Goal: Information Seeking & Learning: Find contact information

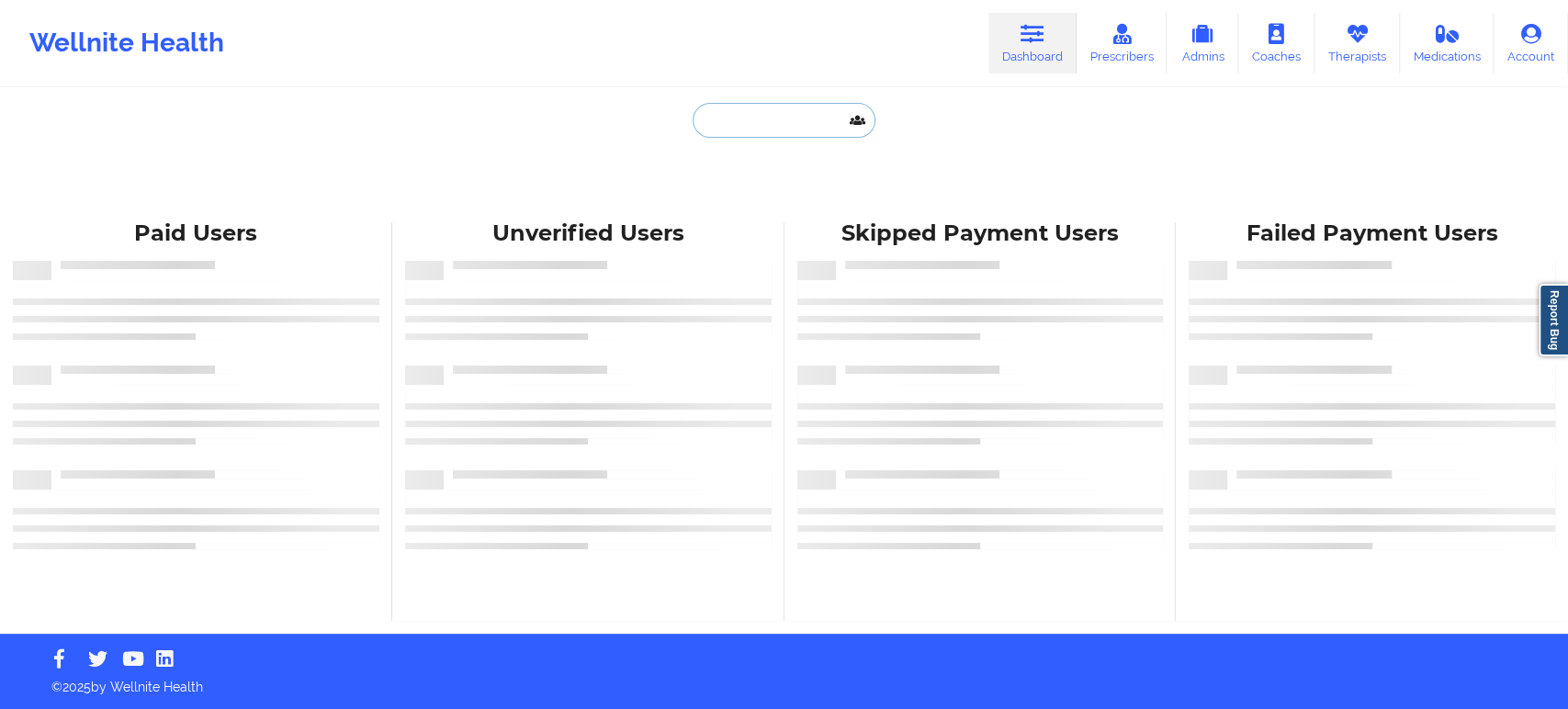
click at [768, 120] on input "text" at bounding box center [784, 120] width 182 height 35
paste input "[EMAIL_ADDRESS][DOMAIN_NAME]"
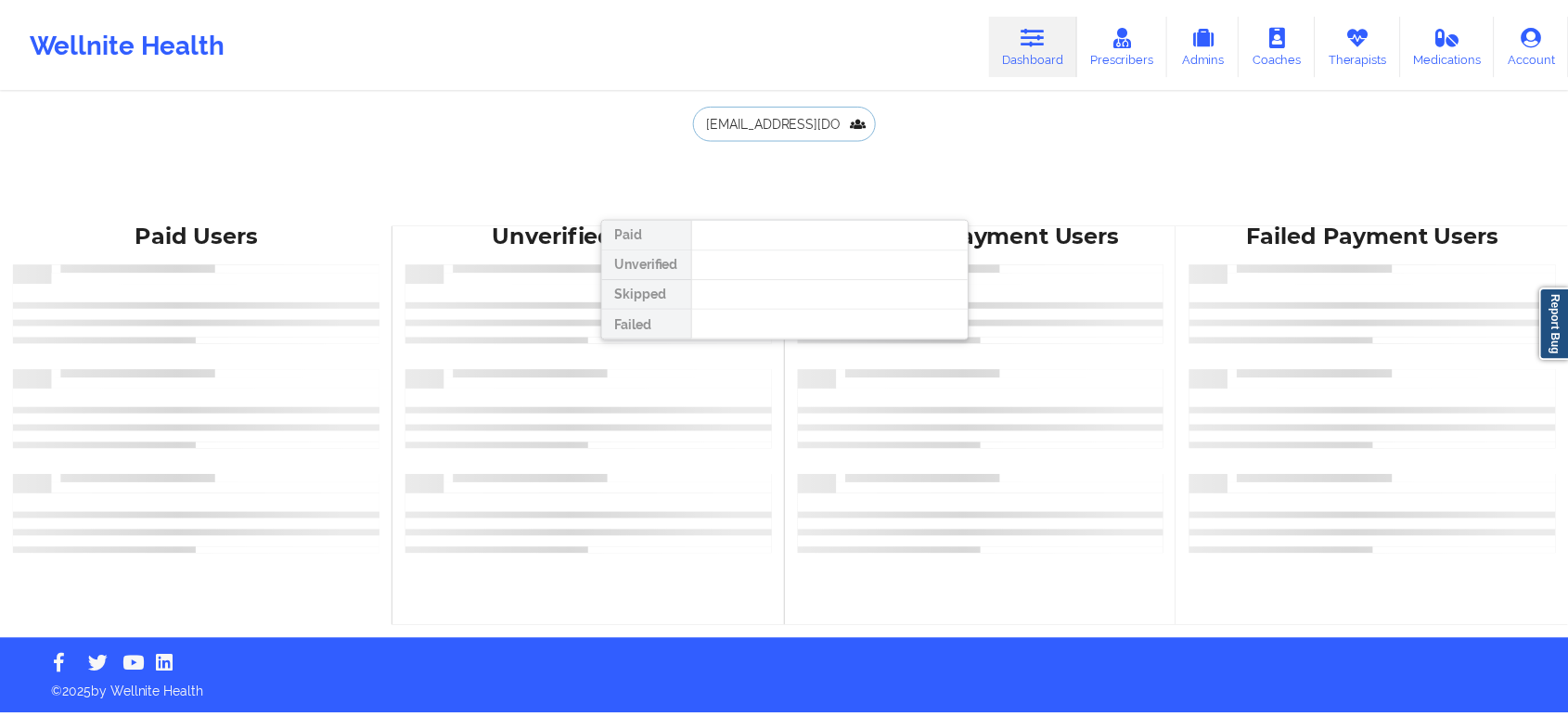
scroll to position [0, 17]
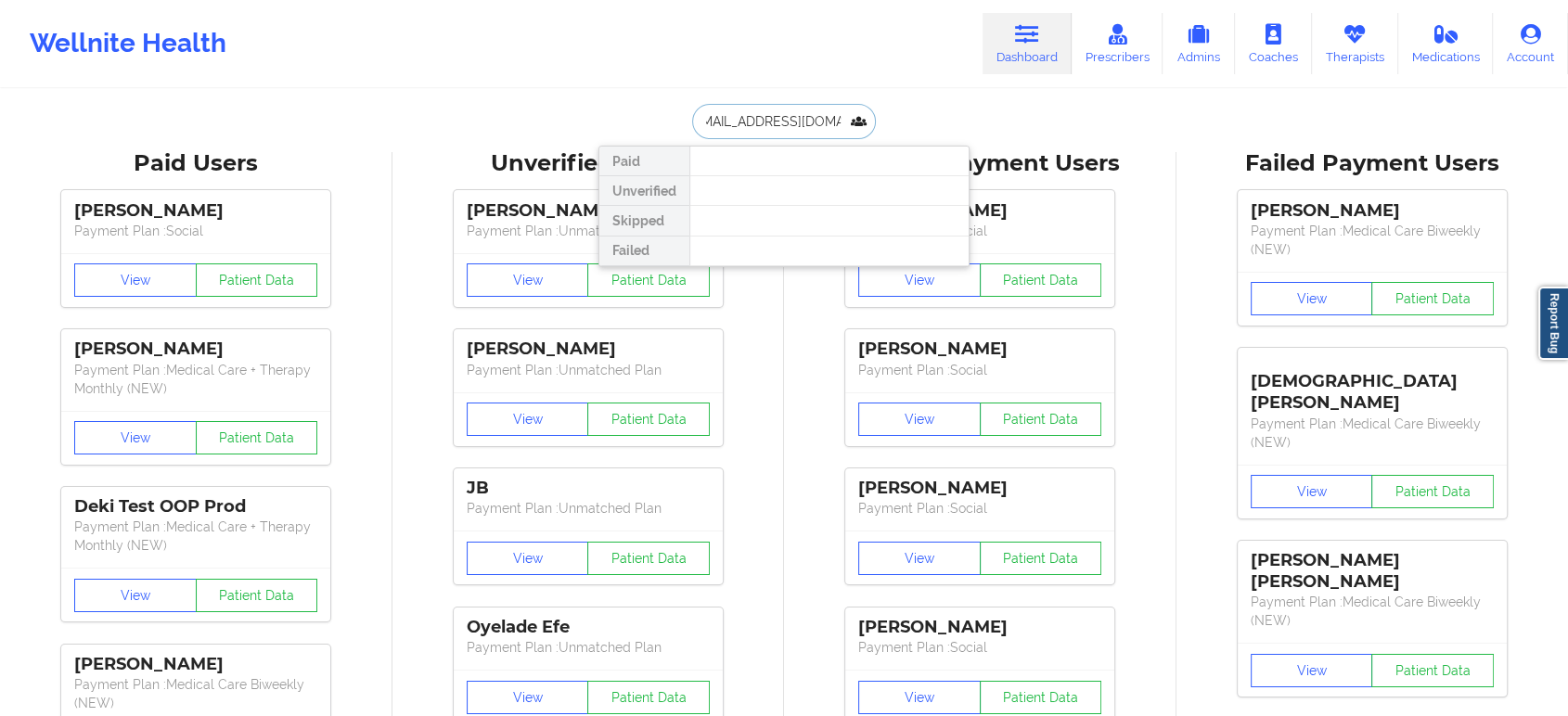
type input "[EMAIL_ADDRESS][DOMAIN_NAME]"
click at [808, 121] on input "[EMAIL_ADDRESS][DOMAIN_NAME]" at bounding box center [784, 121] width 184 height 35
paste input "text"
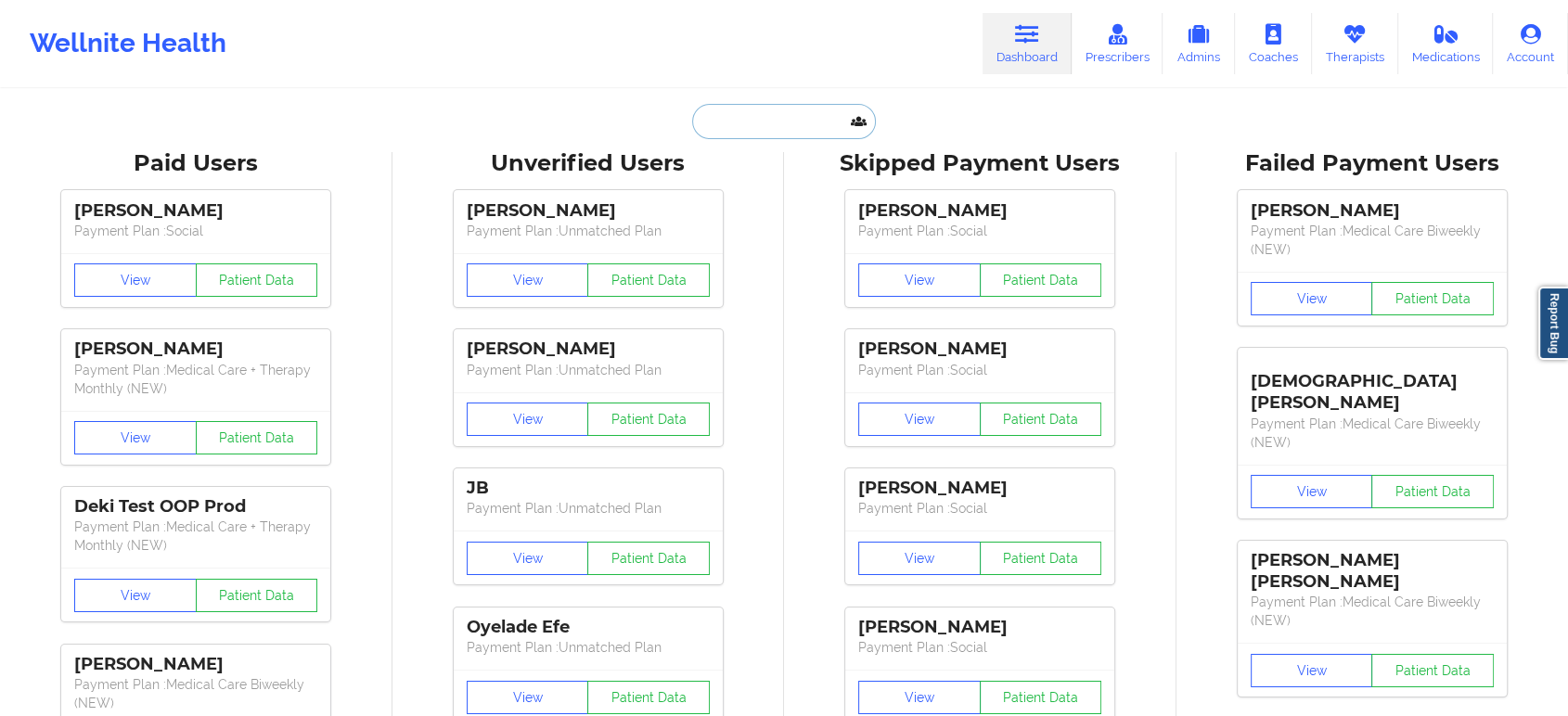
paste input "[PERSON_NAME]"
type input "[PERSON_NAME]"
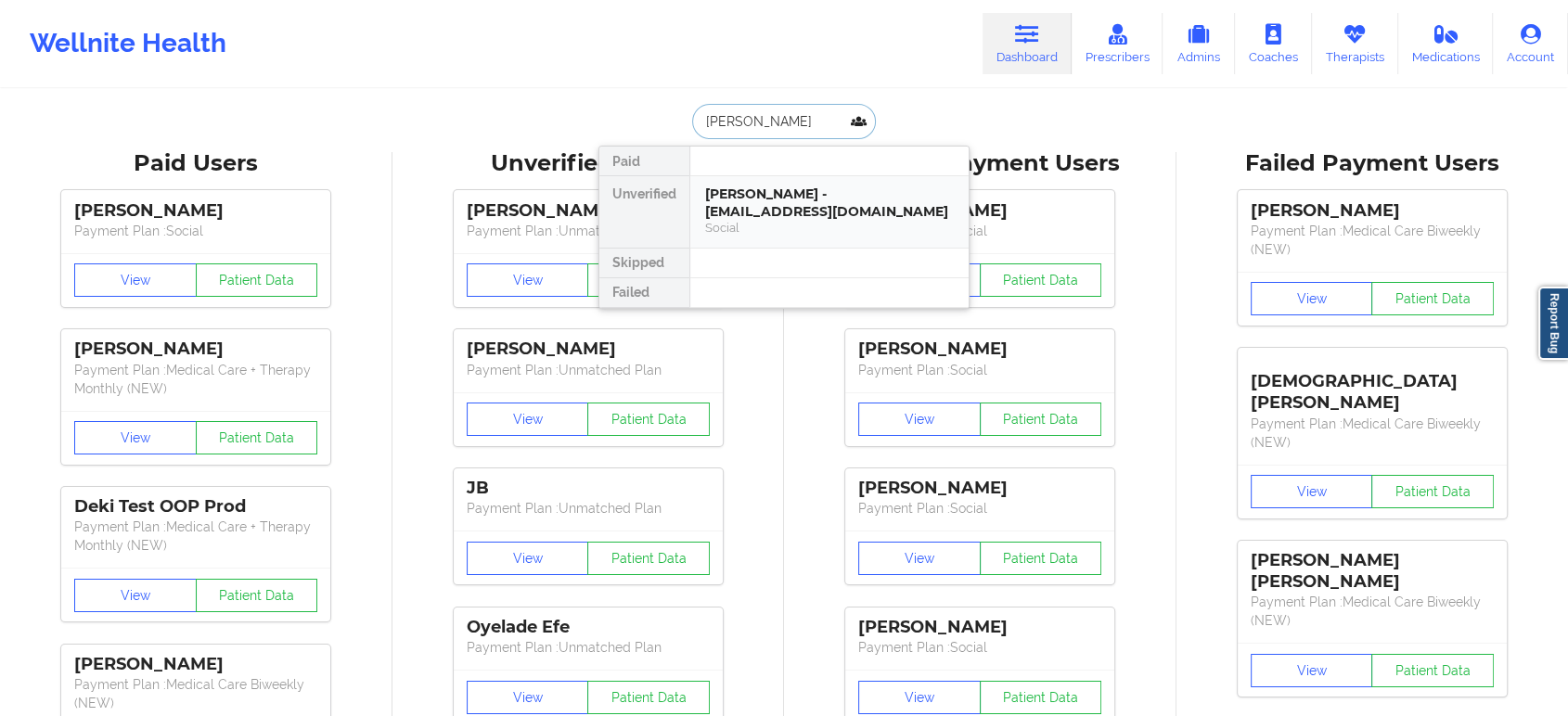
click at [756, 227] on div "Social" at bounding box center [829, 228] width 249 height 16
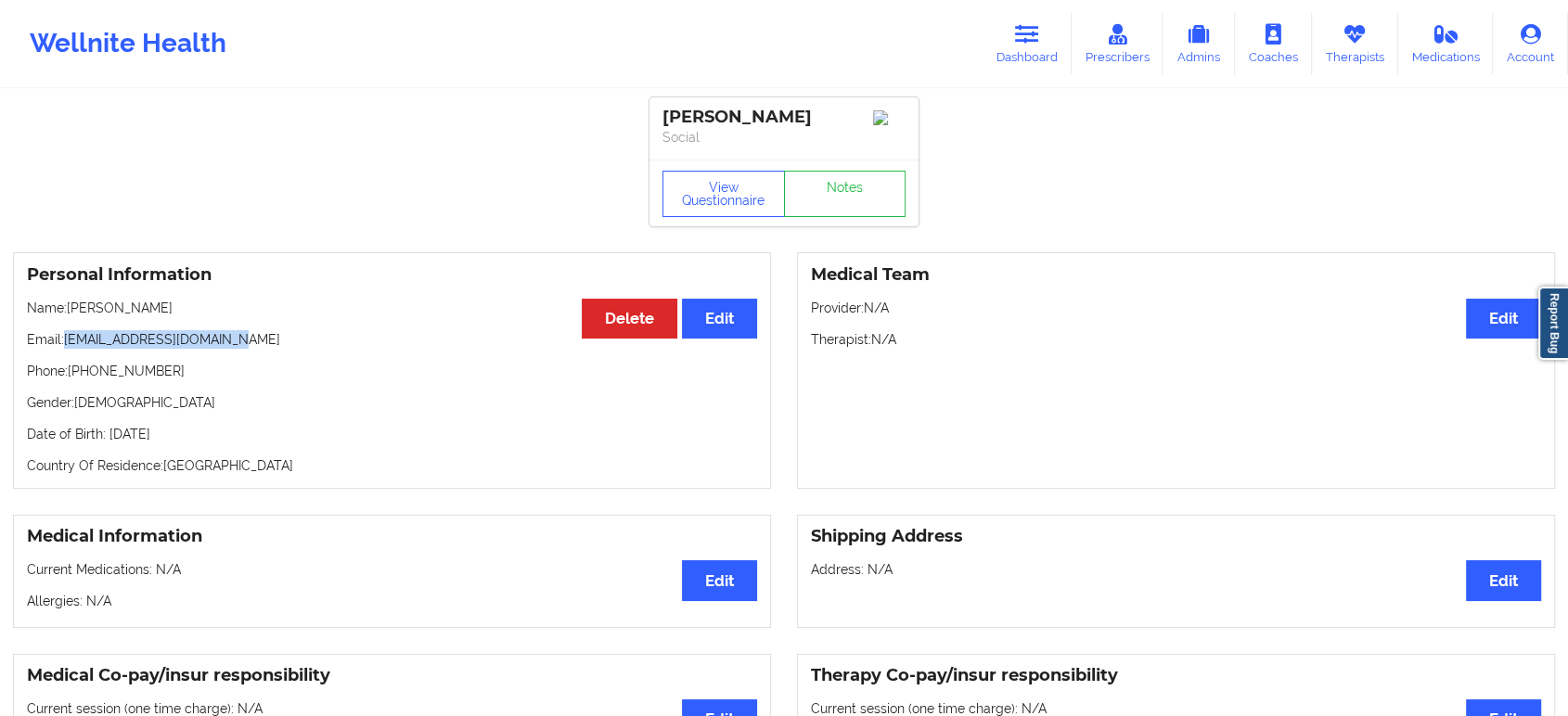
drag, startPoint x: 235, startPoint y: 346, endPoint x: 65, endPoint y: 340, distance: 170.1
click at [65, 340] on p "Email: [EMAIL_ADDRESS][DOMAIN_NAME]" at bounding box center [392, 339] width 731 height 18
copy p "[EMAIL_ADDRESS][DOMAIN_NAME]"
click at [129, 380] on p "Phone: [PHONE_NUMBER]" at bounding box center [392, 370] width 731 height 18
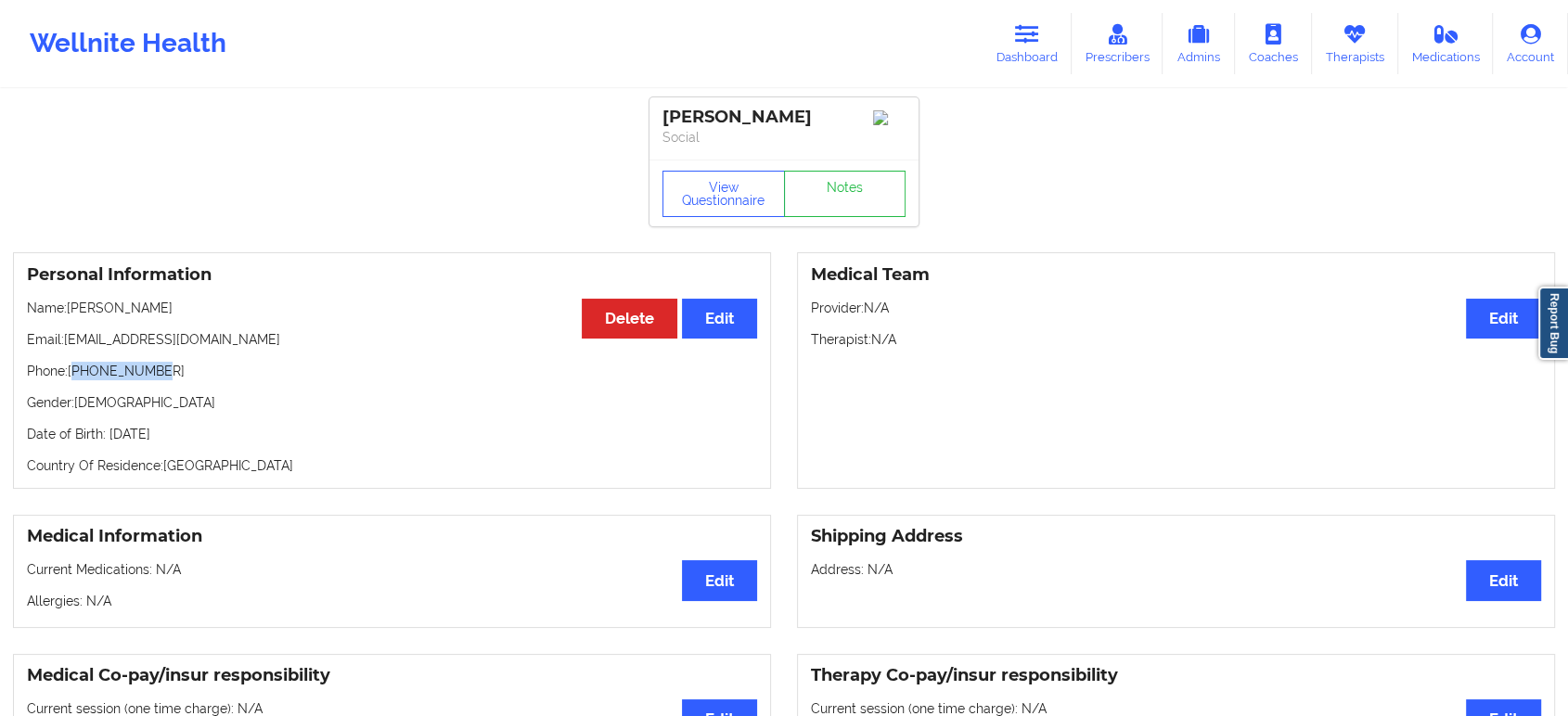
copy p "12398103842"
click at [1052, 37] on link "Dashboard" at bounding box center [1028, 44] width 90 height 61
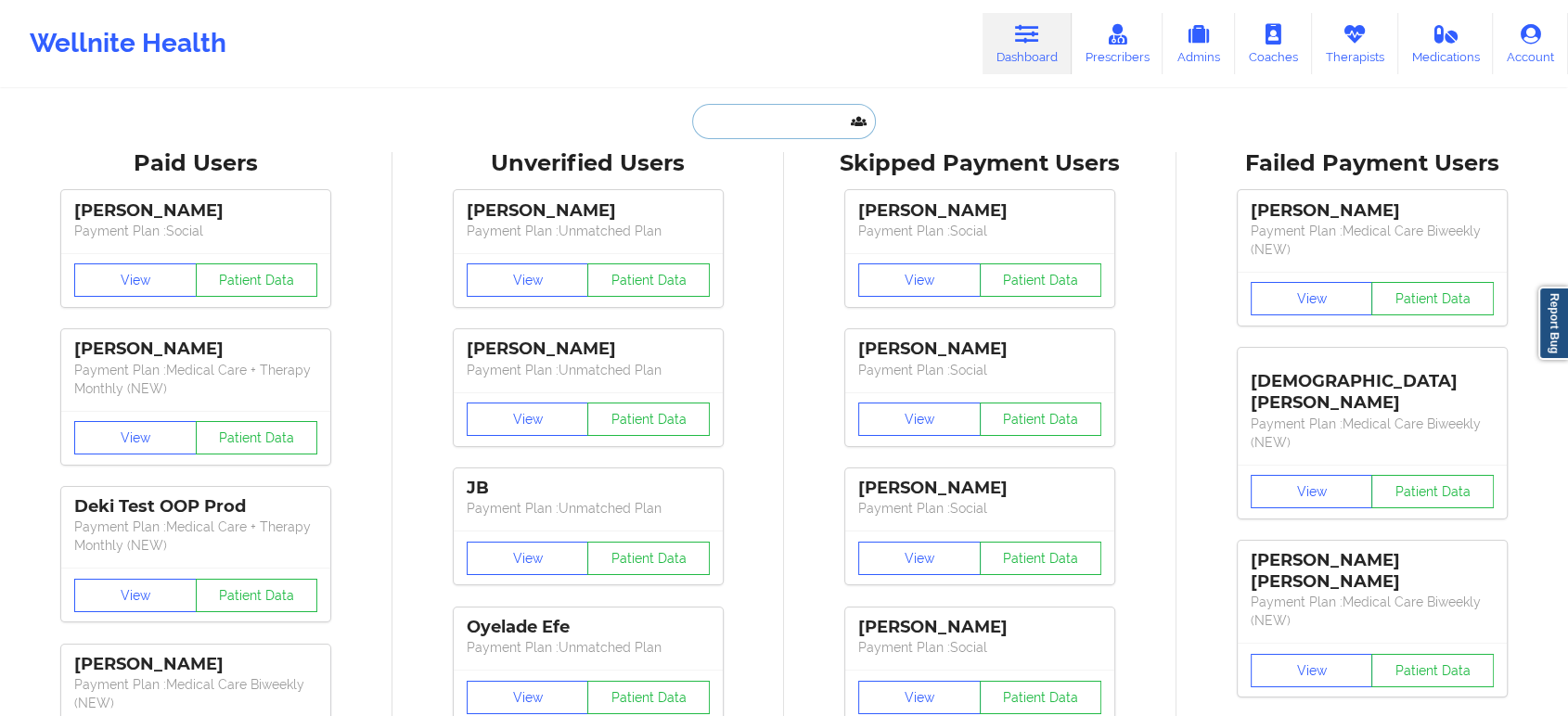
click at [787, 105] on input "text" at bounding box center [784, 121] width 184 height 35
paste input "[EMAIL_ADDRESS][DOMAIN_NAME]"
type input "[EMAIL_ADDRESS][DOMAIN_NAME]"
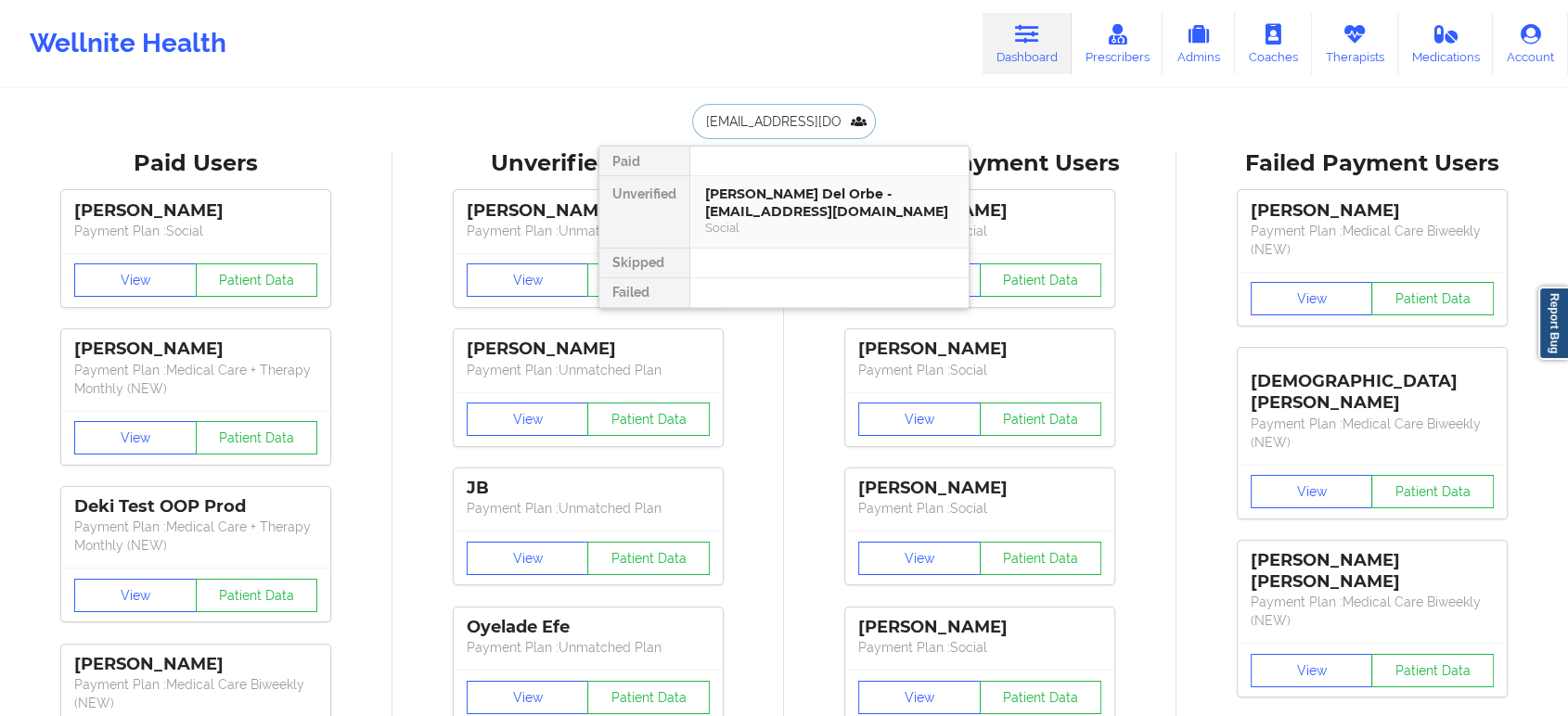
click at [797, 208] on div "[PERSON_NAME] Del Orbe - [EMAIL_ADDRESS][DOMAIN_NAME]" at bounding box center [829, 203] width 249 height 34
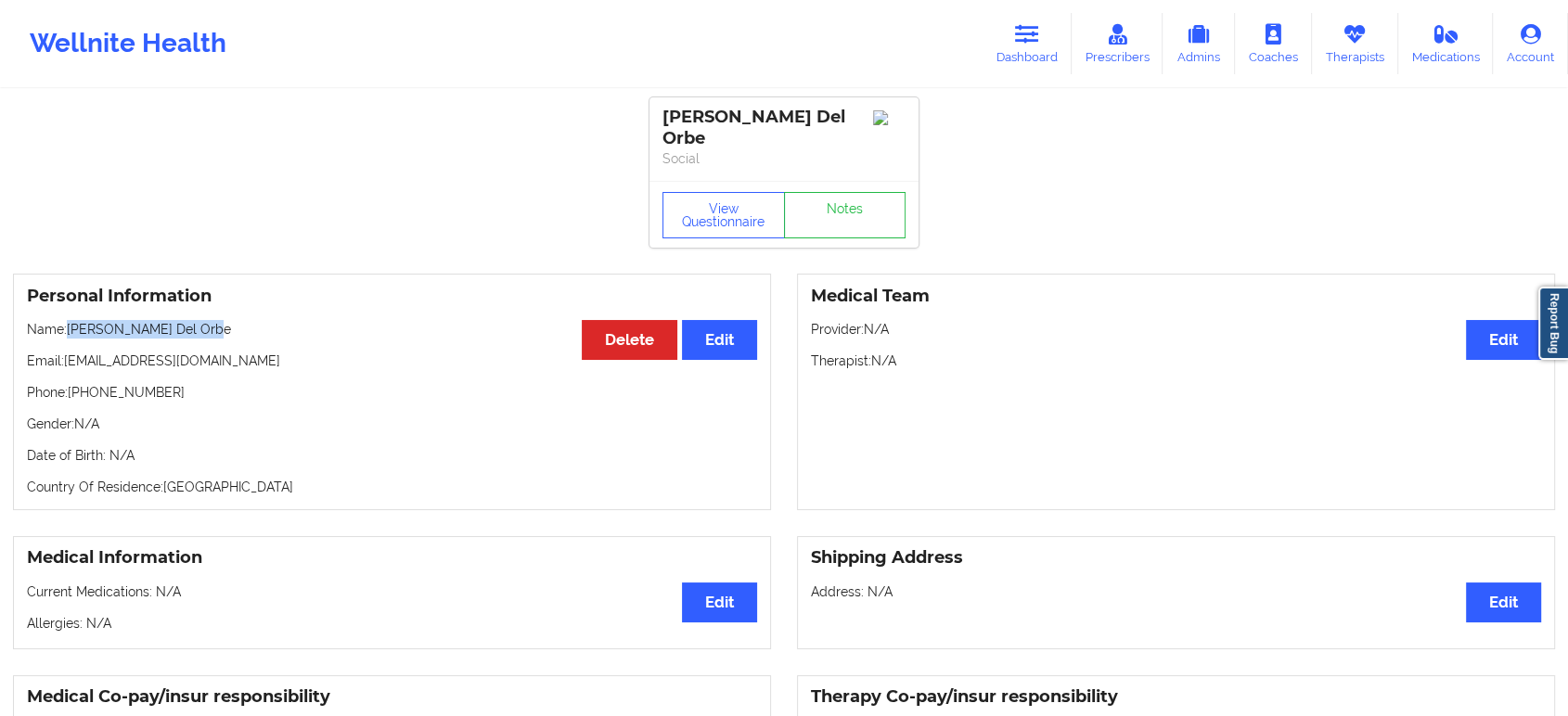
drag, startPoint x: 231, startPoint y: 329, endPoint x: 73, endPoint y: 320, distance: 158.3
click at [73, 320] on p "Name: [PERSON_NAME] Del [PERSON_NAME]" at bounding box center [392, 328] width 731 height 18
copy p "[PERSON_NAME] Del Orbe"
click at [1023, 13] on link "Dashboard" at bounding box center [1028, 44] width 90 height 61
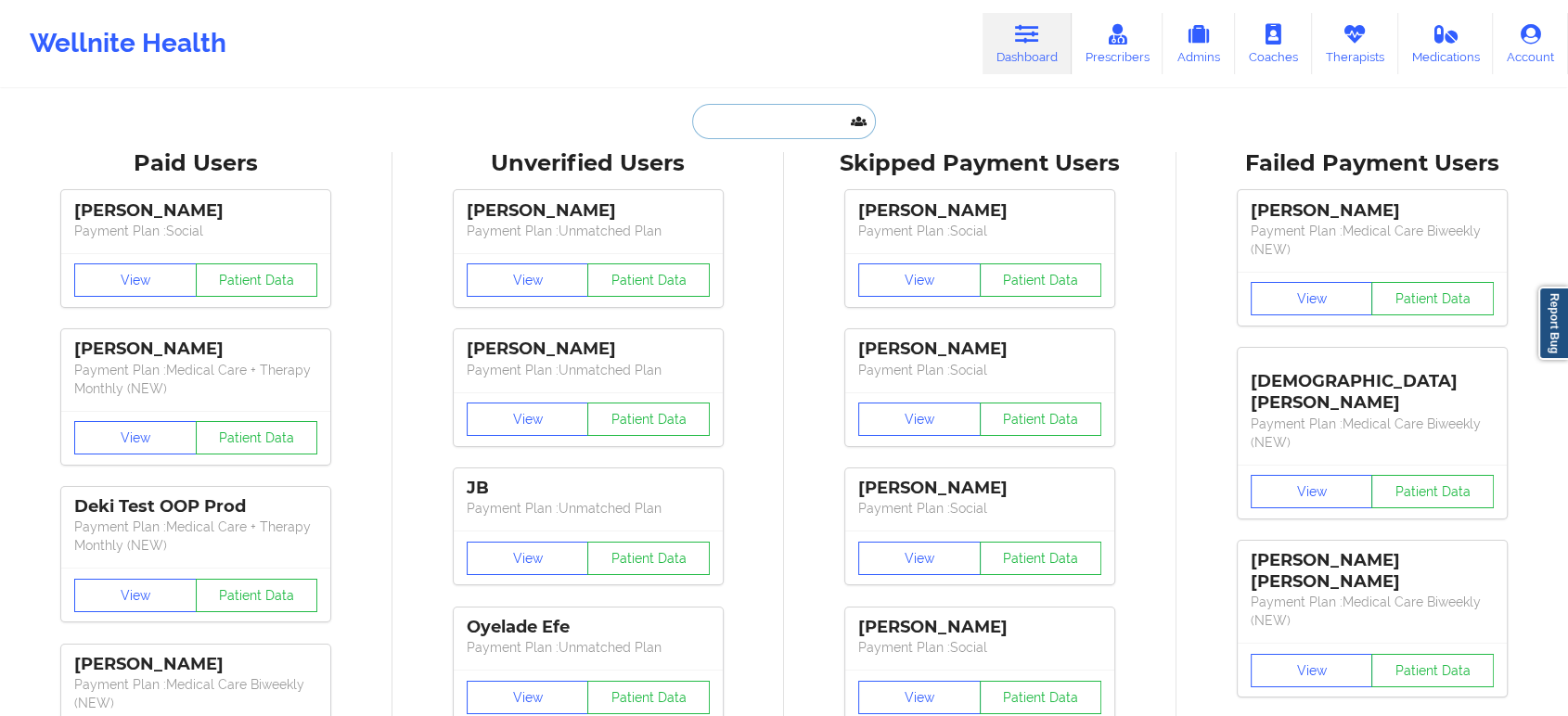
click at [810, 114] on input "text" at bounding box center [784, 121] width 184 height 35
paste input "[PERSON_NAME][EMAIL_ADDRESS][PERSON_NAME][DOMAIN_NAME]"
type input "[PERSON_NAME][EMAIL_ADDRESS][PERSON_NAME][DOMAIN_NAME]"
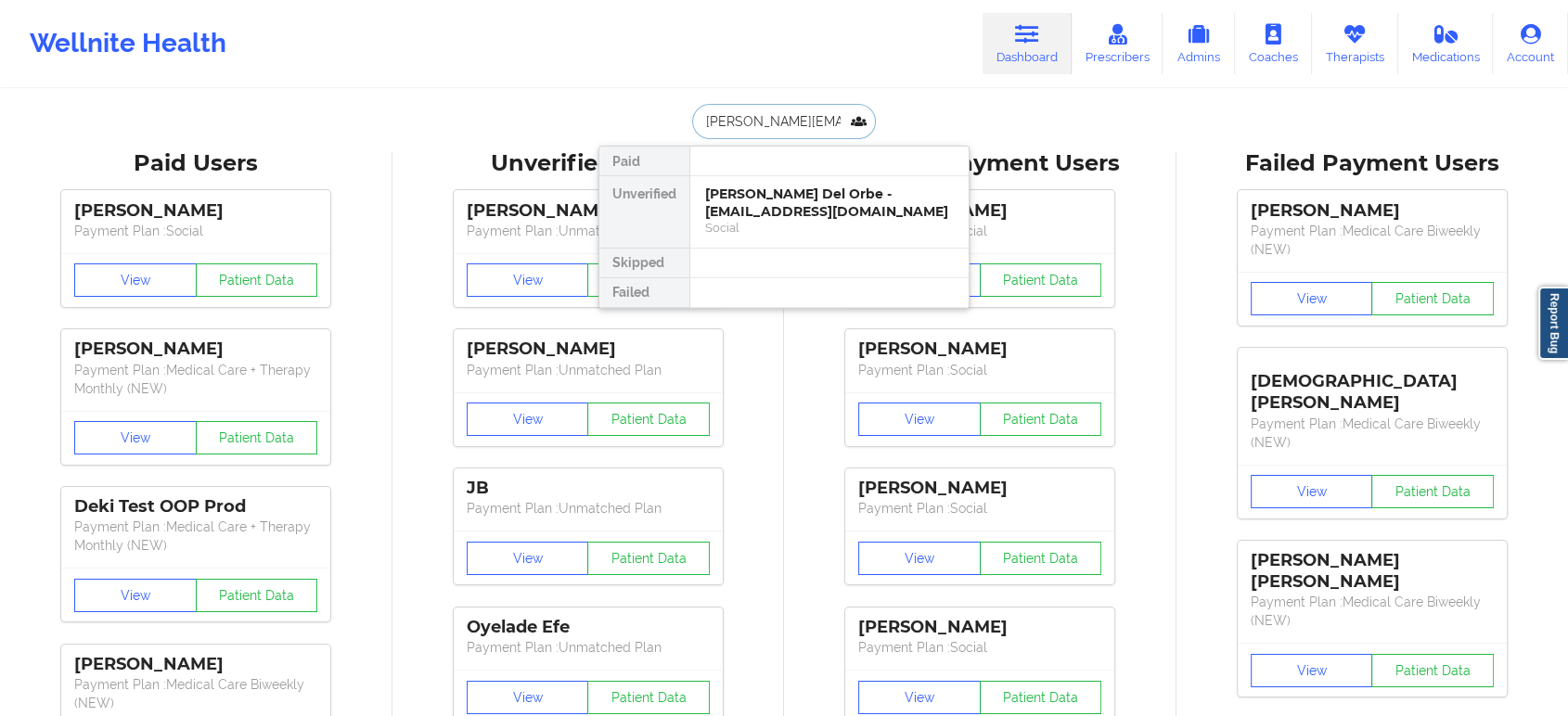
scroll to position [0, 7]
click at [821, 206] on div "[PERSON_NAME] - [PERSON_NAME][EMAIL_ADDRESS][PERSON_NAME][DOMAIN_NAME]" at bounding box center [829, 211] width 249 height 52
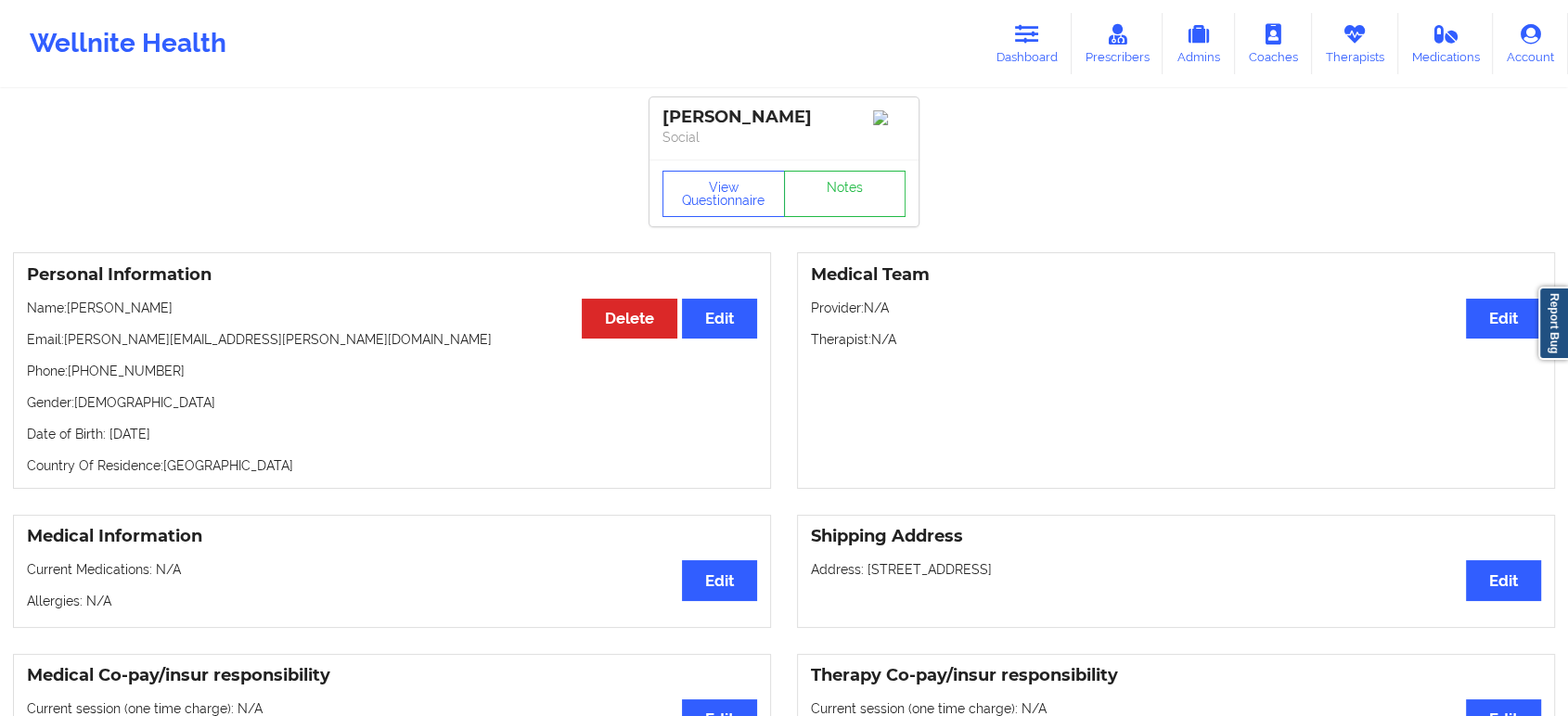
click at [117, 378] on p "Phone: [PHONE_NUMBER]" at bounding box center [392, 370] width 731 height 18
copy p "17865121001"
click at [1011, 44] on link "Dashboard" at bounding box center [1028, 44] width 90 height 61
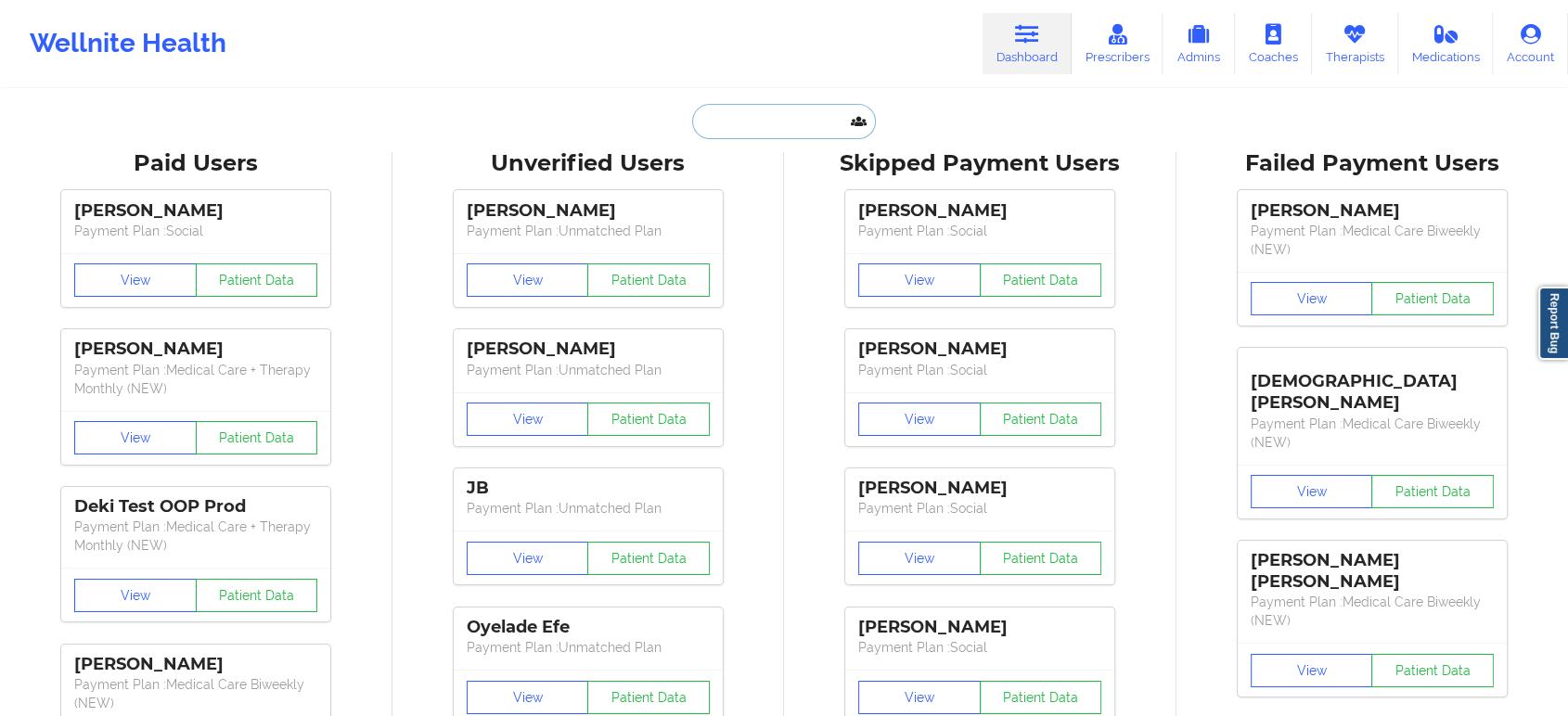
click at [808, 117] on input "text" at bounding box center [784, 121] width 184 height 35
paste input "[PERSON_NAME][EMAIL_ADDRESS][PERSON_NAME][DOMAIN_NAME]"
type input "[PERSON_NAME][EMAIL_ADDRESS][PERSON_NAME][DOMAIN_NAME]"
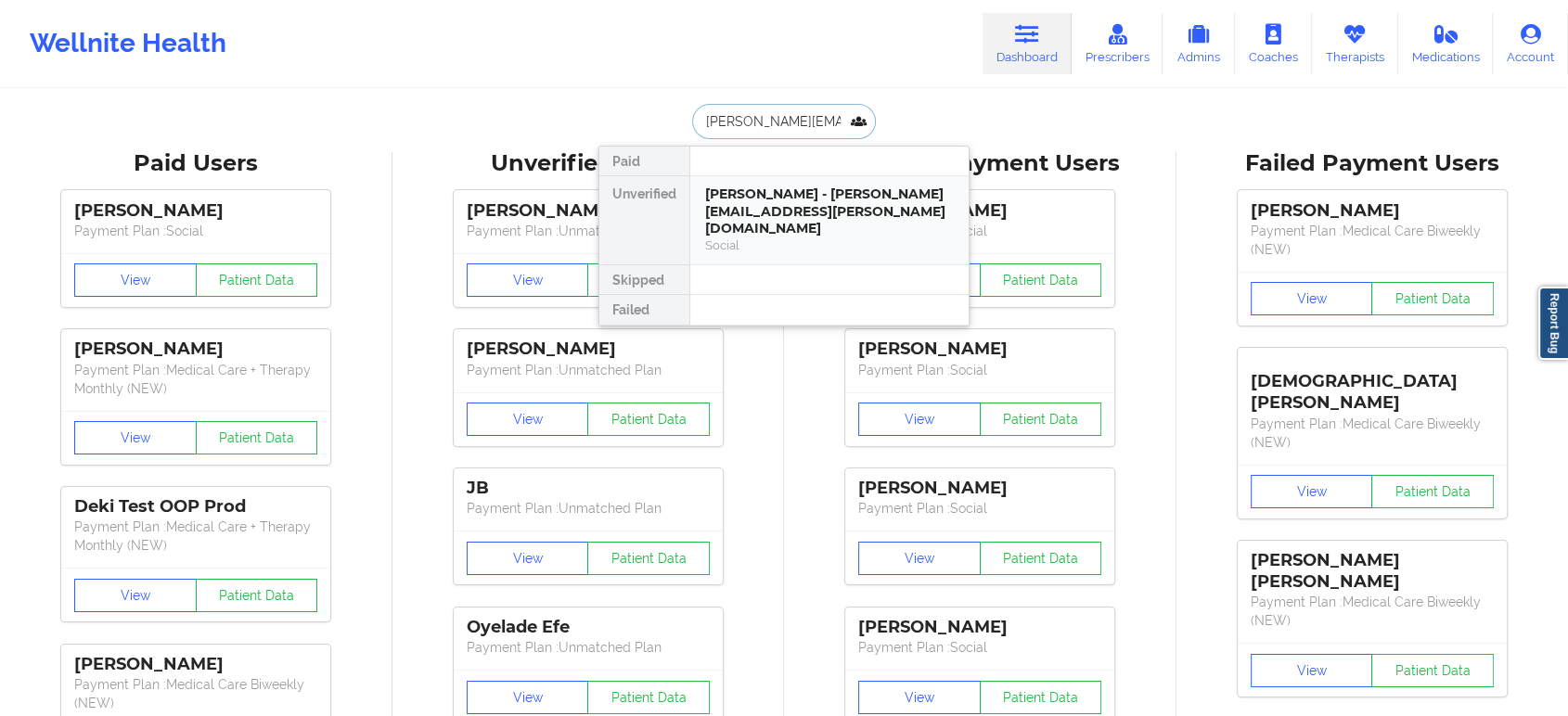
click at [809, 201] on div "[PERSON_NAME] - [PERSON_NAME][EMAIL_ADDRESS][PERSON_NAME][DOMAIN_NAME]" at bounding box center [829, 211] width 249 height 52
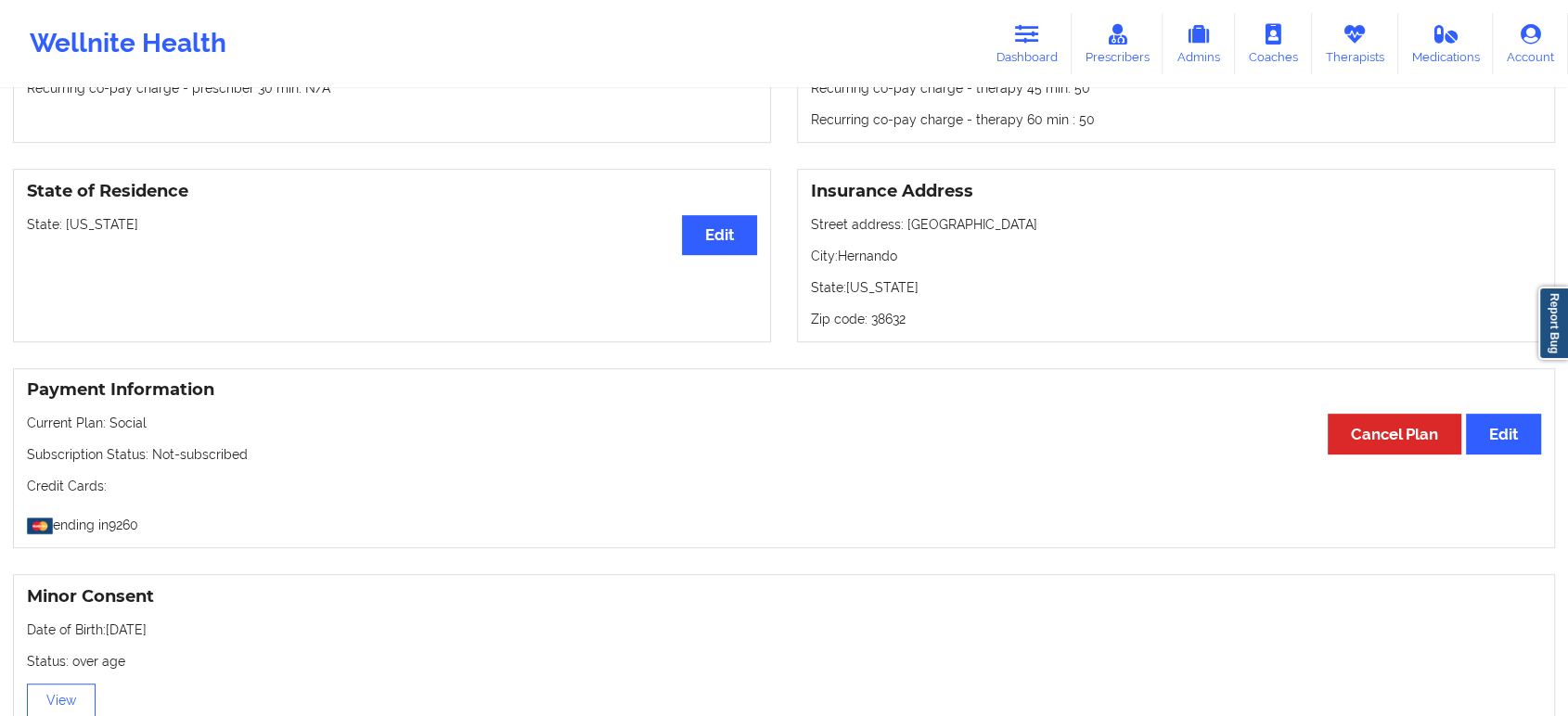
scroll to position [536, 0]
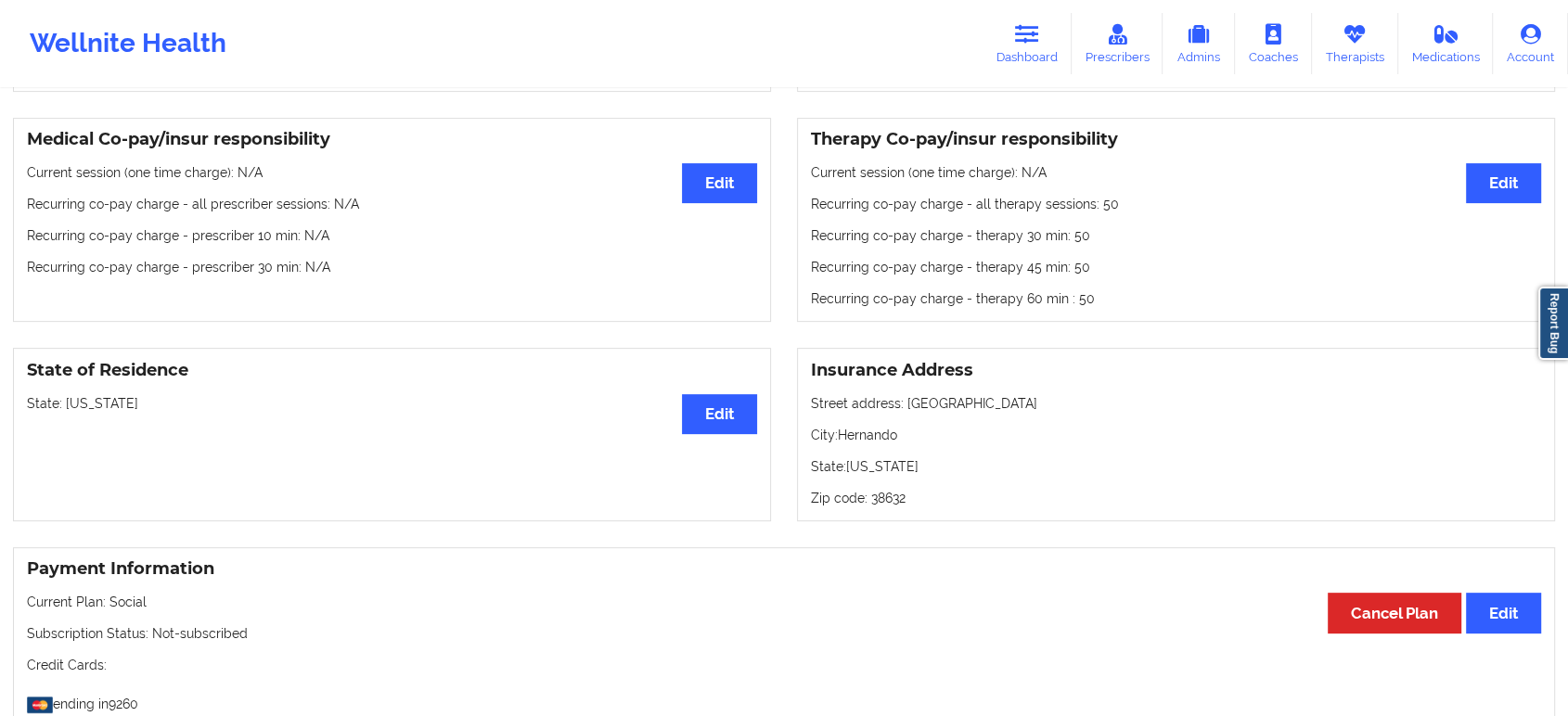
click at [96, 409] on p "State: [US_STATE]" at bounding box center [392, 403] width 731 height 18
copy p "[US_STATE]"
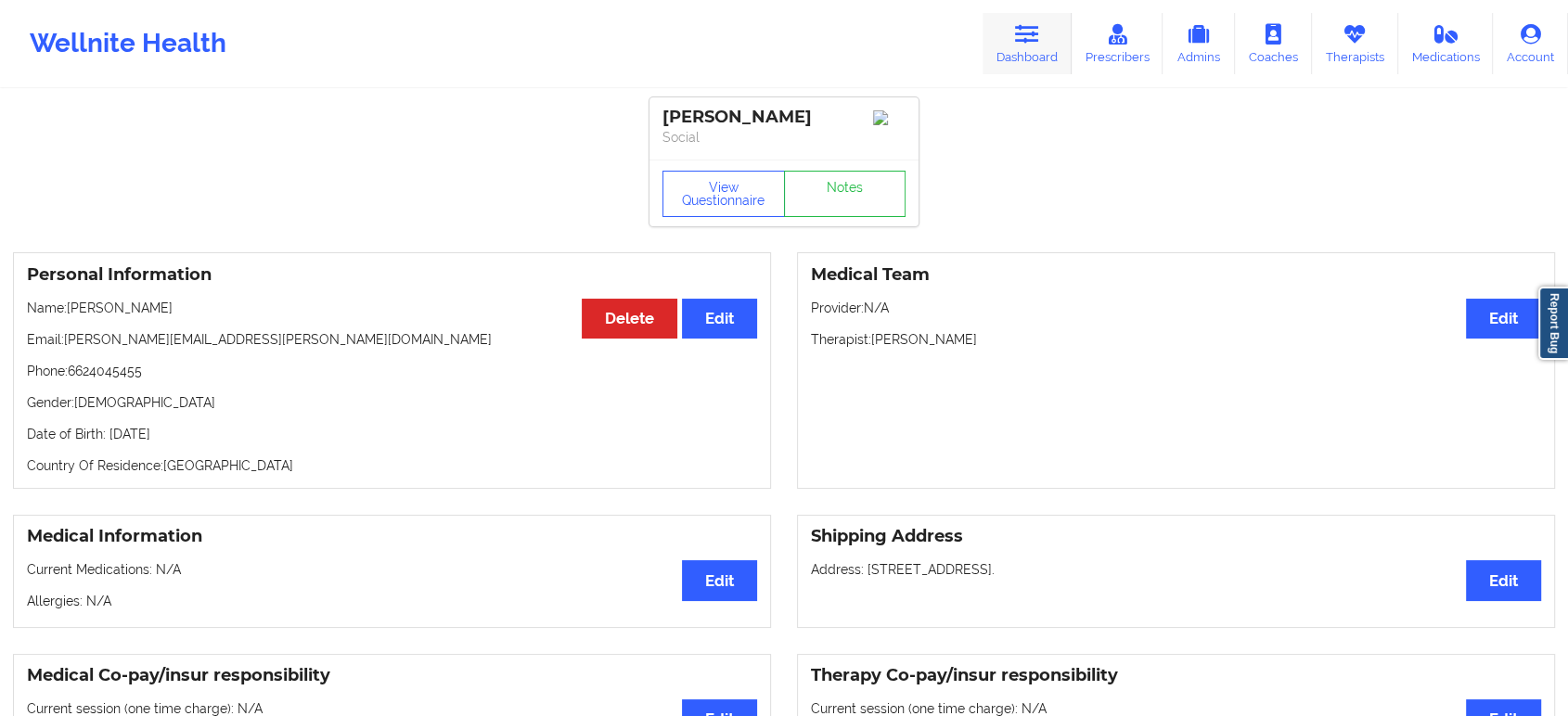
click at [1032, 41] on icon at bounding box center [1027, 33] width 24 height 20
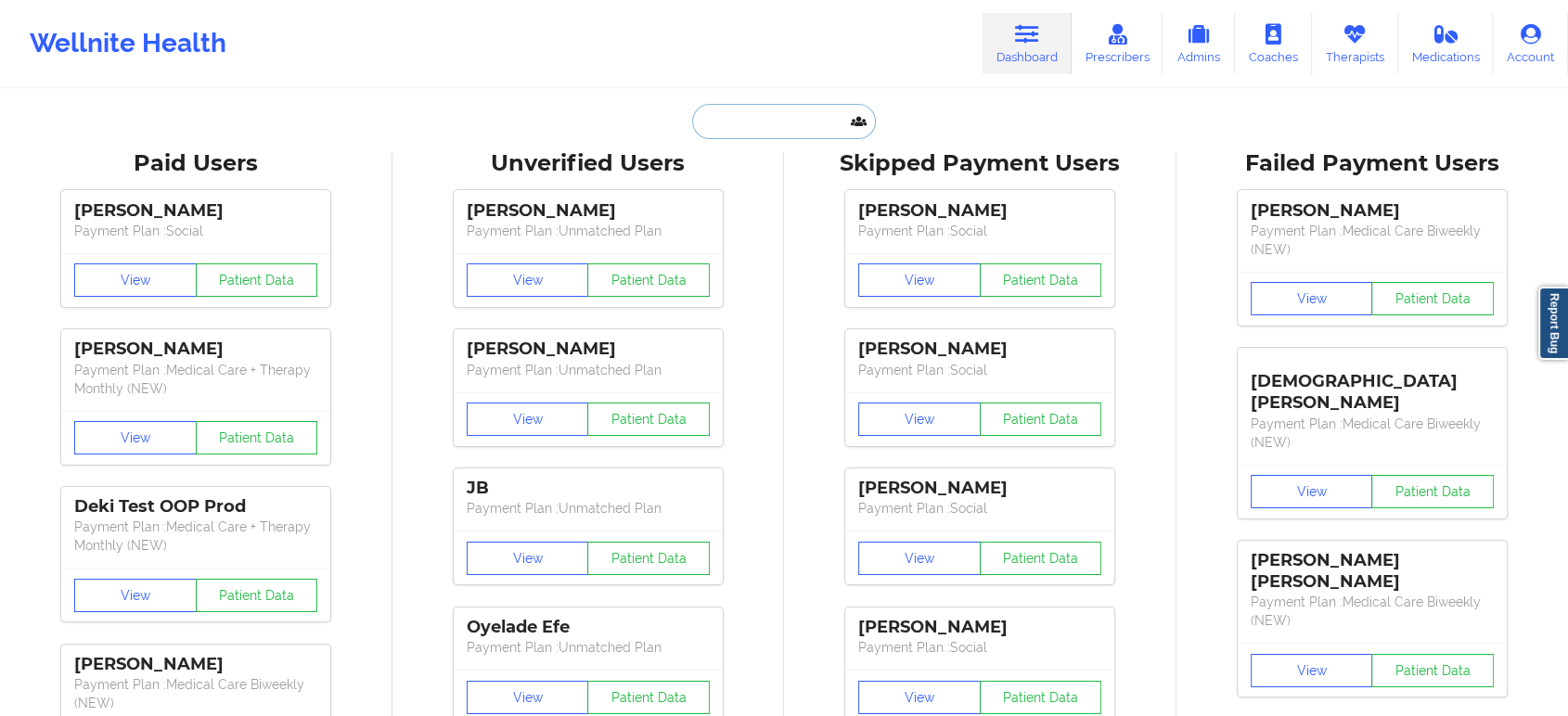
click at [772, 117] on input "text" at bounding box center [784, 121] width 184 height 35
paste input "[EMAIL_ADDRESS][DOMAIN_NAME]"
type input "[EMAIL_ADDRESS][DOMAIN_NAME]"
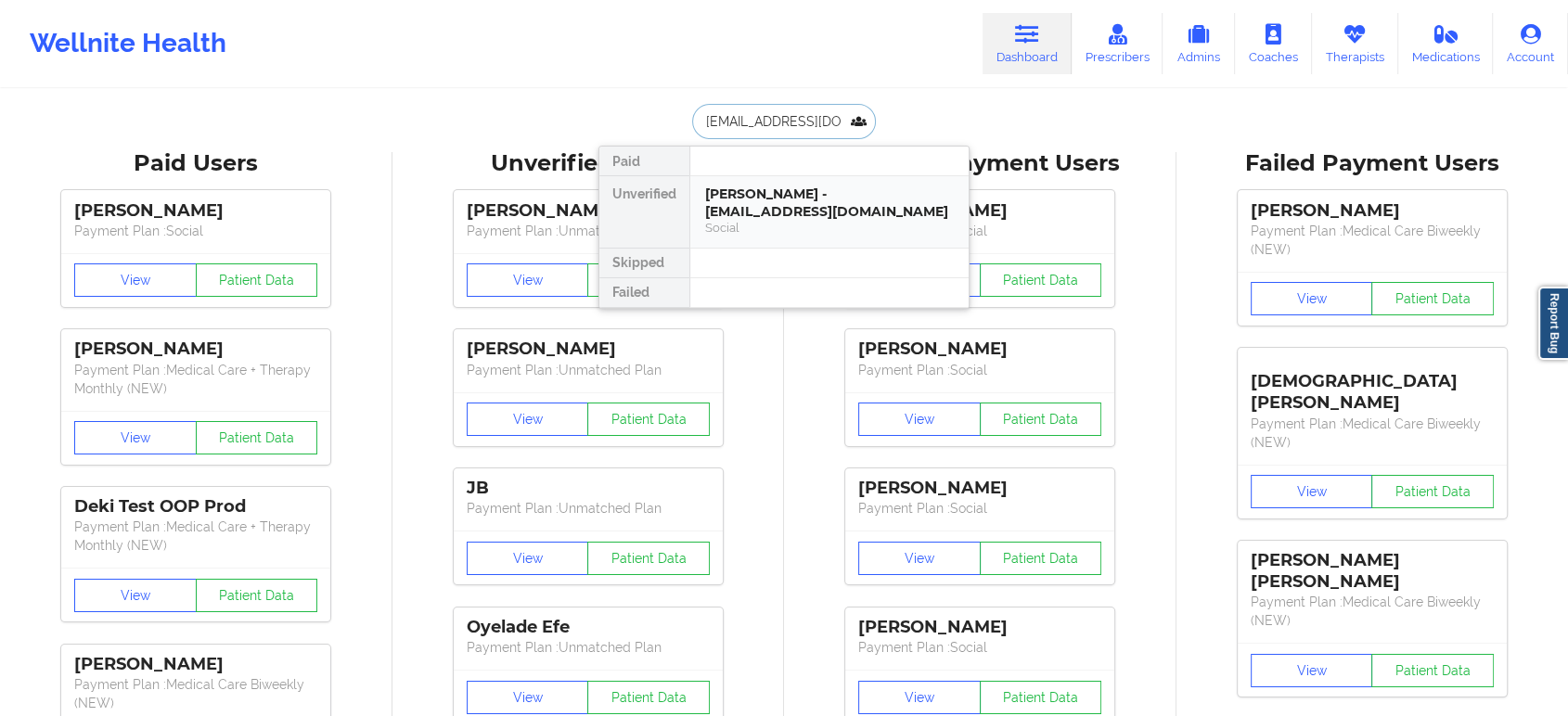
click at [773, 210] on div "[PERSON_NAME] - [EMAIL_ADDRESS][DOMAIN_NAME]" at bounding box center [829, 203] width 249 height 34
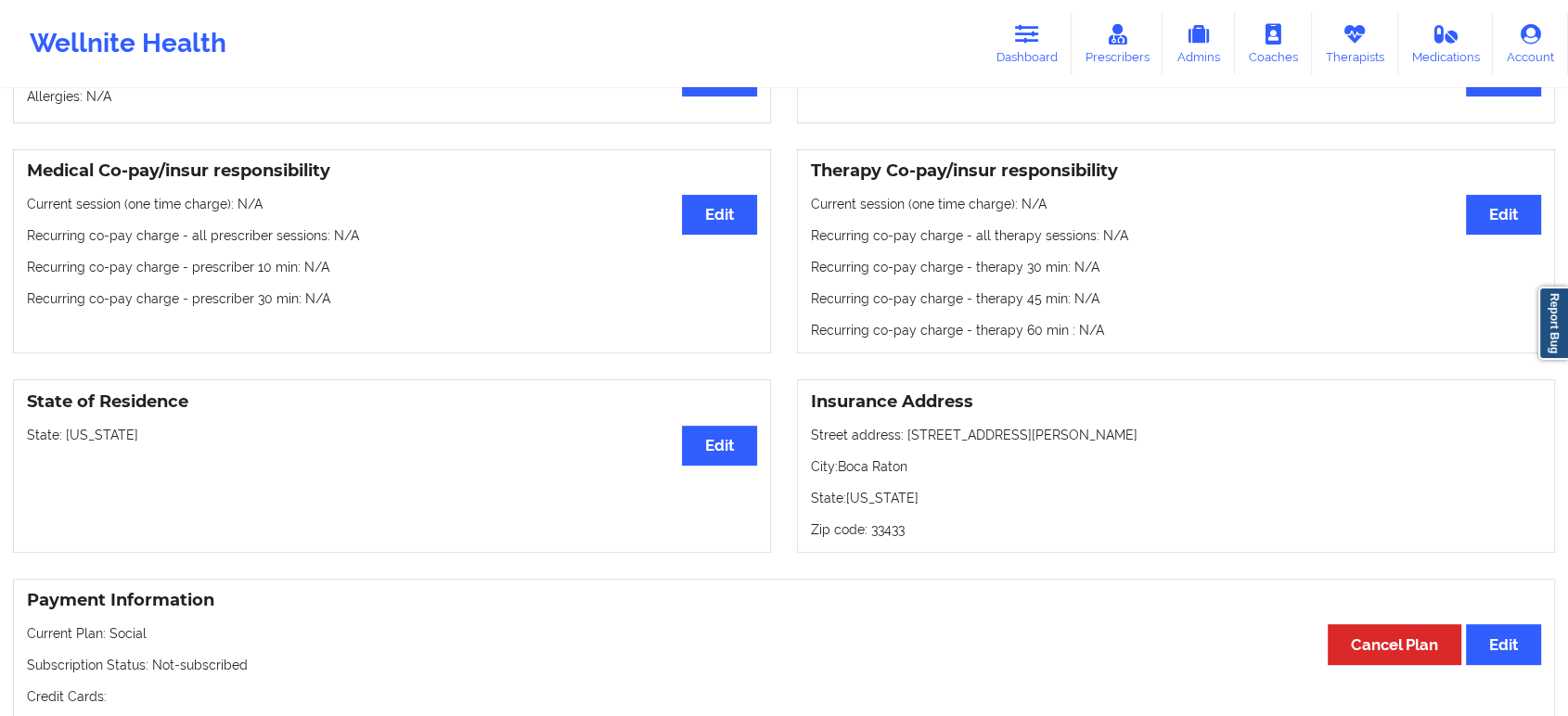
scroll to position [589, 0]
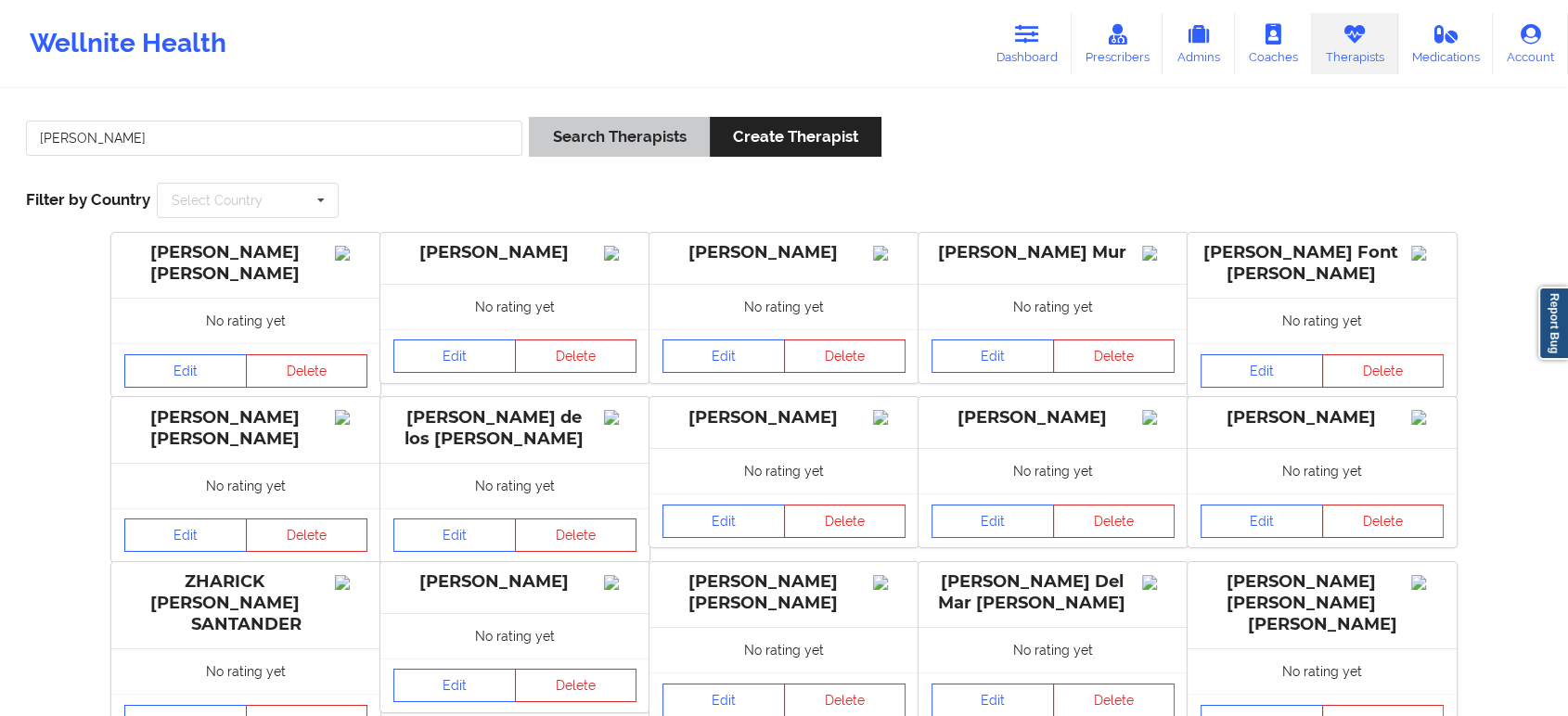
type input "[PERSON_NAME]"
click at [590, 137] on button "Search Therapists" at bounding box center [618, 137] width 180 height 40
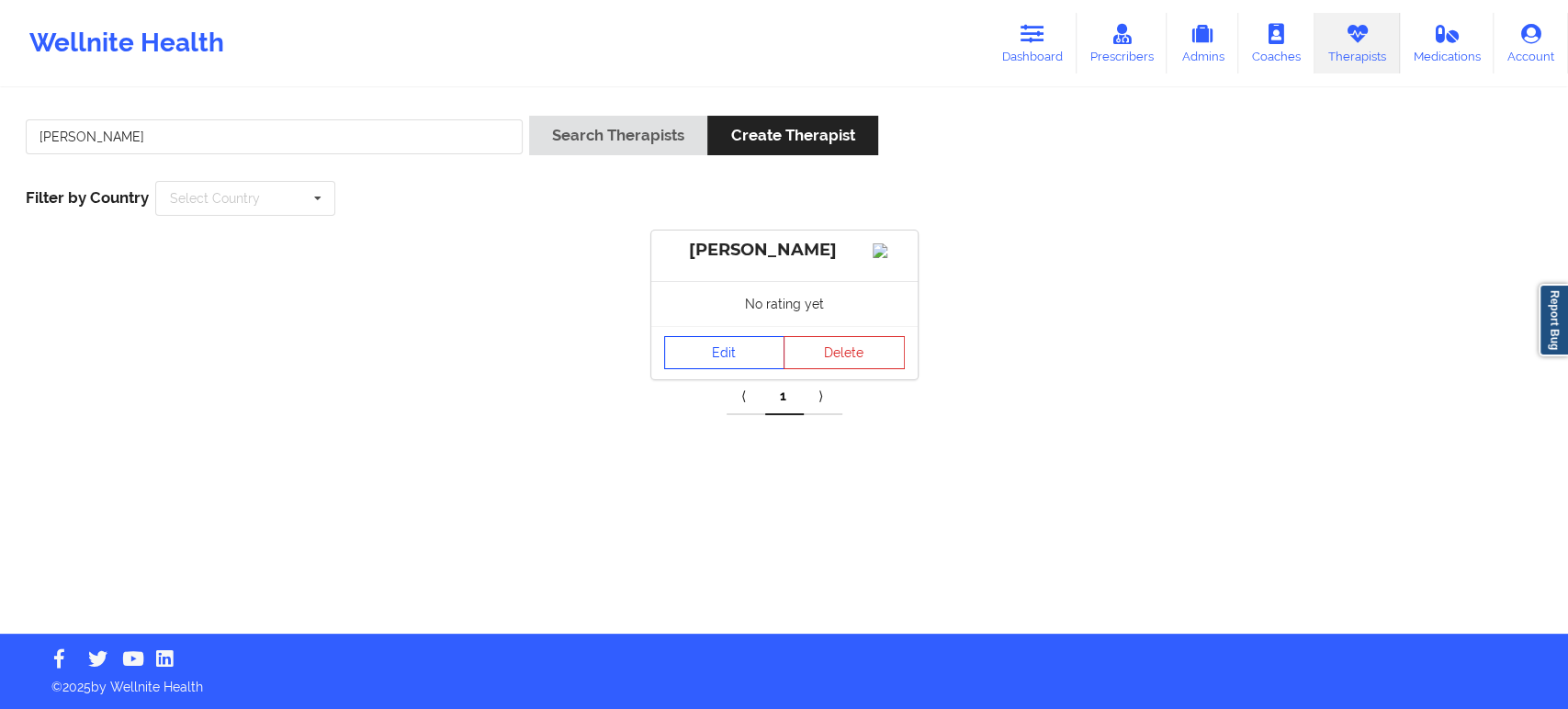
click at [727, 362] on link "Edit" at bounding box center [724, 353] width 122 height 33
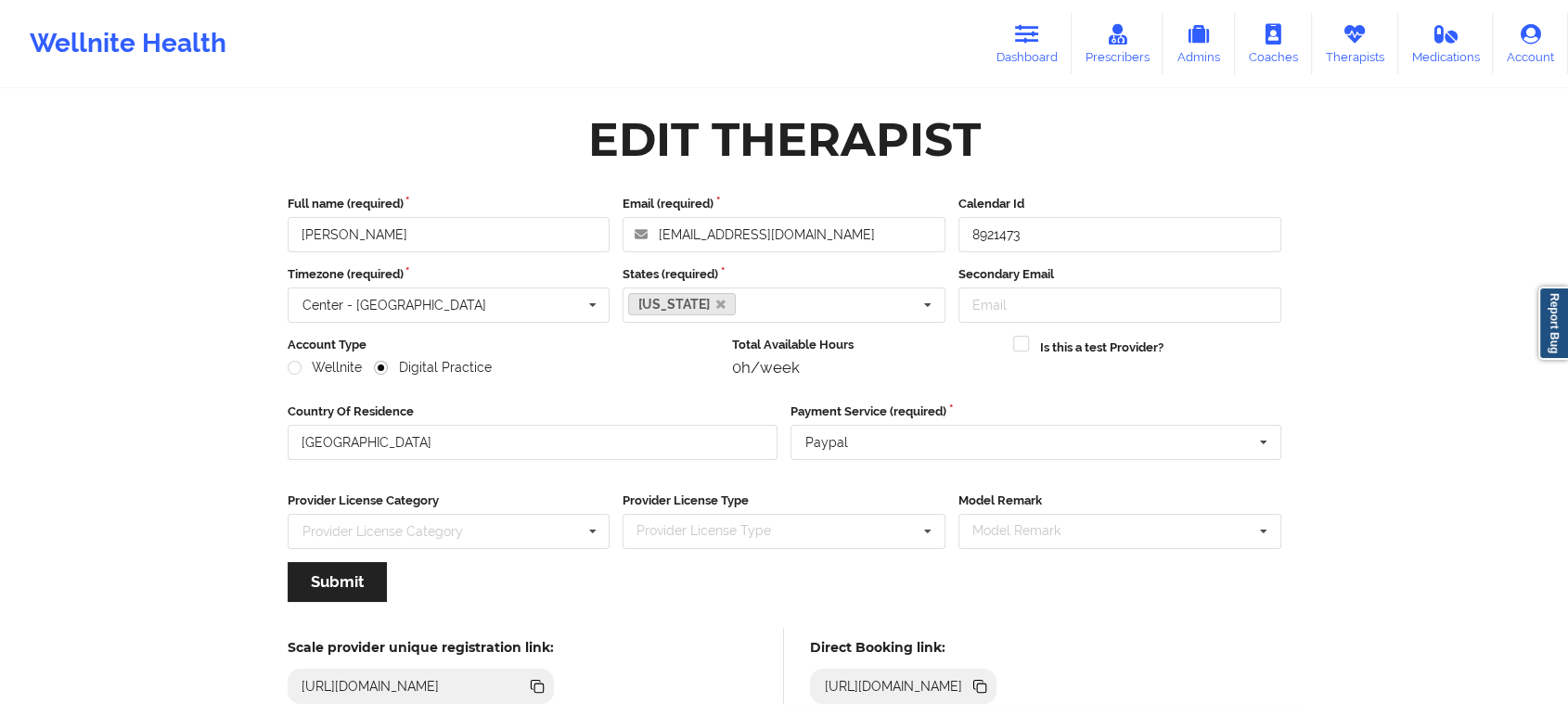
click at [990, 682] on icon at bounding box center [979, 686] width 20 height 20
click at [486, 224] on input "Heather Simmons" at bounding box center [449, 234] width 323 height 35
click at [1355, 42] on icon at bounding box center [1355, 33] width 24 height 20
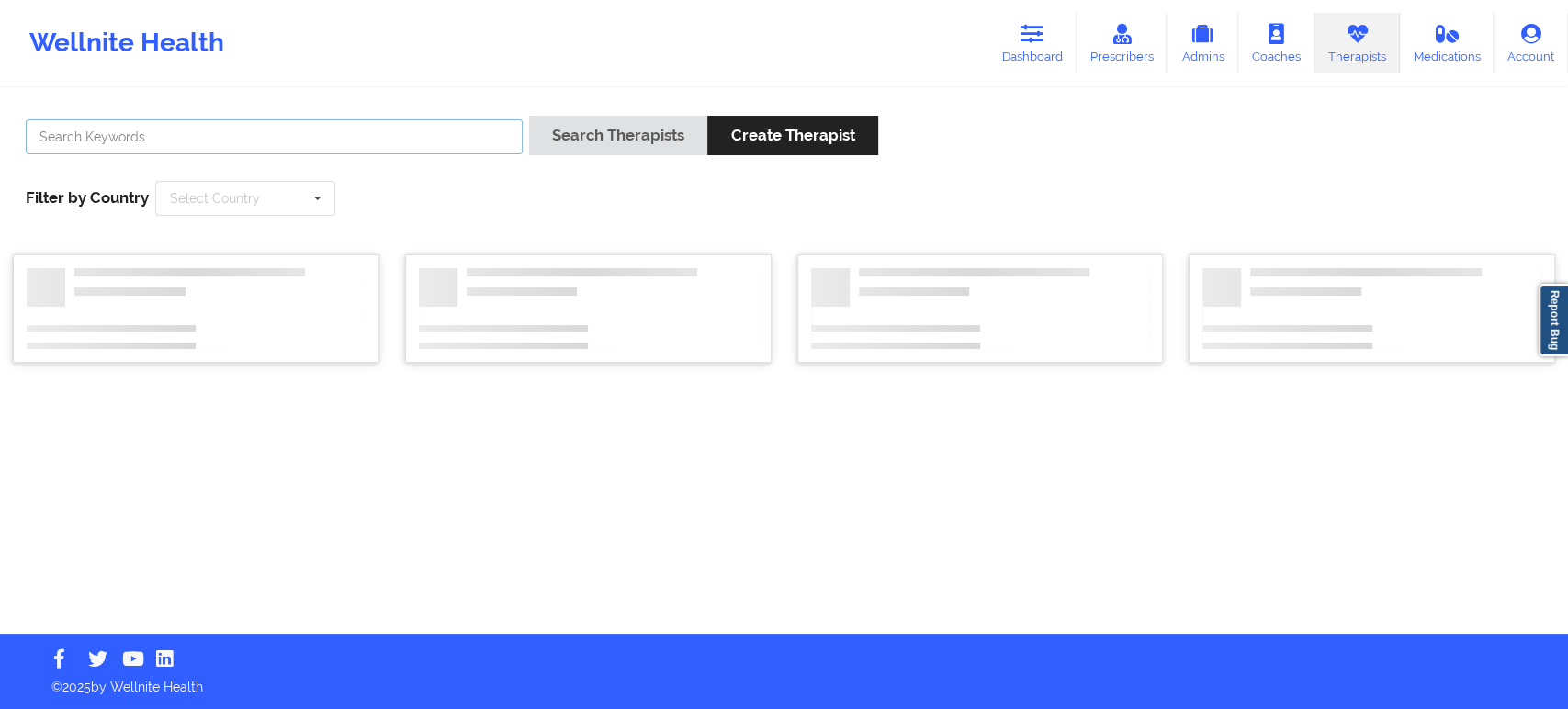
click at [448, 147] on input "text" at bounding box center [273, 137] width 497 height 35
paste input "Shawndel Springer"
type input "Shawndel Springer"
click at [614, 136] on button "Search Therapists" at bounding box center [618, 136] width 178 height 40
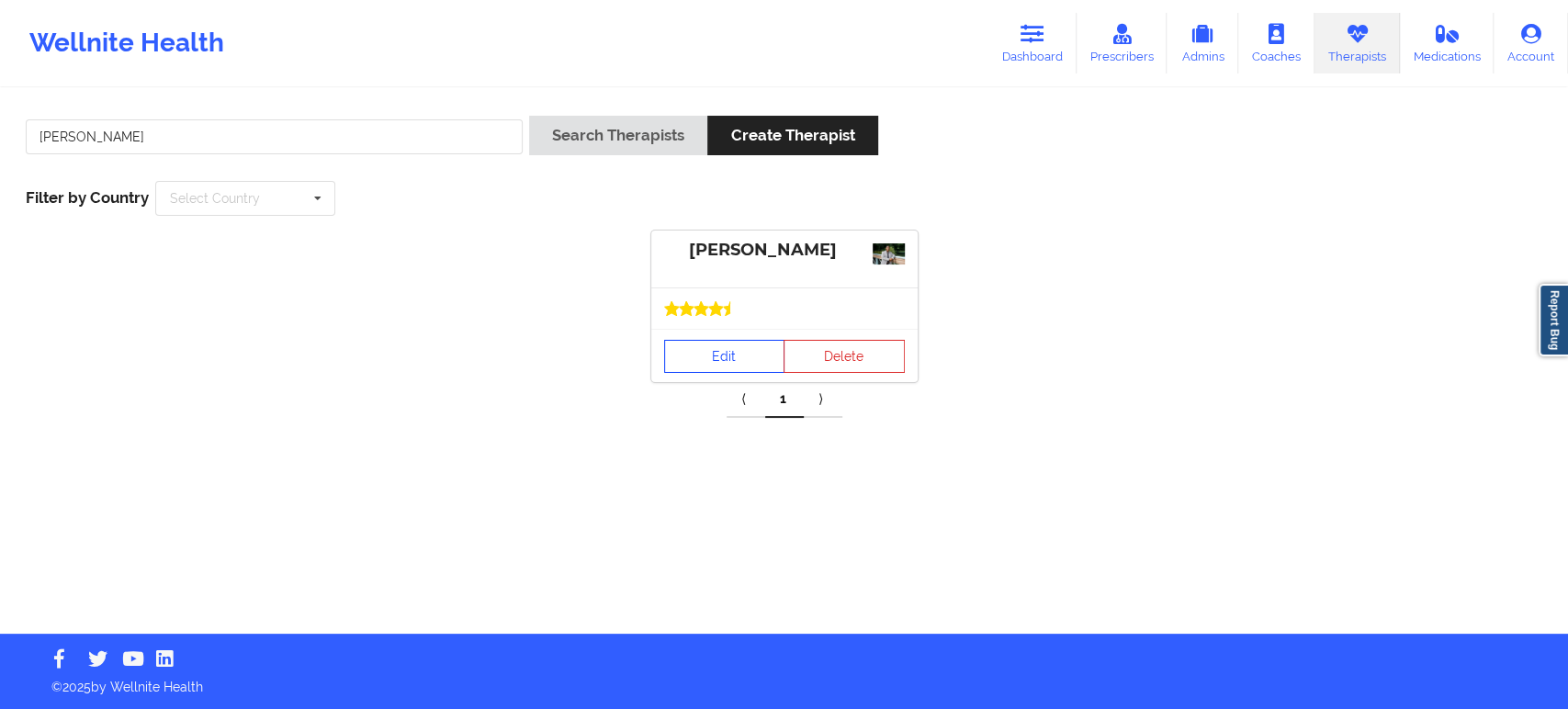
click at [714, 348] on link "Edit" at bounding box center [724, 355] width 122 height 33
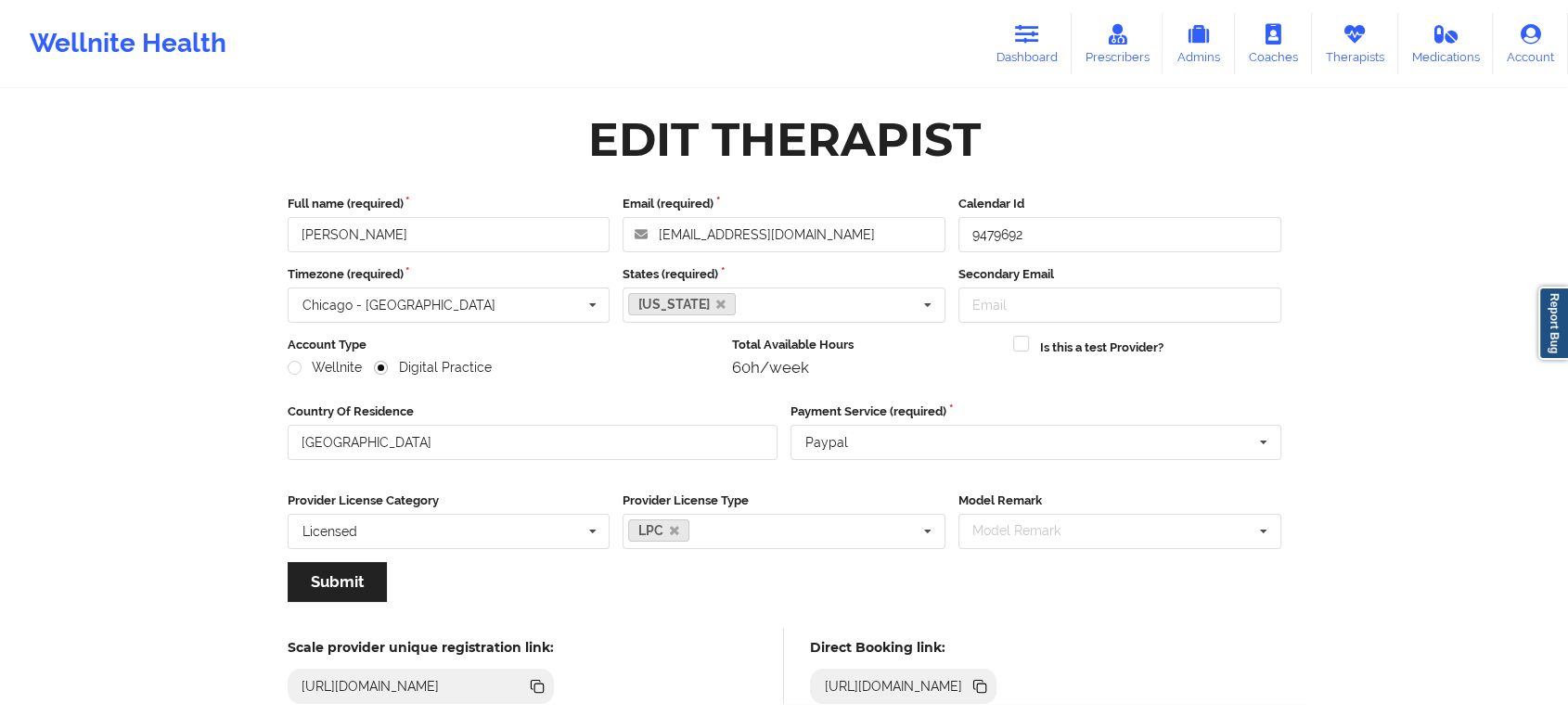
click at [987, 686] on icon at bounding box center [982, 688] width 10 height 10
click at [1366, 32] on icon at bounding box center [1355, 33] width 24 height 20
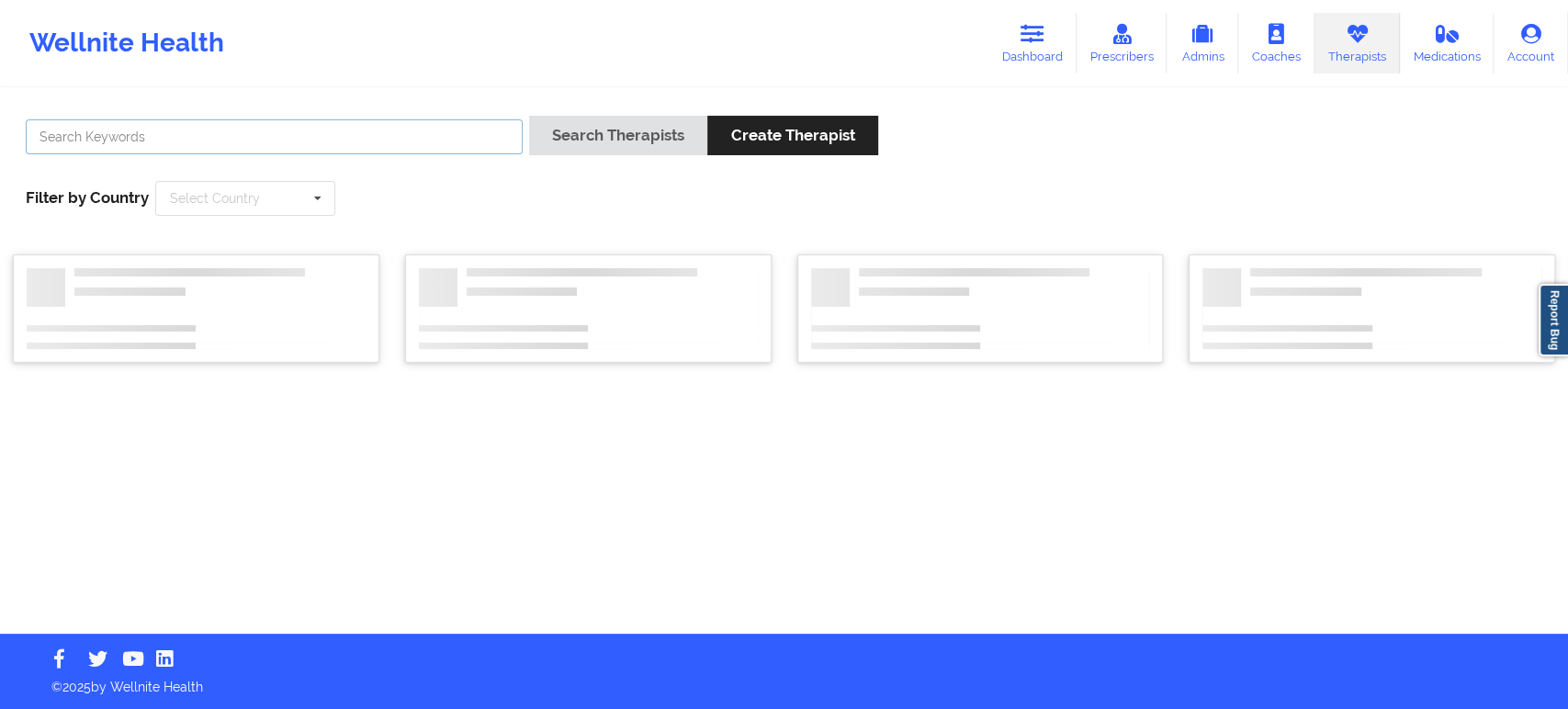
click at [447, 132] on input "text" at bounding box center [273, 137] width 497 height 35
paste input "Kate Jaramillo"
type input "Kate Jaramillo"
click at [586, 128] on button "Search Therapists" at bounding box center [618, 136] width 178 height 40
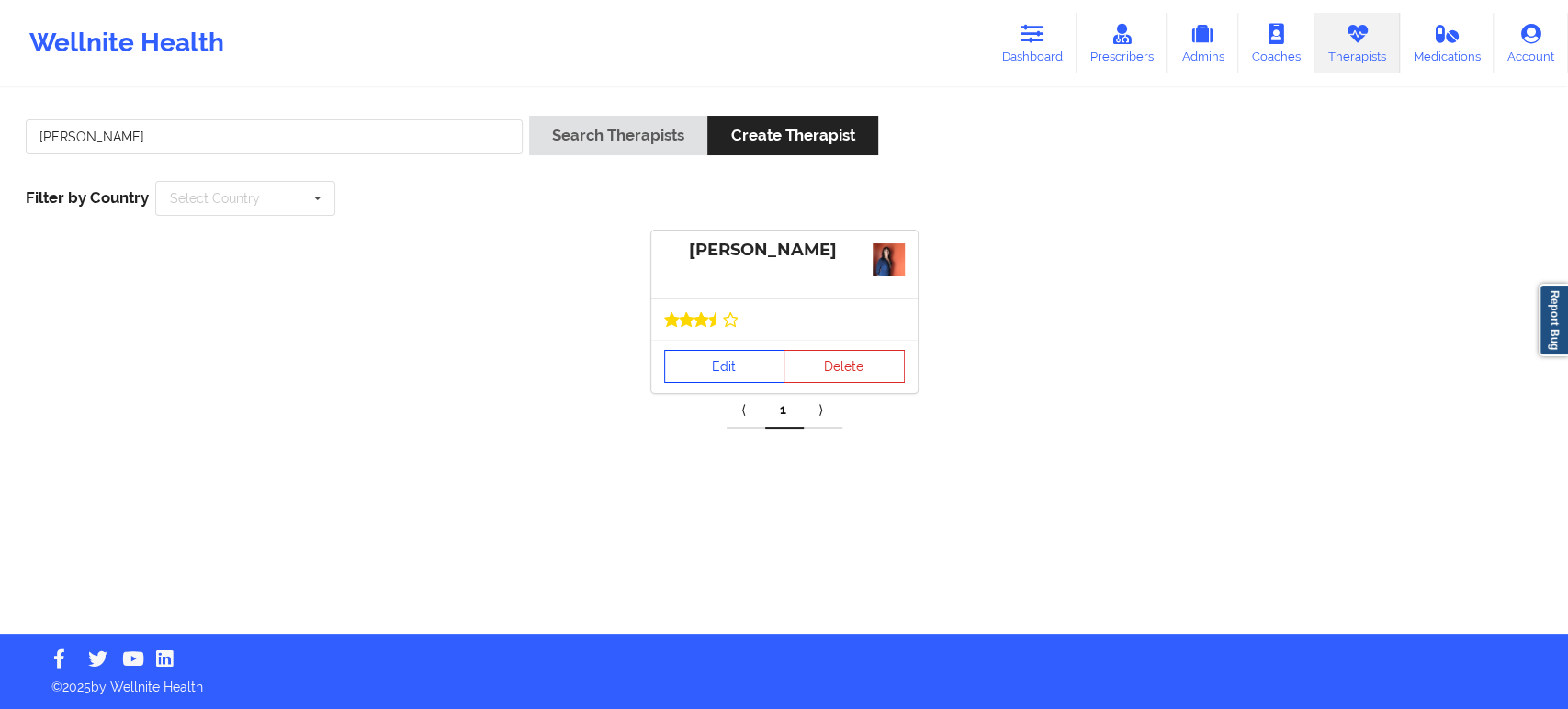
click at [729, 373] on link "Edit" at bounding box center [724, 366] width 122 height 33
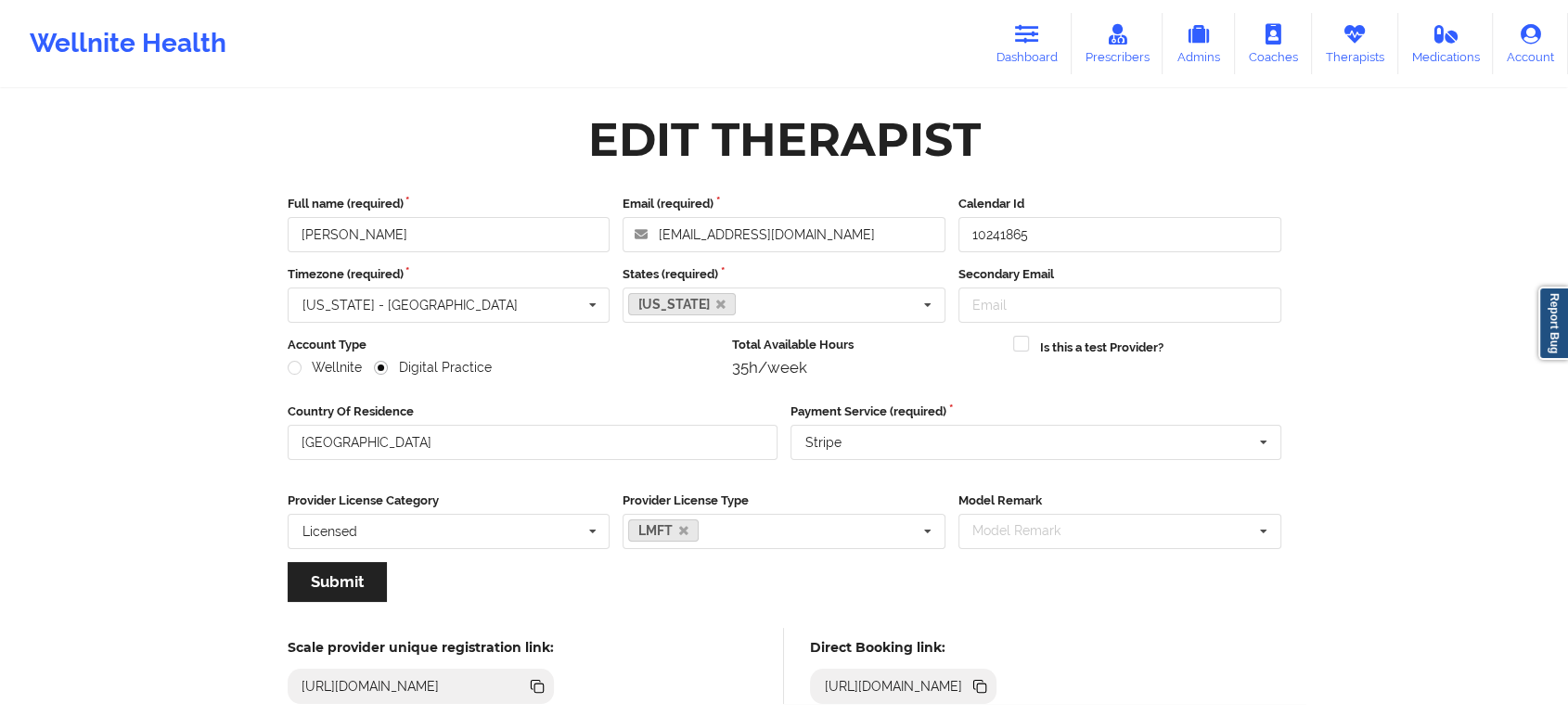
click at [987, 688] on icon at bounding box center [982, 688] width 10 height 10
click at [531, 223] on input "Kate Jaramillo" at bounding box center [449, 234] width 323 height 35
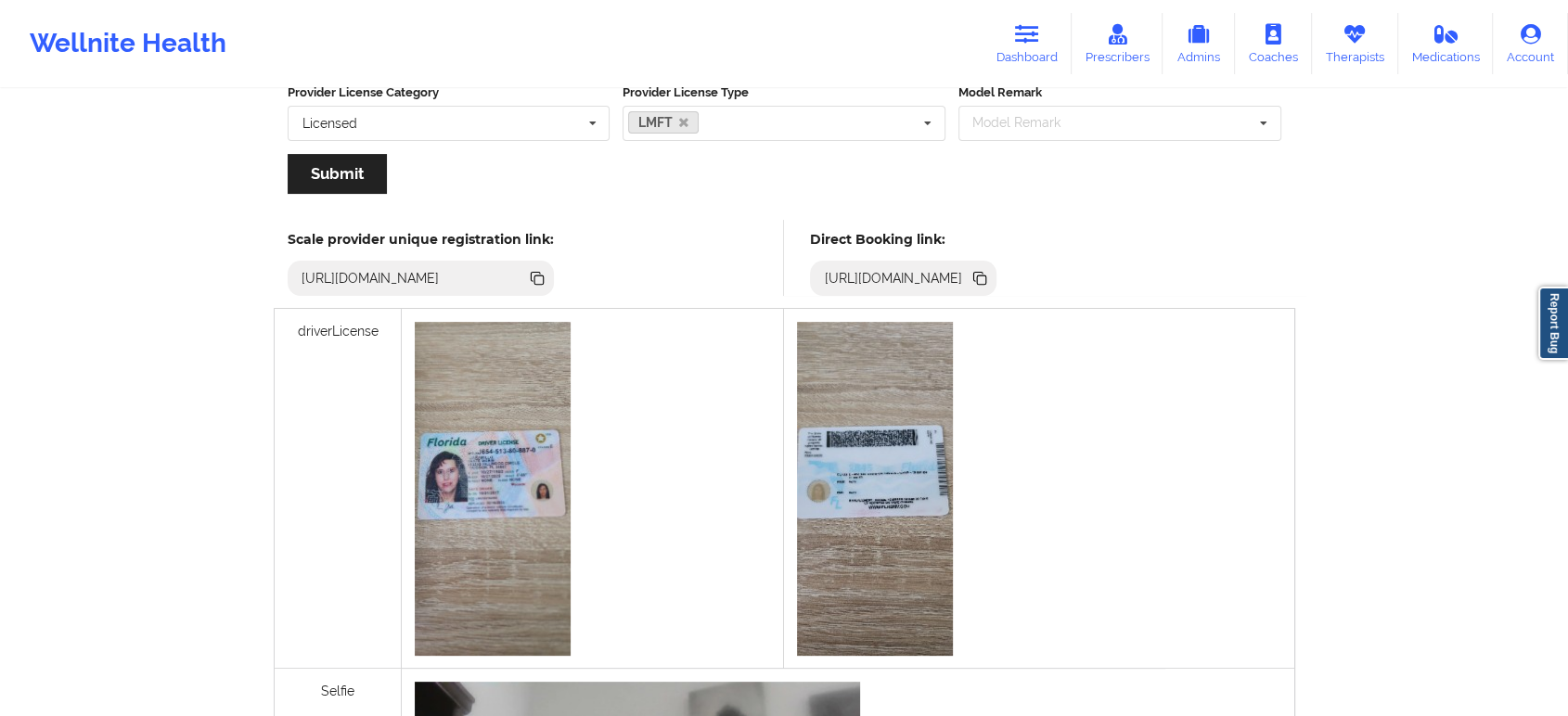
scroll to position [412, 0]
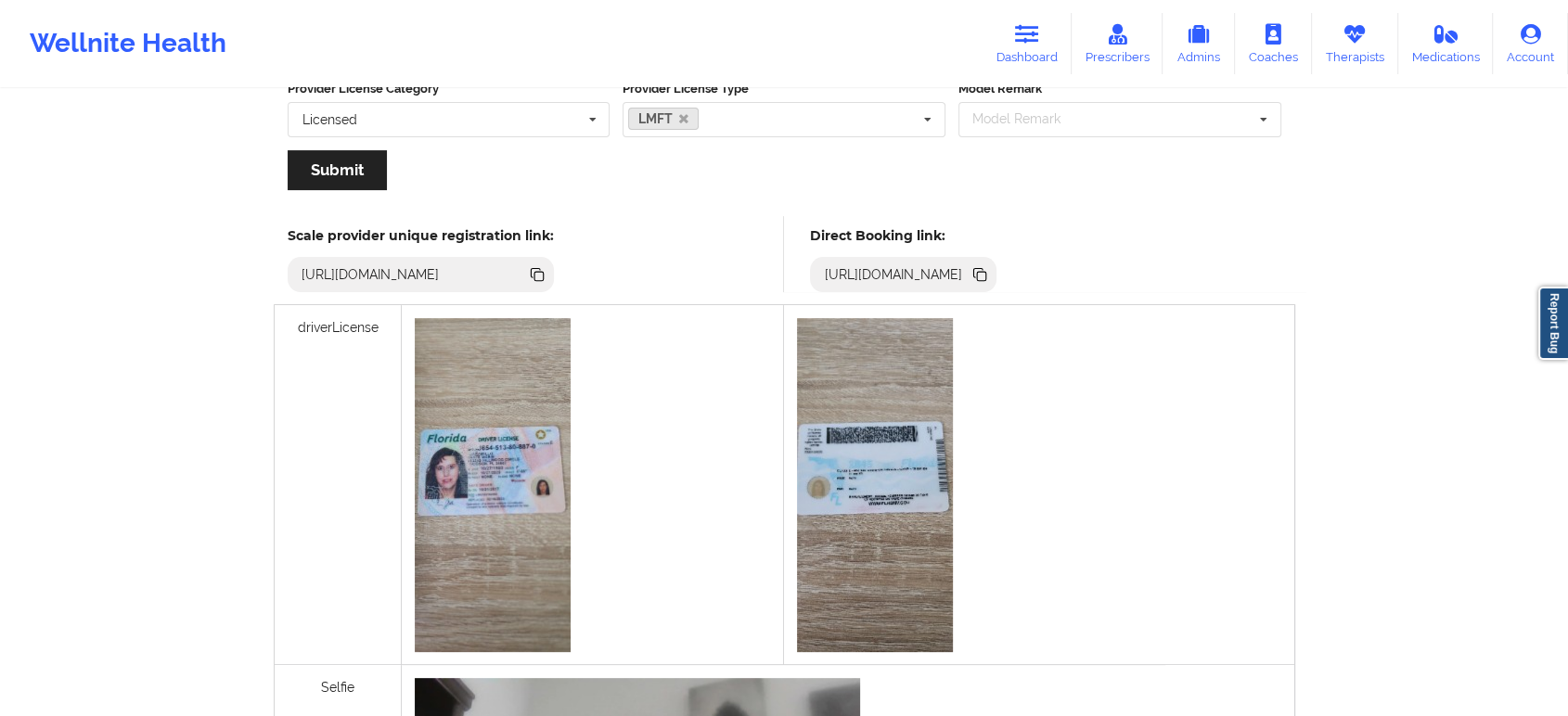
click at [987, 271] on icon at bounding box center [982, 276] width 10 height 10
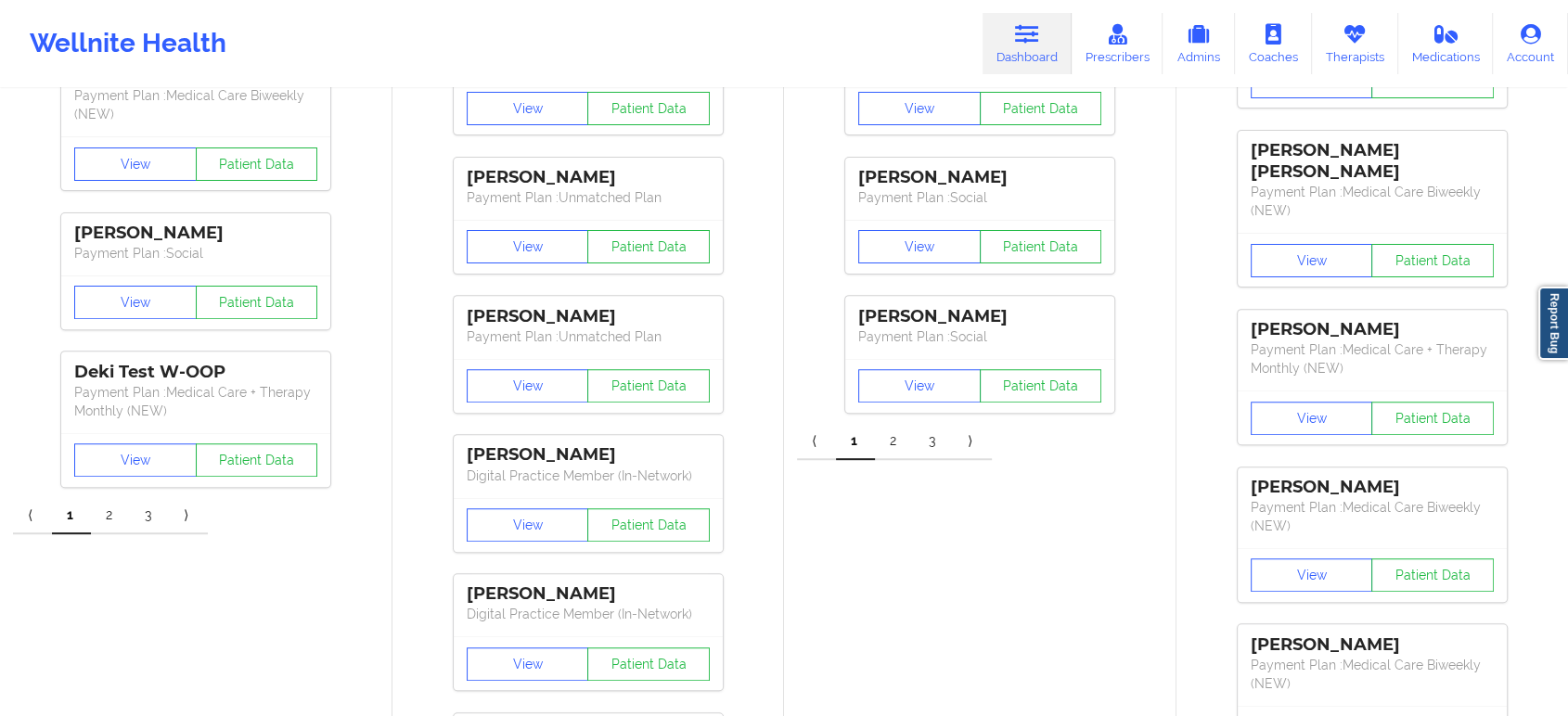
drag, startPoint x: 843, startPoint y: 435, endPoint x: 790, endPoint y: 190, distance: 250.7
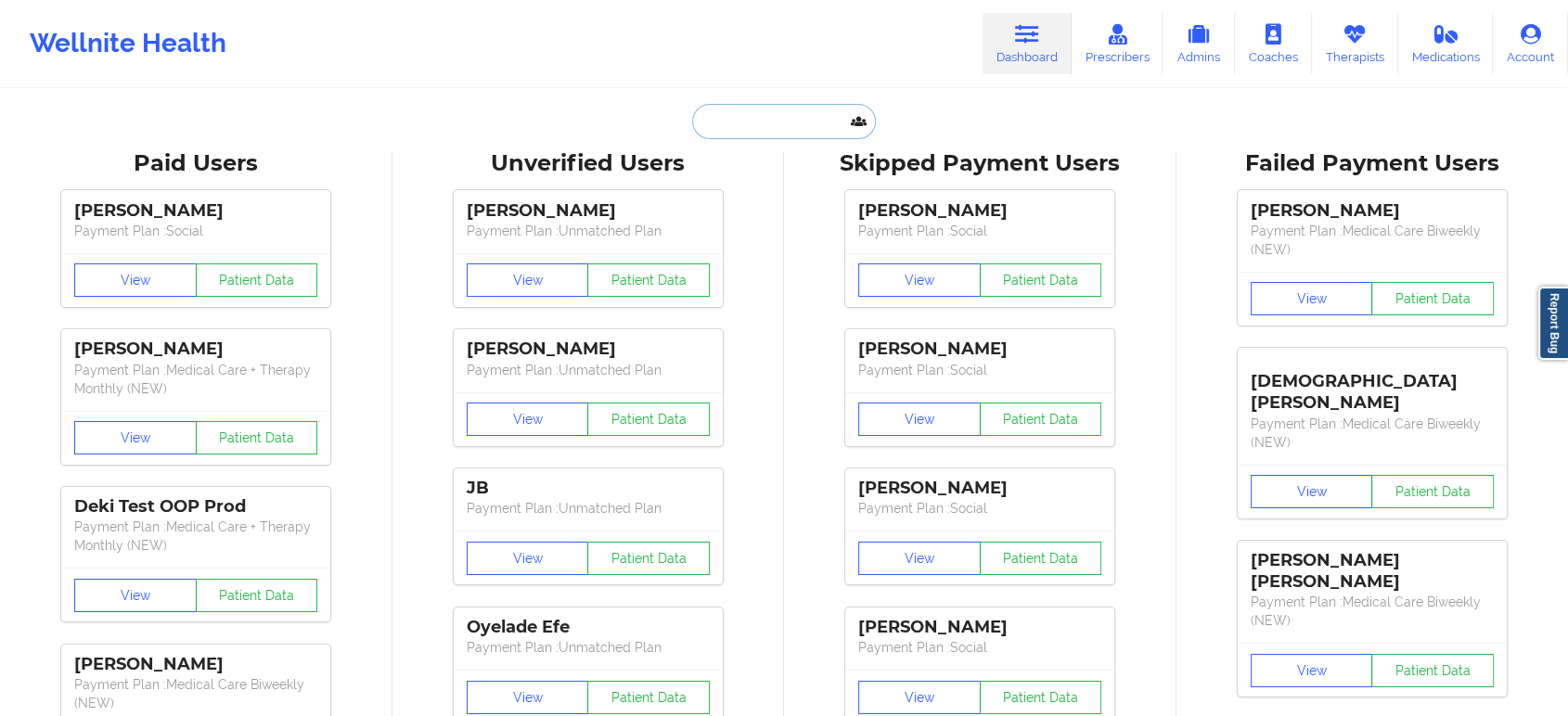
click at [788, 119] on input "text" at bounding box center [784, 121] width 184 height 35
paste input "jhean.gabriela@gmail.com"
type input "jhean.gabriela@gmail.com"
paste input "JOHANNADALIZ@GMAIL.COM"
type input "JOHANNADALIZ@GMAIL.COM"
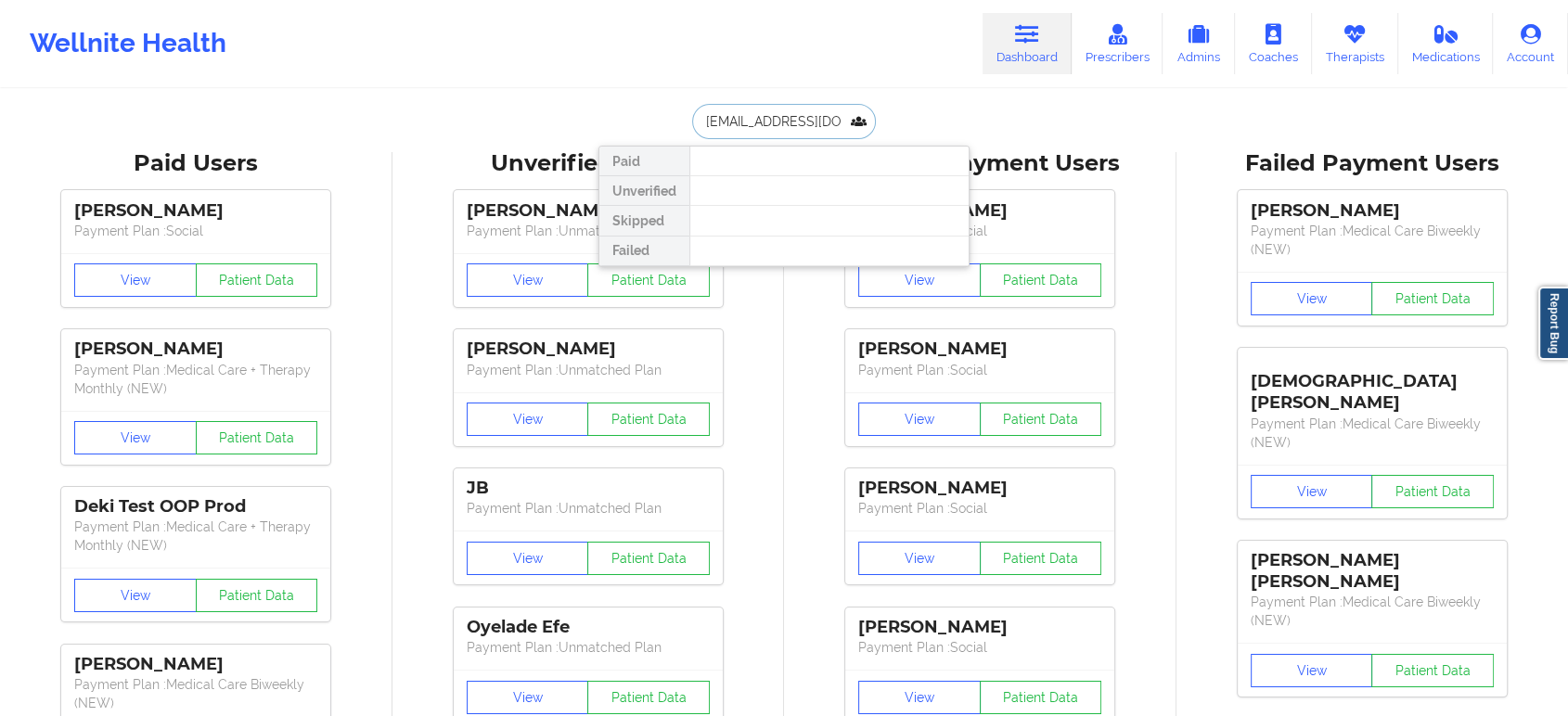
scroll to position [0, 37]
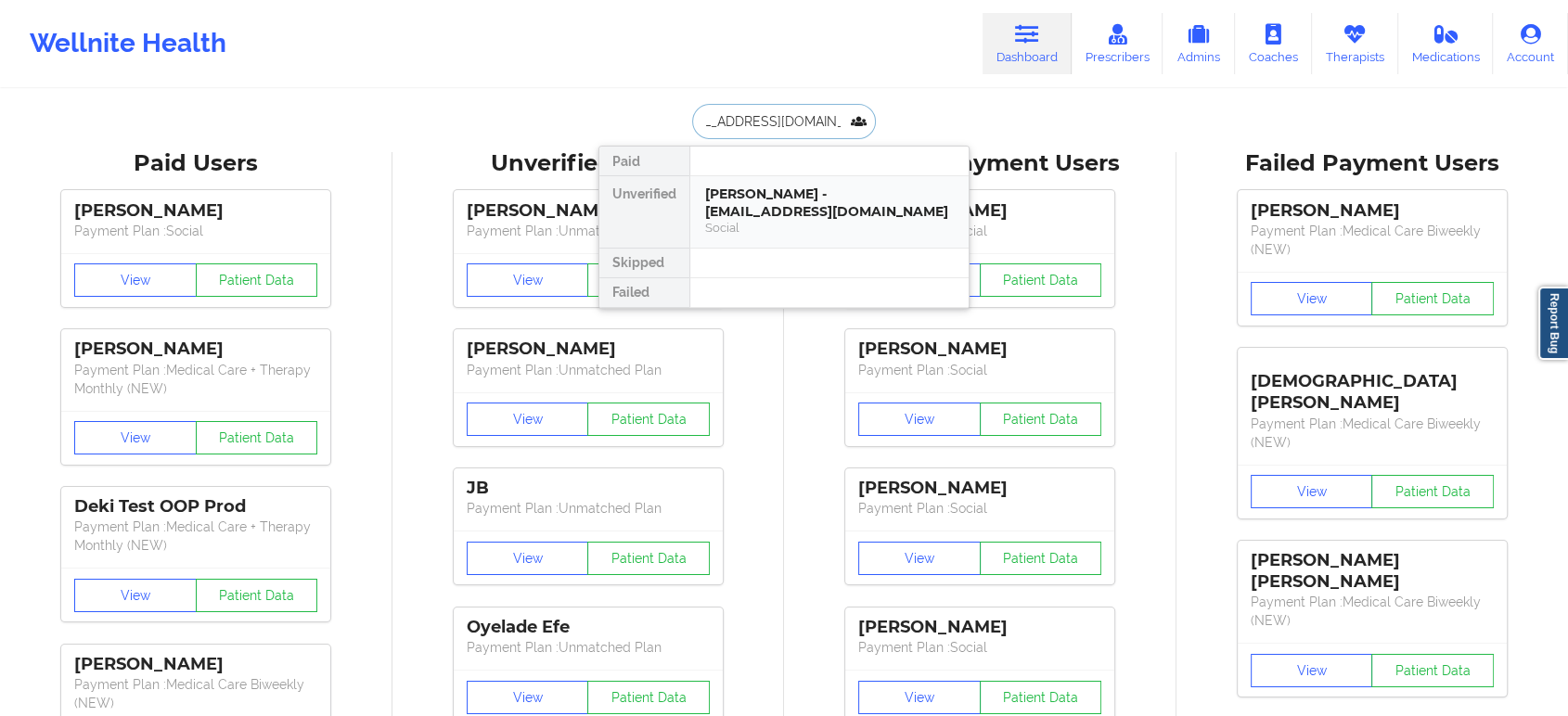
click at [815, 228] on div "Social" at bounding box center [829, 228] width 249 height 16
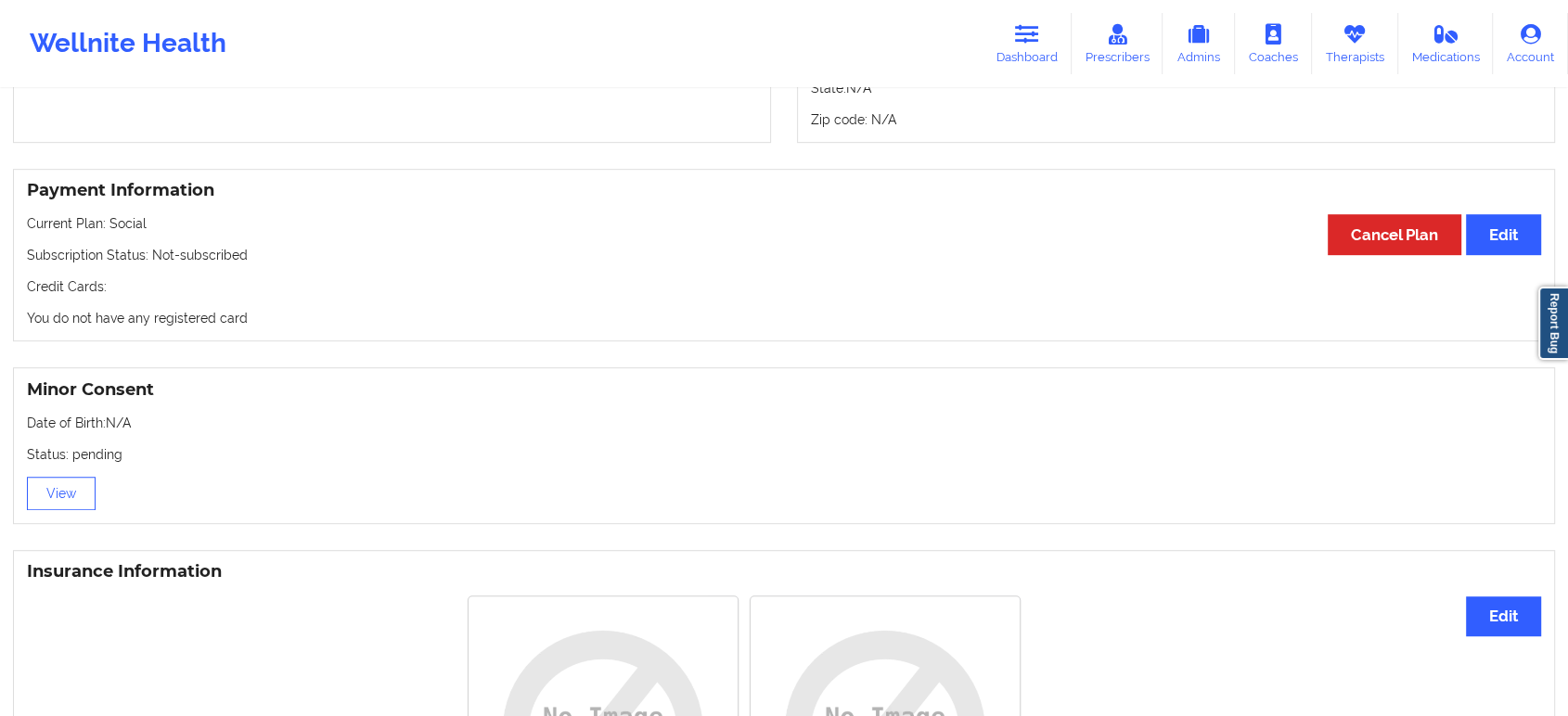
drag, startPoint x: 522, startPoint y: 451, endPoint x: 519, endPoint y: 317, distance: 134.0
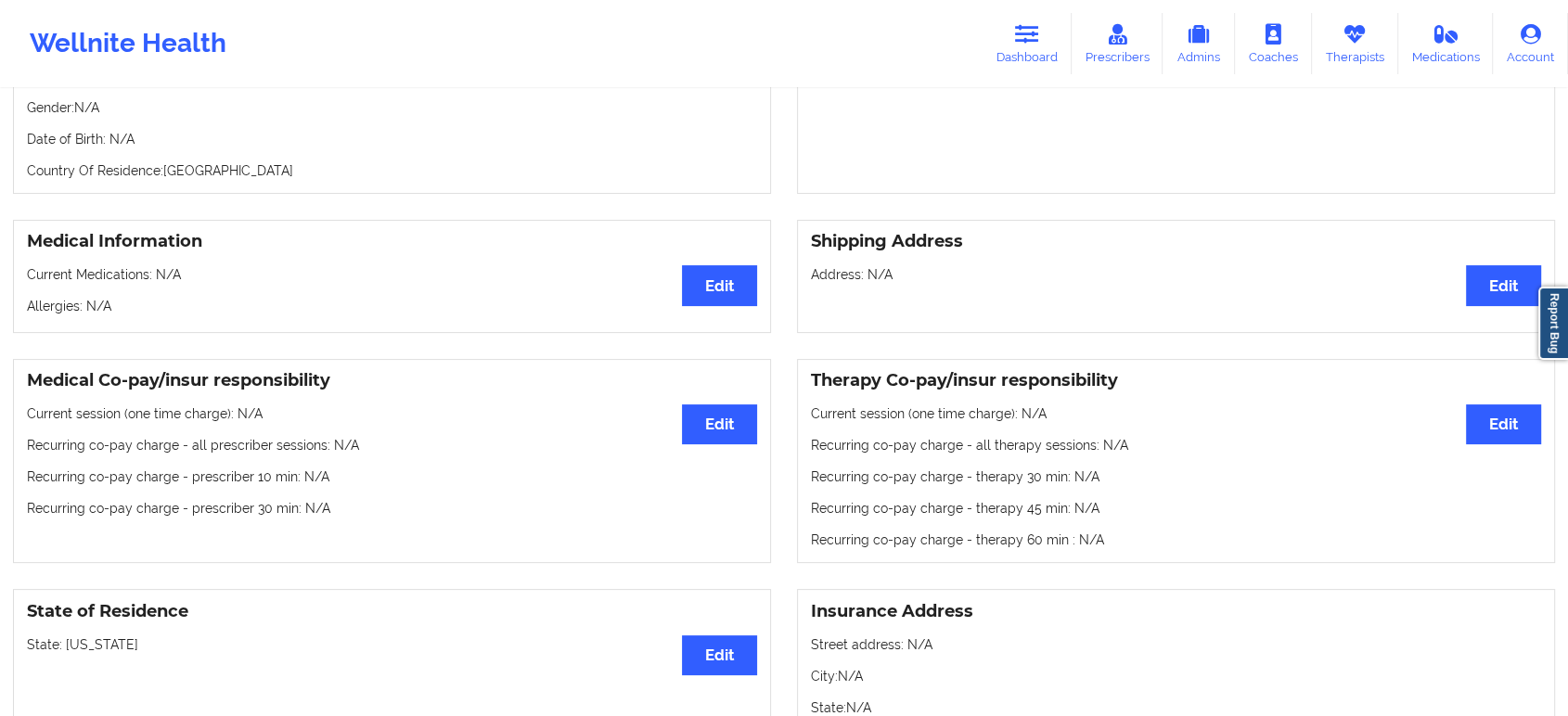
scroll to position [0, 0]
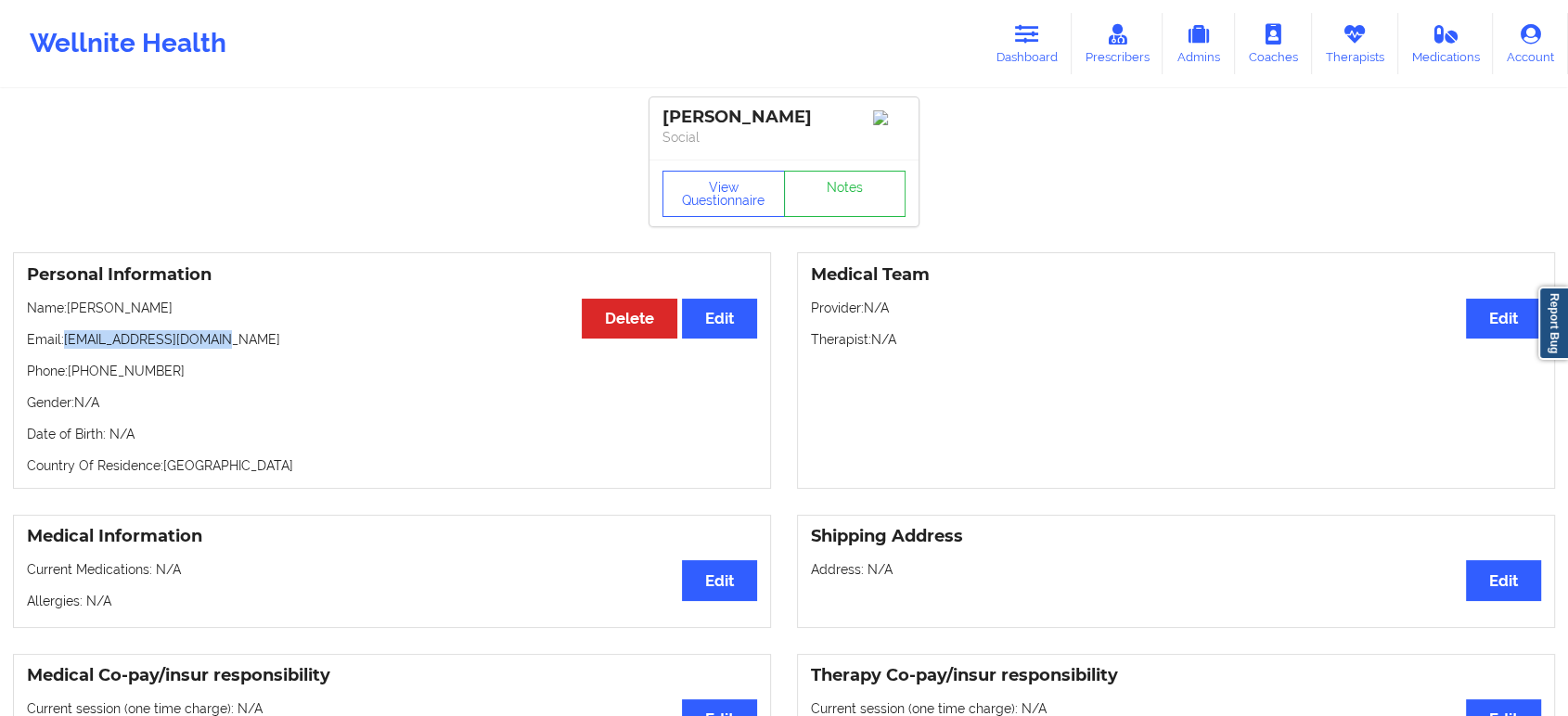
drag, startPoint x: 217, startPoint y: 345, endPoint x: 67, endPoint y: 336, distance: 150.3
click at [67, 336] on p "Email: johannadaliz@gmail.com" at bounding box center [392, 339] width 731 height 18
copy p "johannadaliz@gmail.com"
click at [1021, 46] on link "Dashboard" at bounding box center [1028, 44] width 90 height 61
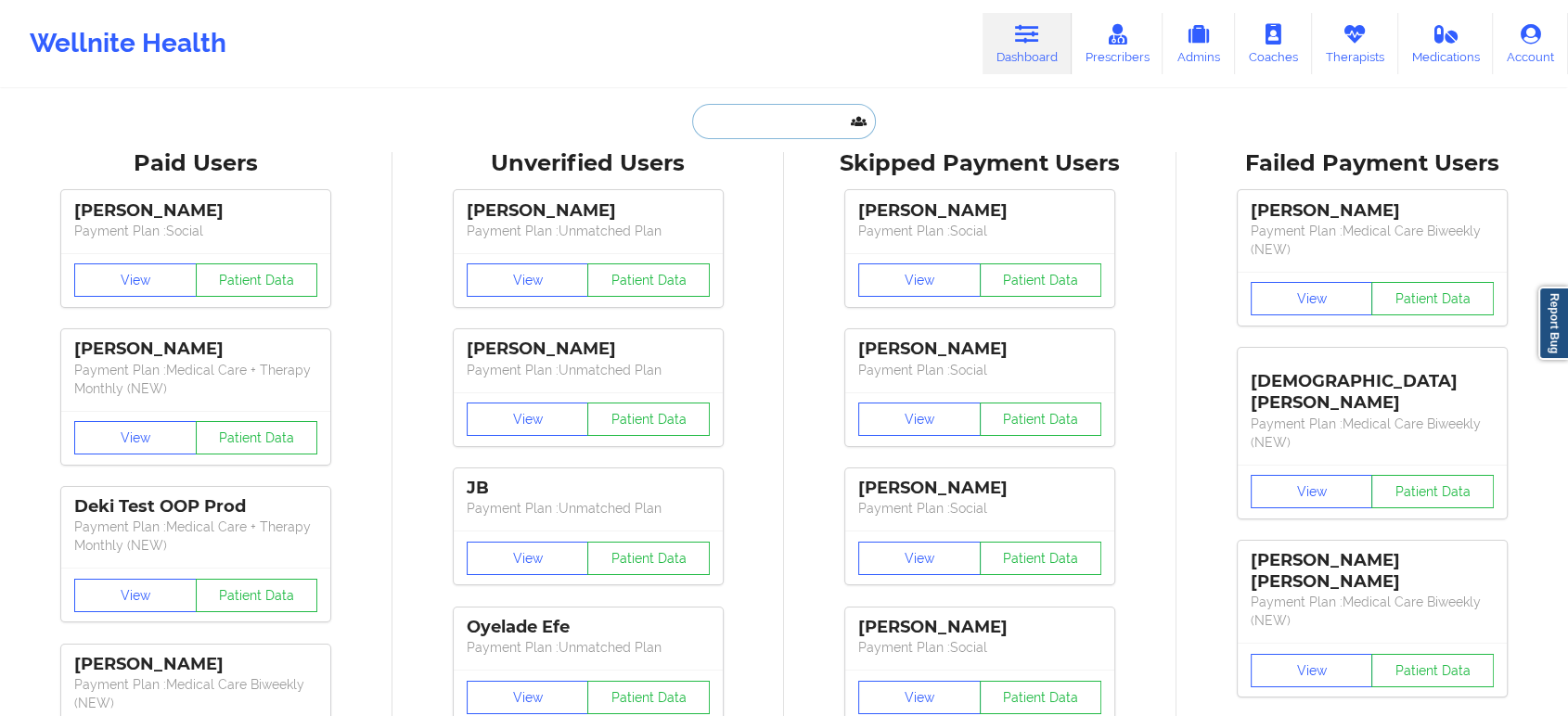
click at [825, 121] on input "text" at bounding box center [784, 121] width 184 height 35
paste input "LYNETTE@LUXURYGUIDEUSA.COM"
type input "LYNETTE@LUXURYGUIDEUSA.COM"
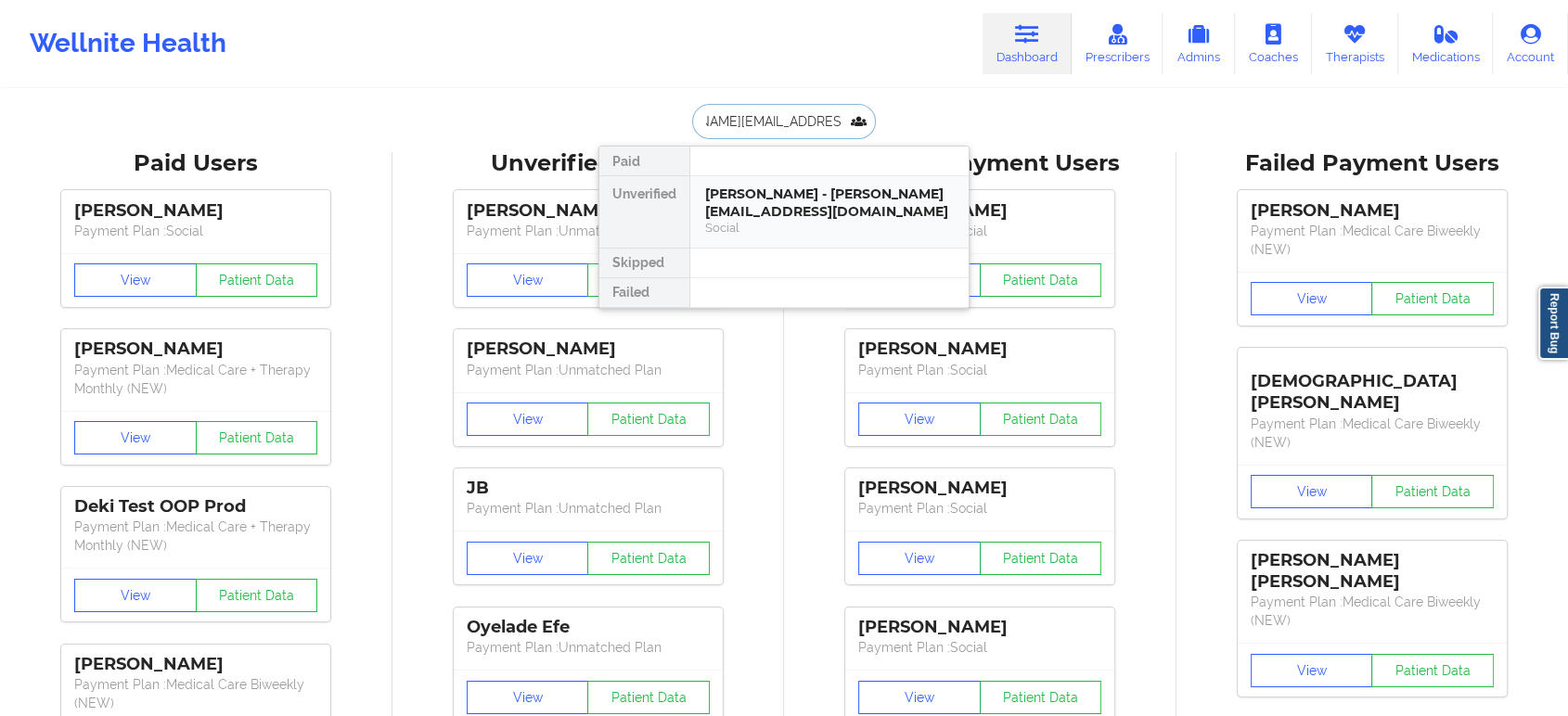
click at [757, 216] on div "Lynette D Janac - lynette@luxuryguideusa.com" at bounding box center [829, 203] width 249 height 34
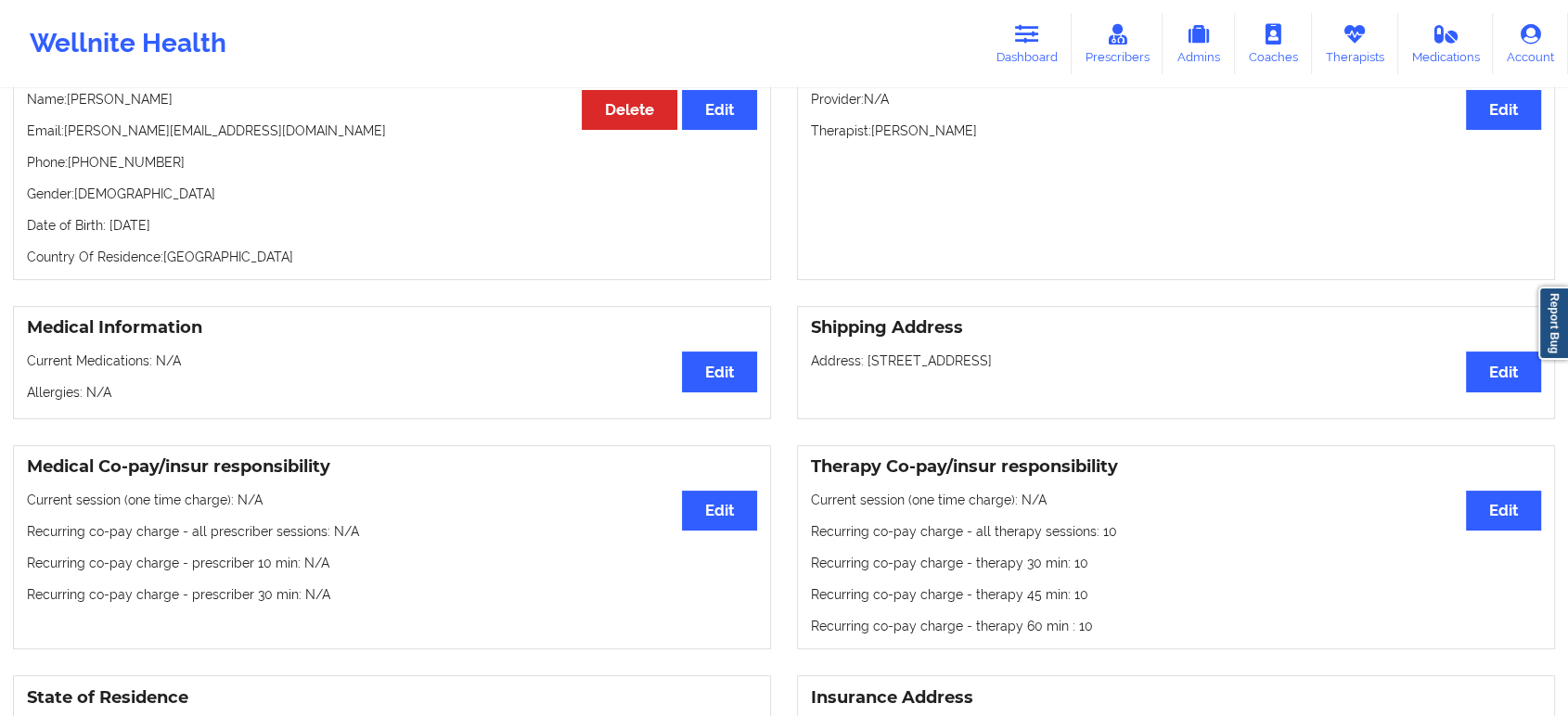
scroll to position [65, 0]
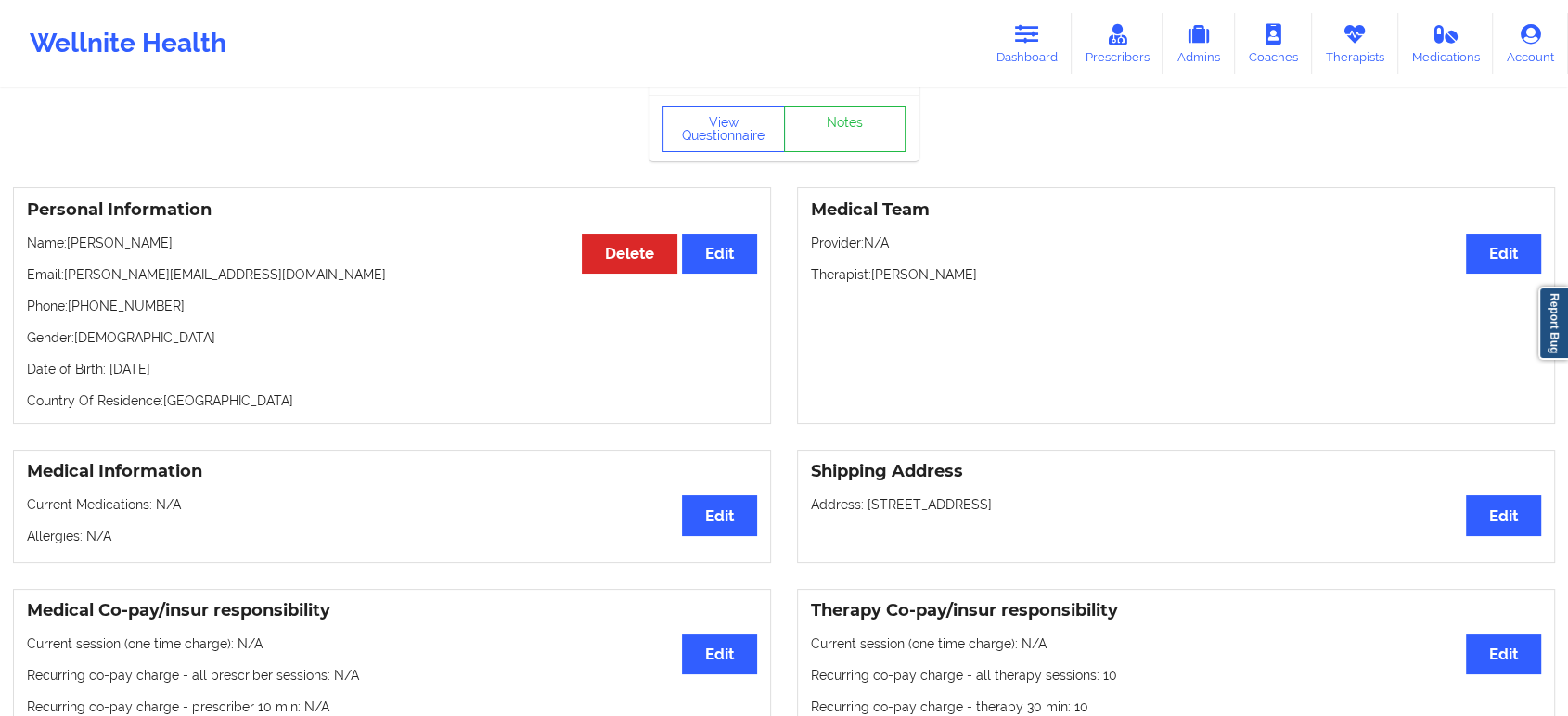
click at [104, 315] on p "Phone: +13052161101" at bounding box center [392, 306] width 731 height 18
copy p "13052161101"
drag, startPoint x: 938, startPoint y: 303, endPoint x: 956, endPoint y: 184, distance: 120.4
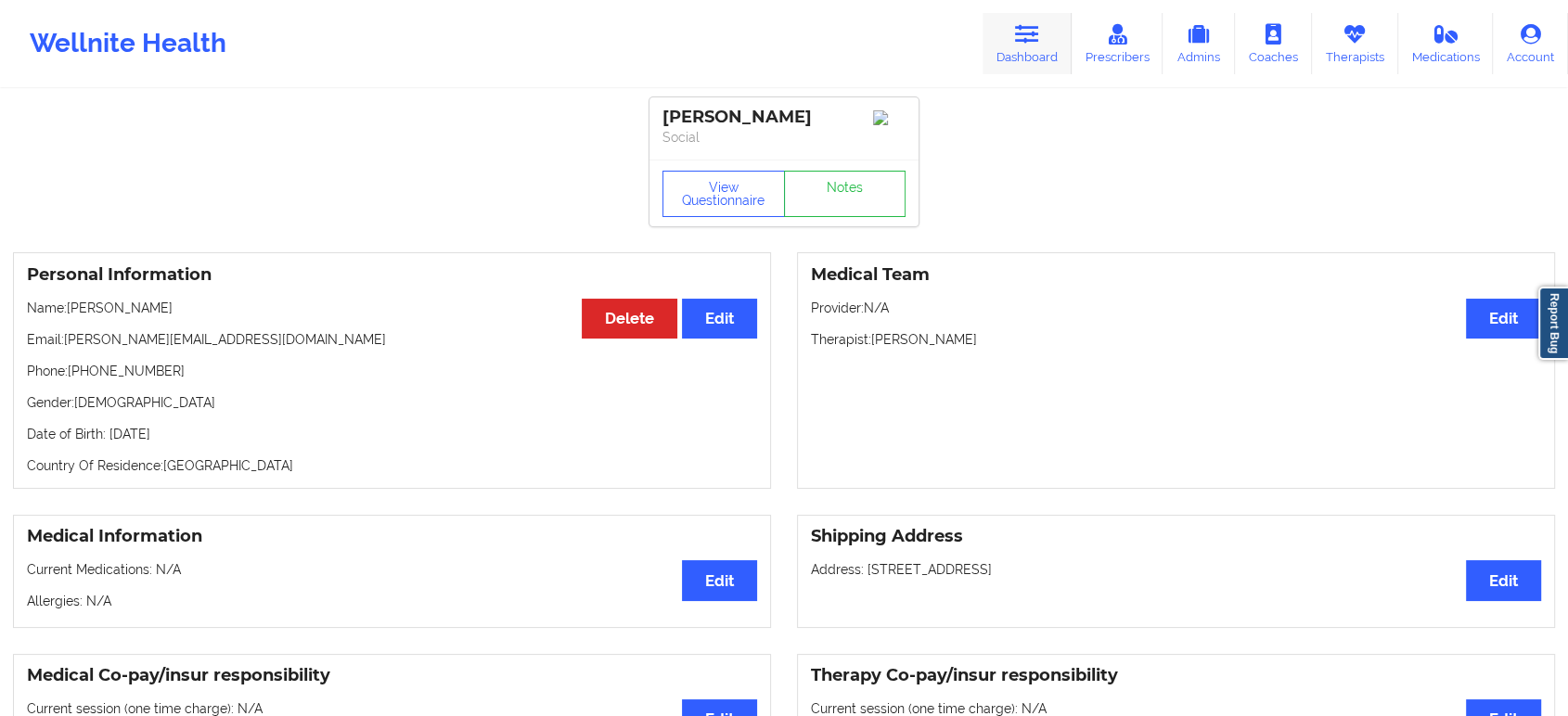
click at [1026, 37] on icon at bounding box center [1027, 33] width 24 height 20
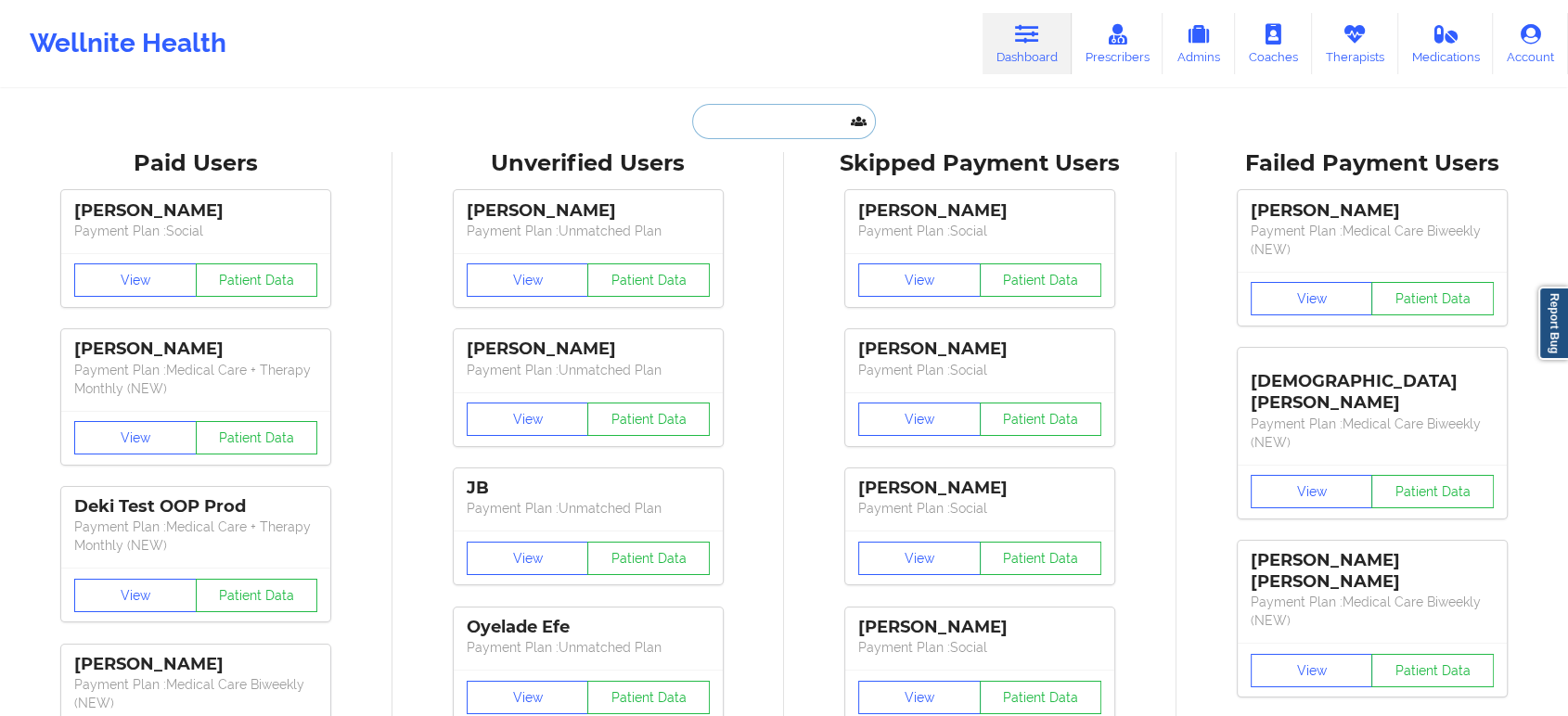
click at [758, 122] on input "text" at bounding box center [784, 121] width 184 height 35
paste input "ETHAN"
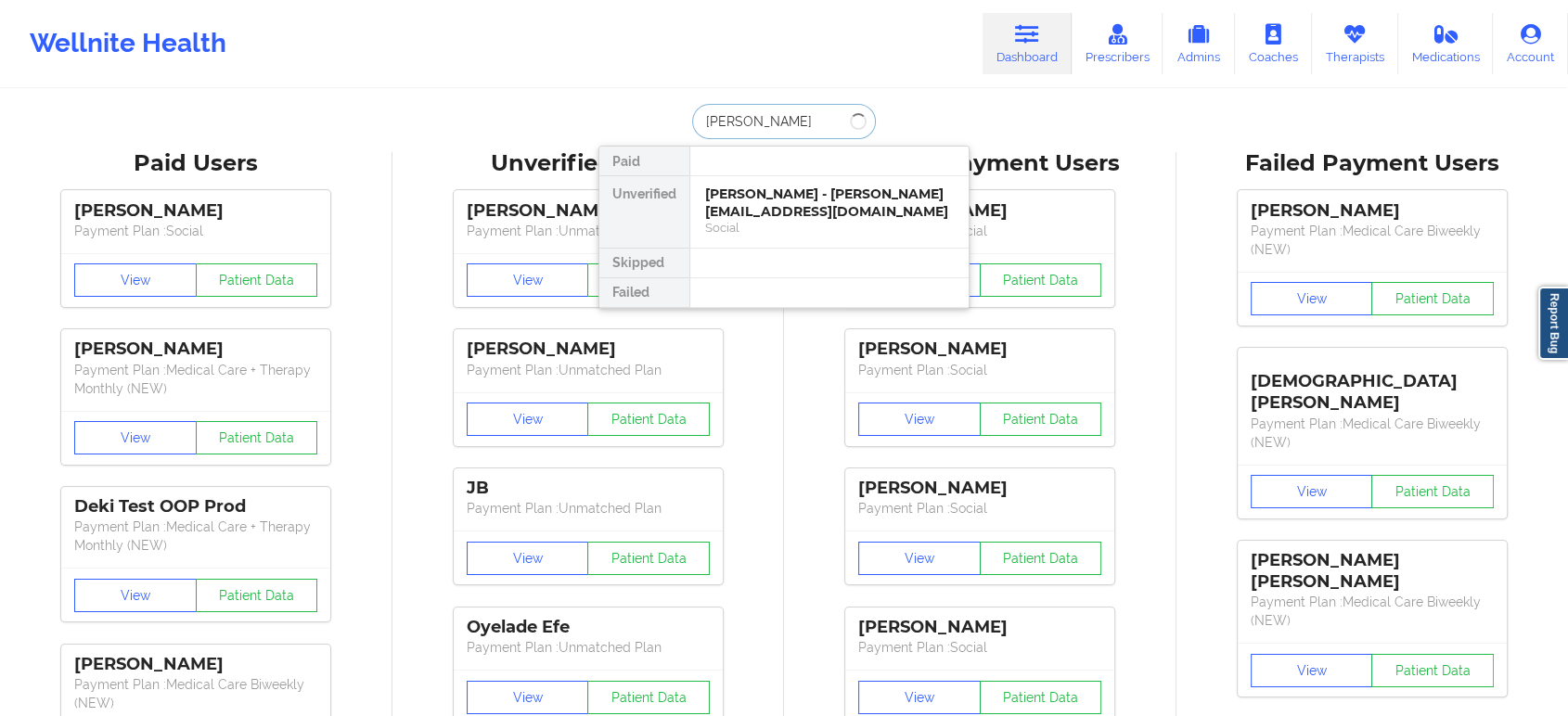
type input "ETHAN lo"
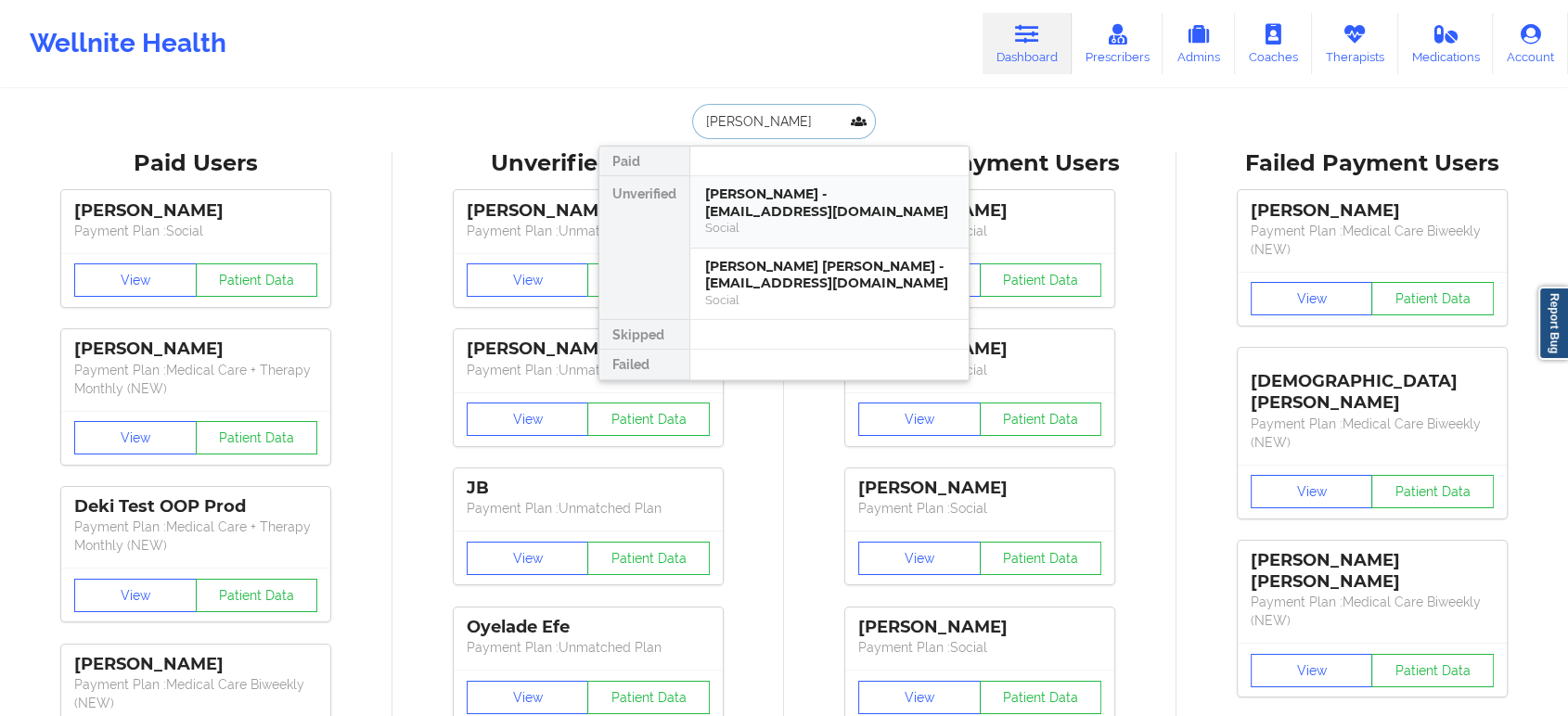
click at [863, 199] on div "Ethan Lorenzo - lorenzod12@bellsouth.net" at bounding box center [829, 203] width 249 height 34
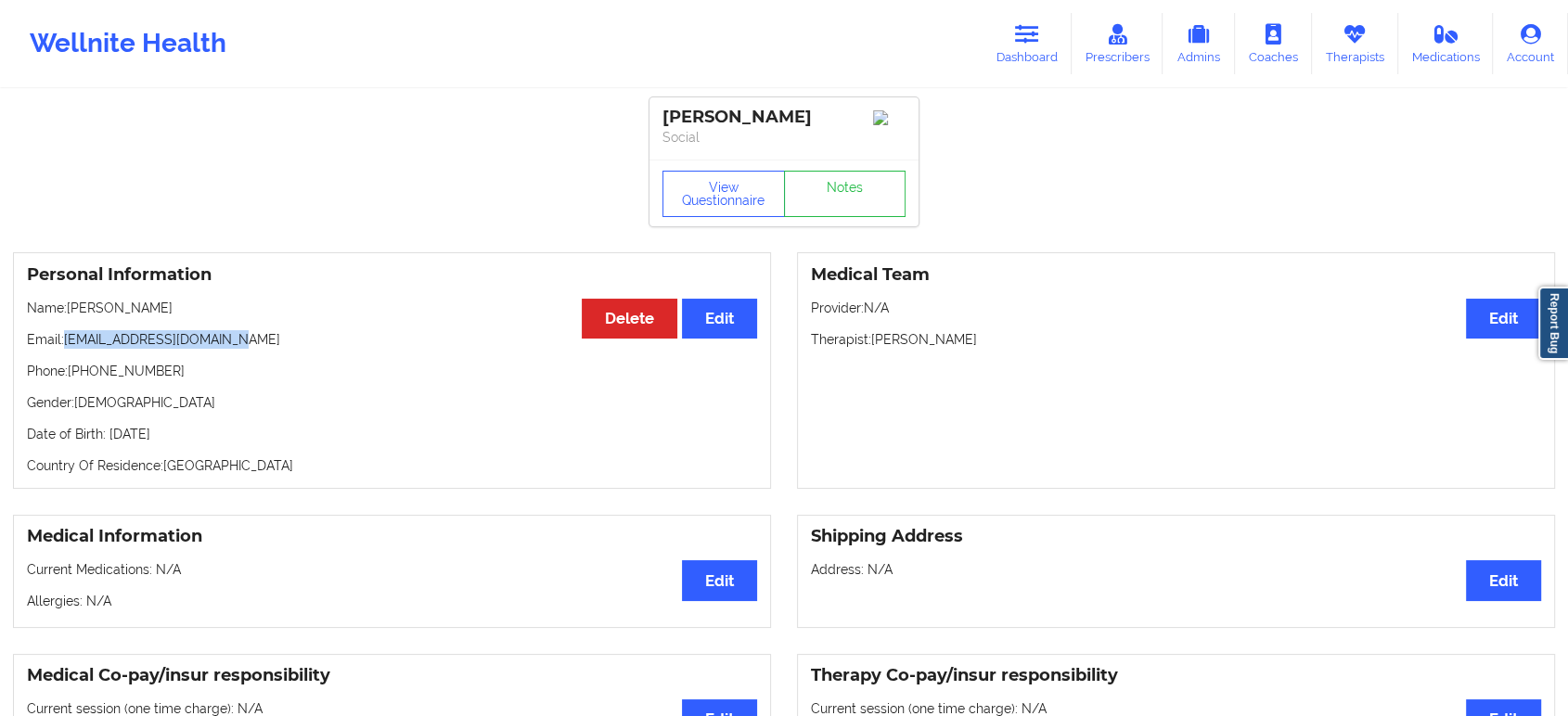
drag, startPoint x: 230, startPoint y: 343, endPoint x: 66, endPoint y: 339, distance: 164.0
click at [66, 339] on p "Email: lorenzod12@bellsouth.net" at bounding box center [392, 339] width 731 height 18
copy p "lorenzod12@bellsouth.net"
click at [1046, 17] on link "Dashboard" at bounding box center [1028, 44] width 90 height 61
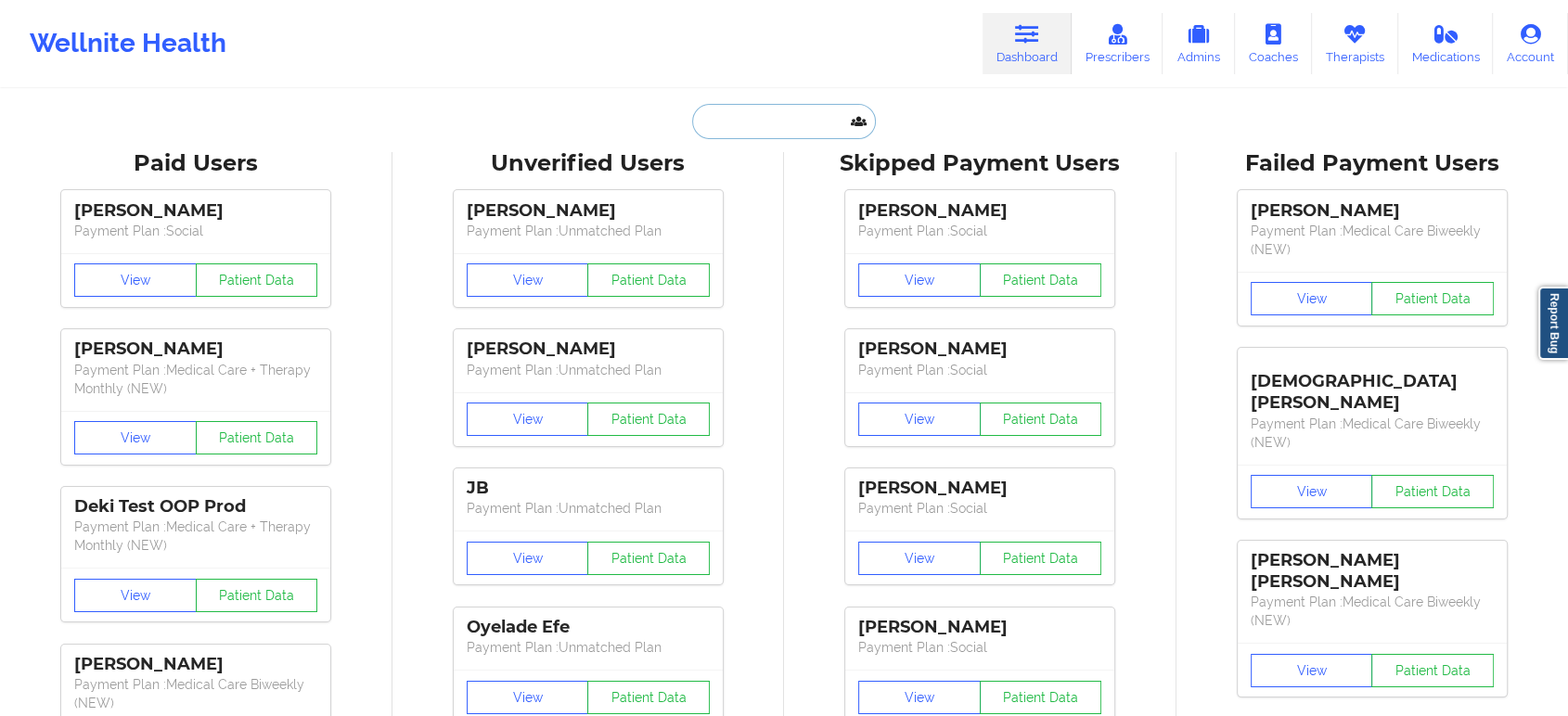
click at [801, 109] on input "text" at bounding box center [784, 121] width 184 height 35
paste input "R.GUNTER.ME@GMAIL.COM"
type input "R.GUNTER.ME@GMAIL.COM"
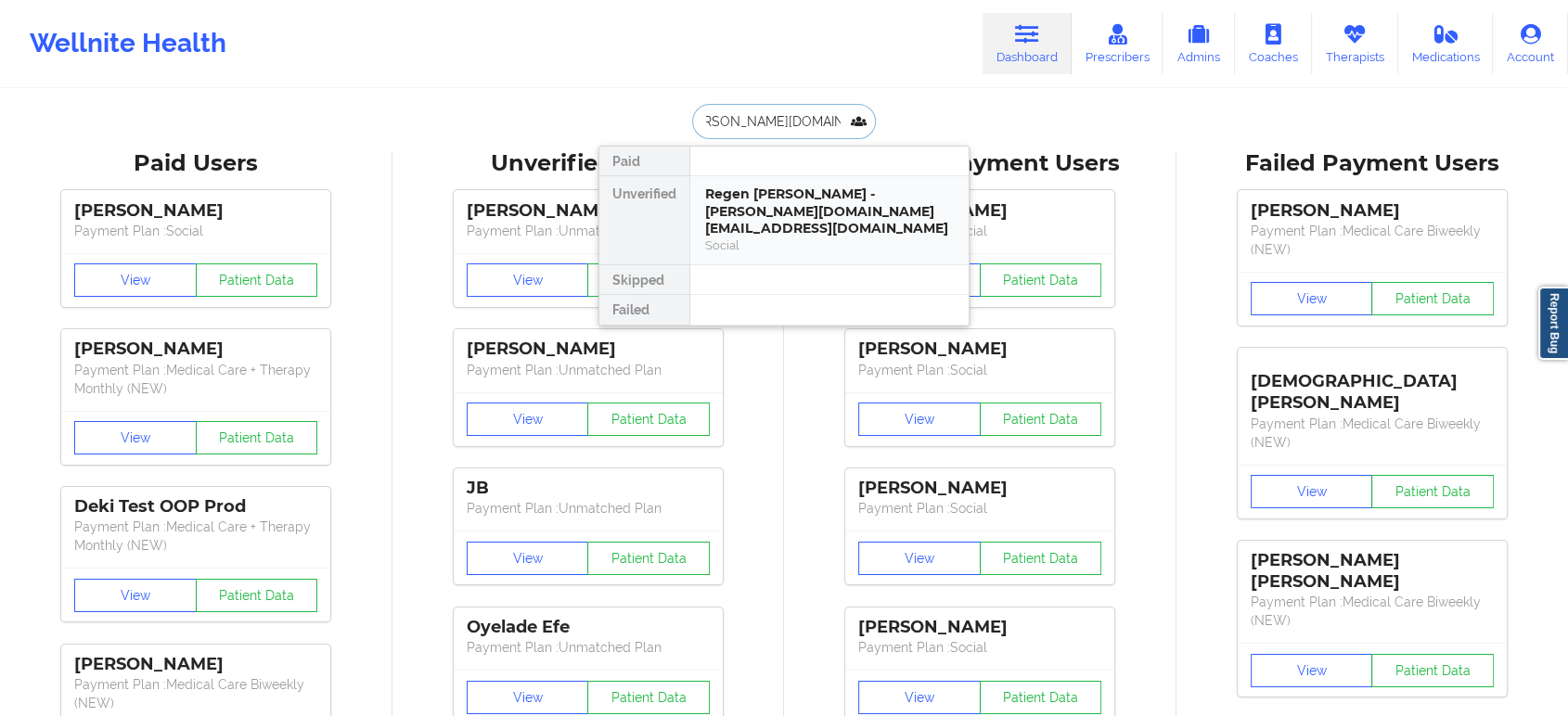
click at [814, 188] on div "Regen Brister Gunter - r.gunter.me@gmail.com" at bounding box center [829, 211] width 249 height 52
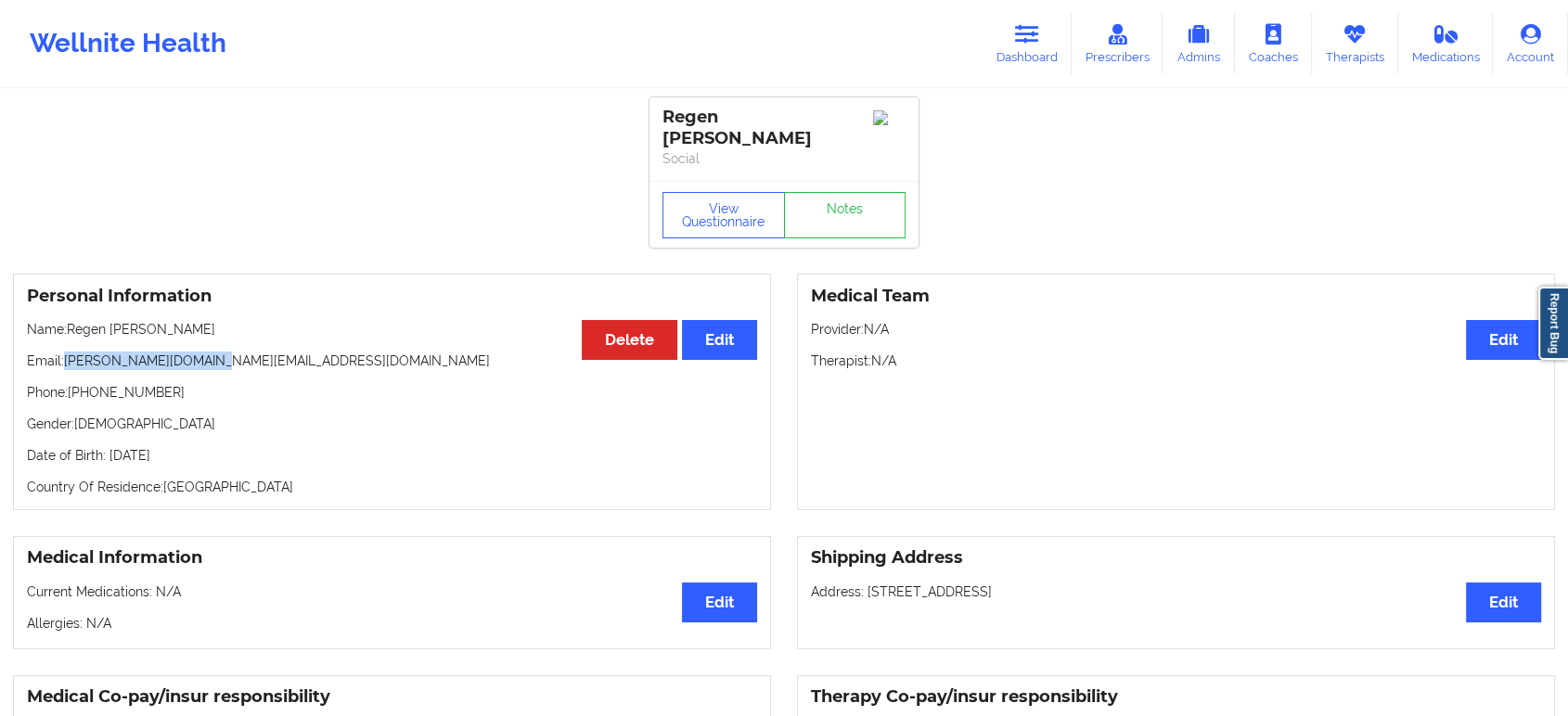
drag, startPoint x: 181, startPoint y: 348, endPoint x: 146, endPoint y: 373, distance: 43.0
click at [64, 351] on p "Email: r.gunter.me@gmail.com" at bounding box center [392, 360] width 731 height 18
copy p "r.gunter.me@gmail.com"
click at [1039, 36] on icon at bounding box center [1027, 33] width 24 height 20
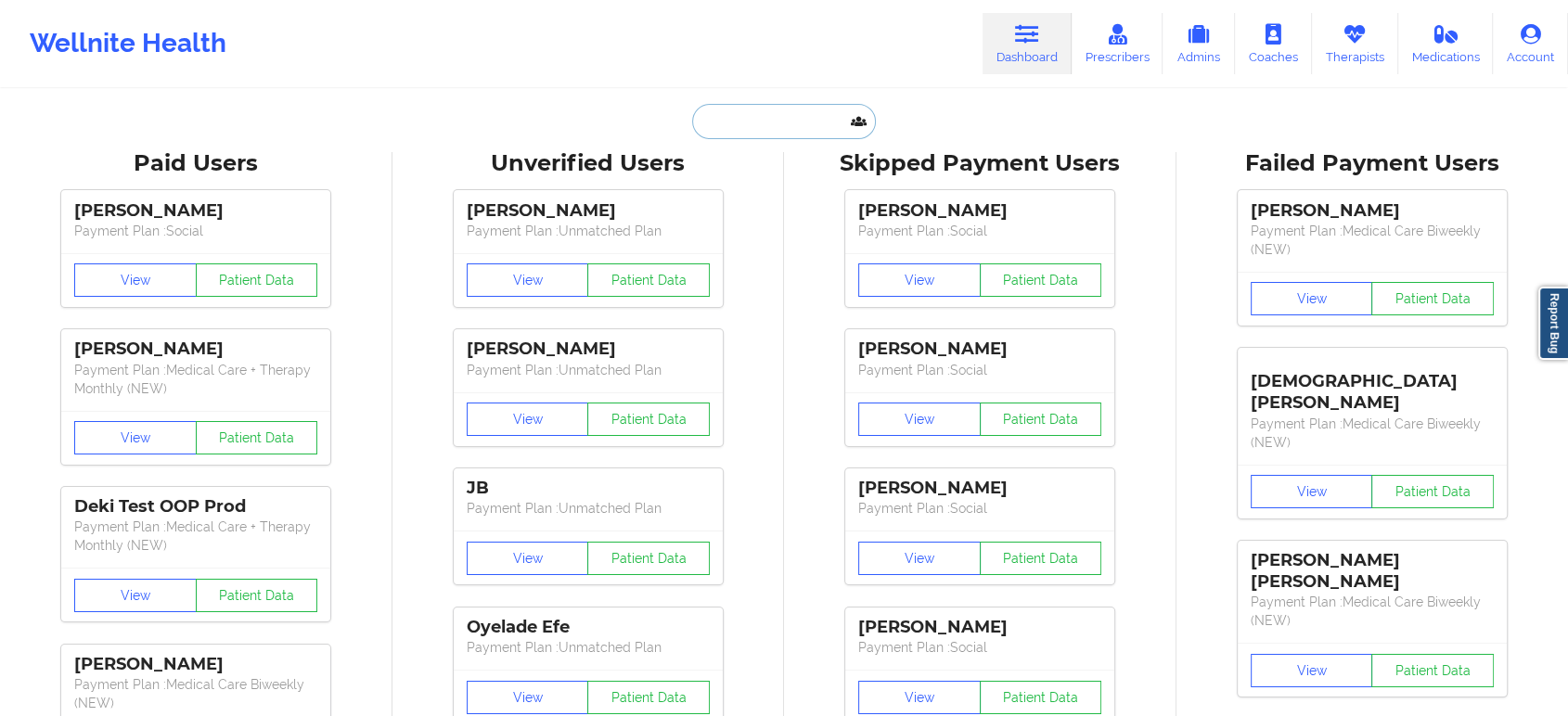
click at [793, 125] on input "text" at bounding box center [784, 121] width 184 height 35
type input "B"
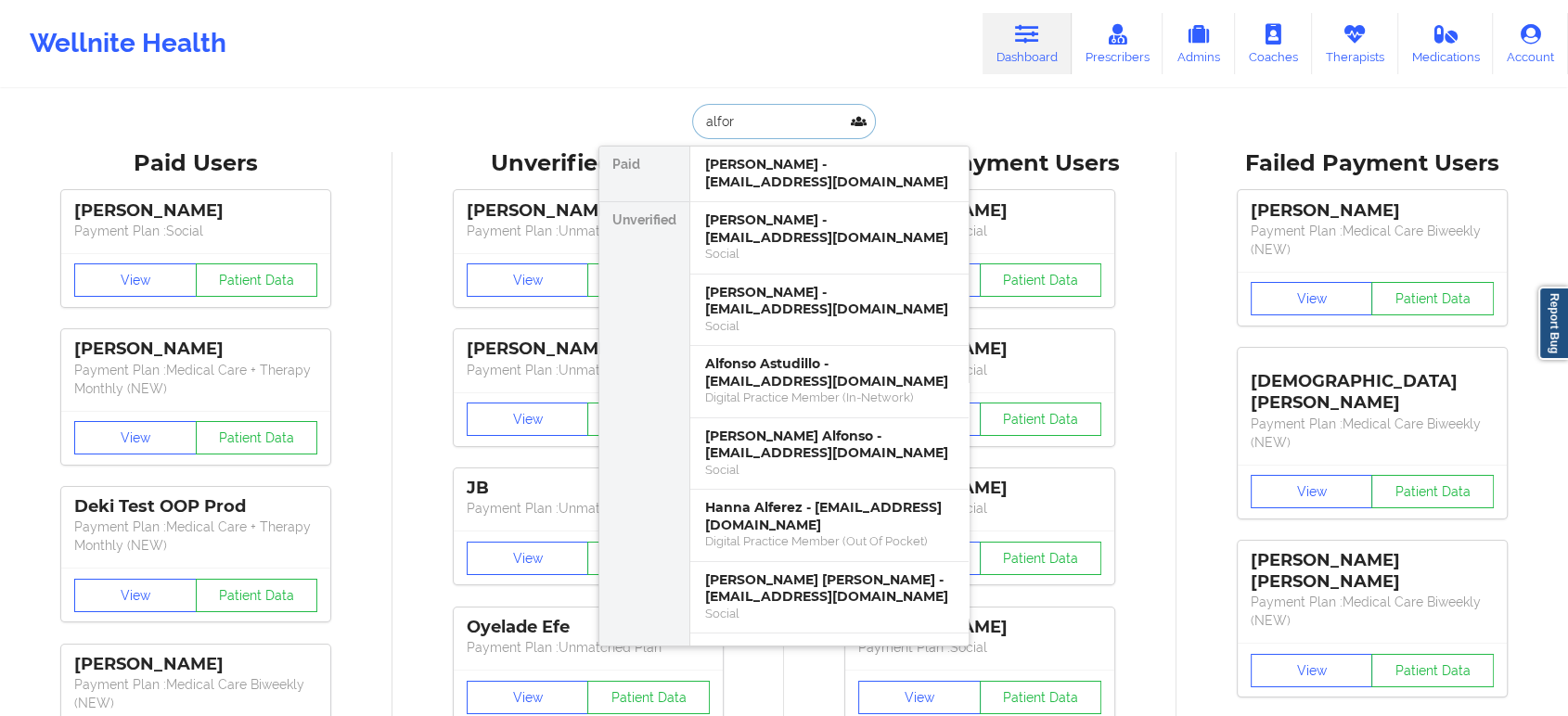
type input "alford"
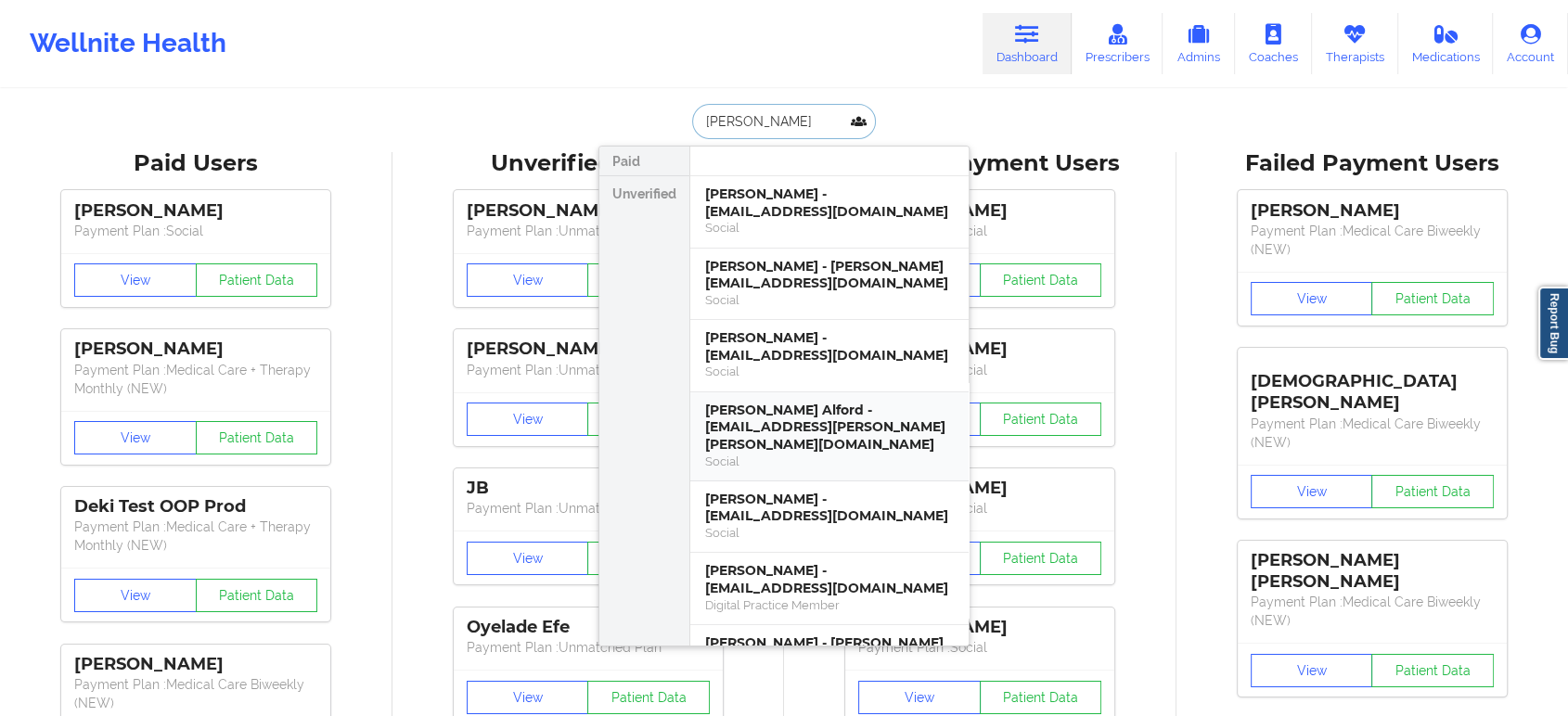
click at [773, 426] on div "Bonnie Lee Alford - bonnie.lee.bagley@gmail.com" at bounding box center [829, 428] width 249 height 52
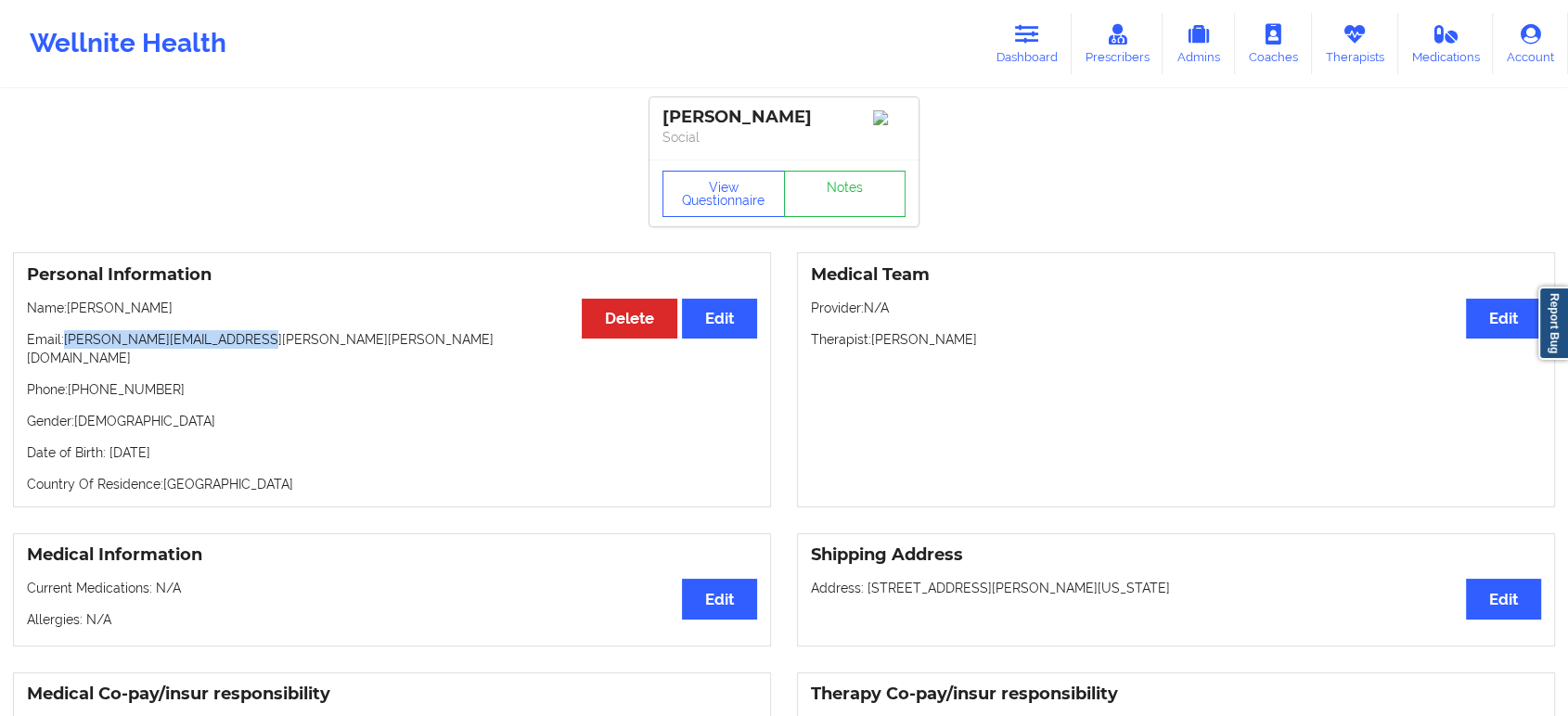
drag, startPoint x: 252, startPoint y: 342, endPoint x: 66, endPoint y: 348, distance: 186.1
click at [66, 348] on p "Email: bonnie.lee.bagley@gmail.com" at bounding box center [392, 348] width 731 height 37
copy p "bonnie.lee.bagley@gmail.com"
click at [185, 311] on p "Name: Bonnie Lee Alford" at bounding box center [392, 308] width 731 height 18
drag, startPoint x: 122, startPoint y: 318, endPoint x: 73, endPoint y: 310, distance: 49.6
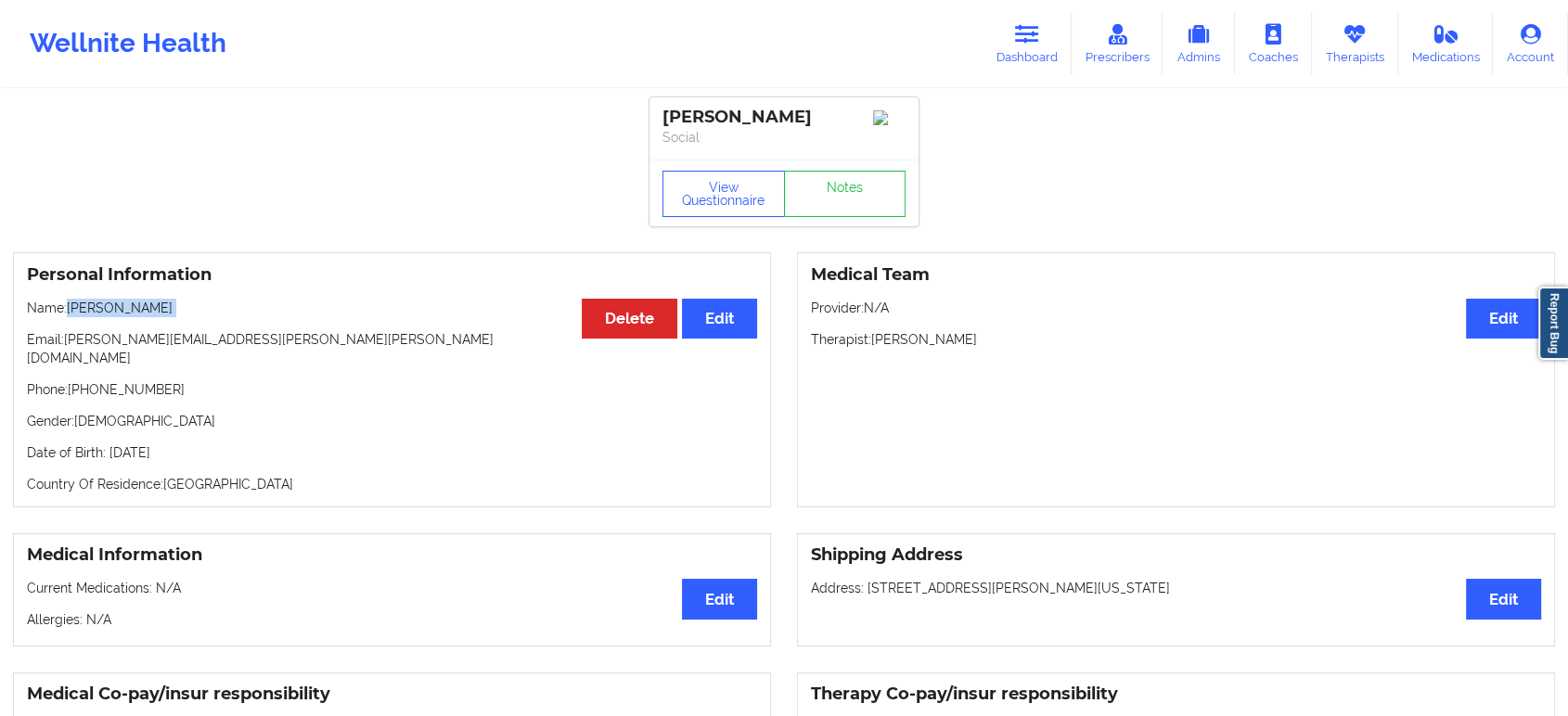
click at [73, 310] on p "Name: Bonnie Lee Alford" at bounding box center [392, 308] width 731 height 18
copy p "Bonnie Lee Alford"
click at [1024, 27] on icon at bounding box center [1027, 33] width 24 height 20
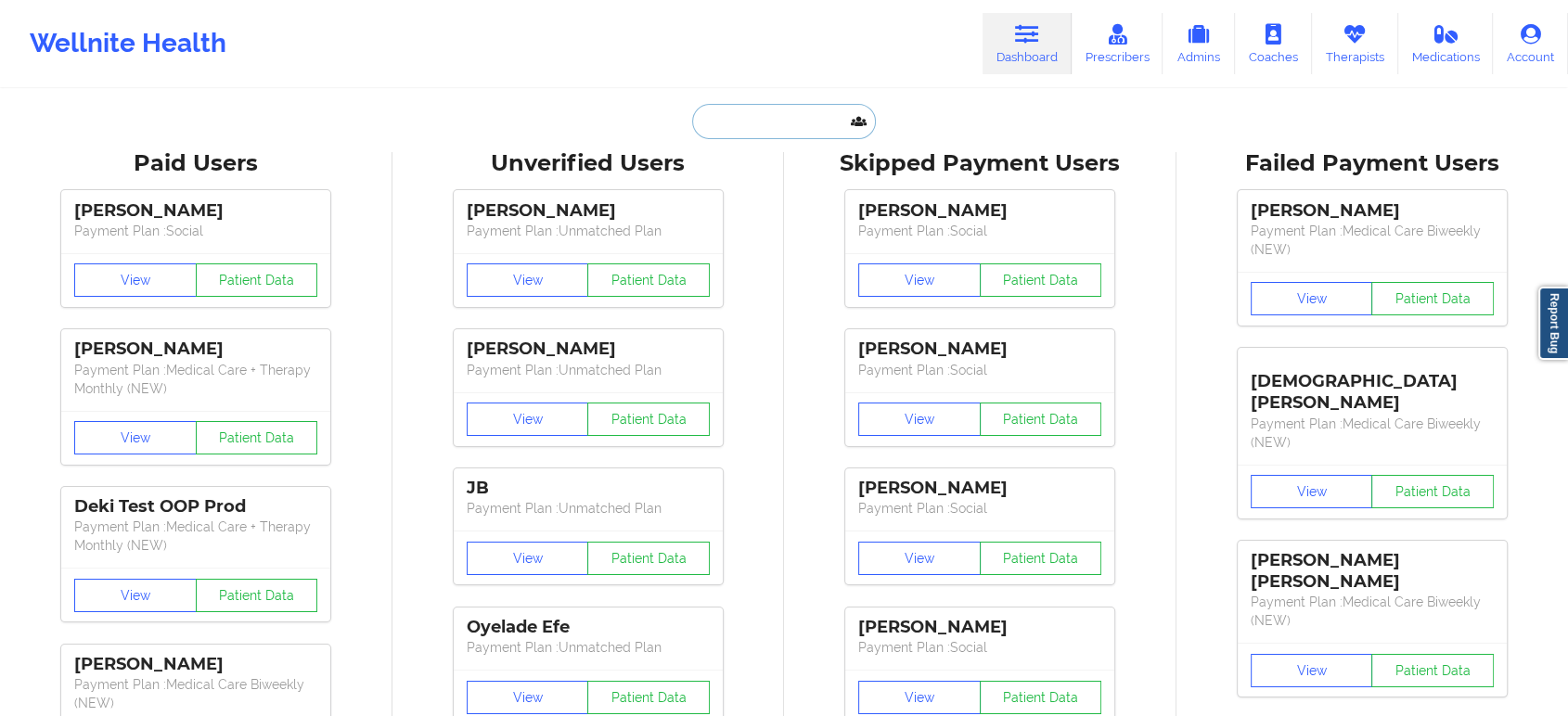
click at [756, 125] on input "text" at bounding box center [784, 121] width 184 height 35
paste input "andmason311@gmail.com"
type input "andmason311@gmail.com"
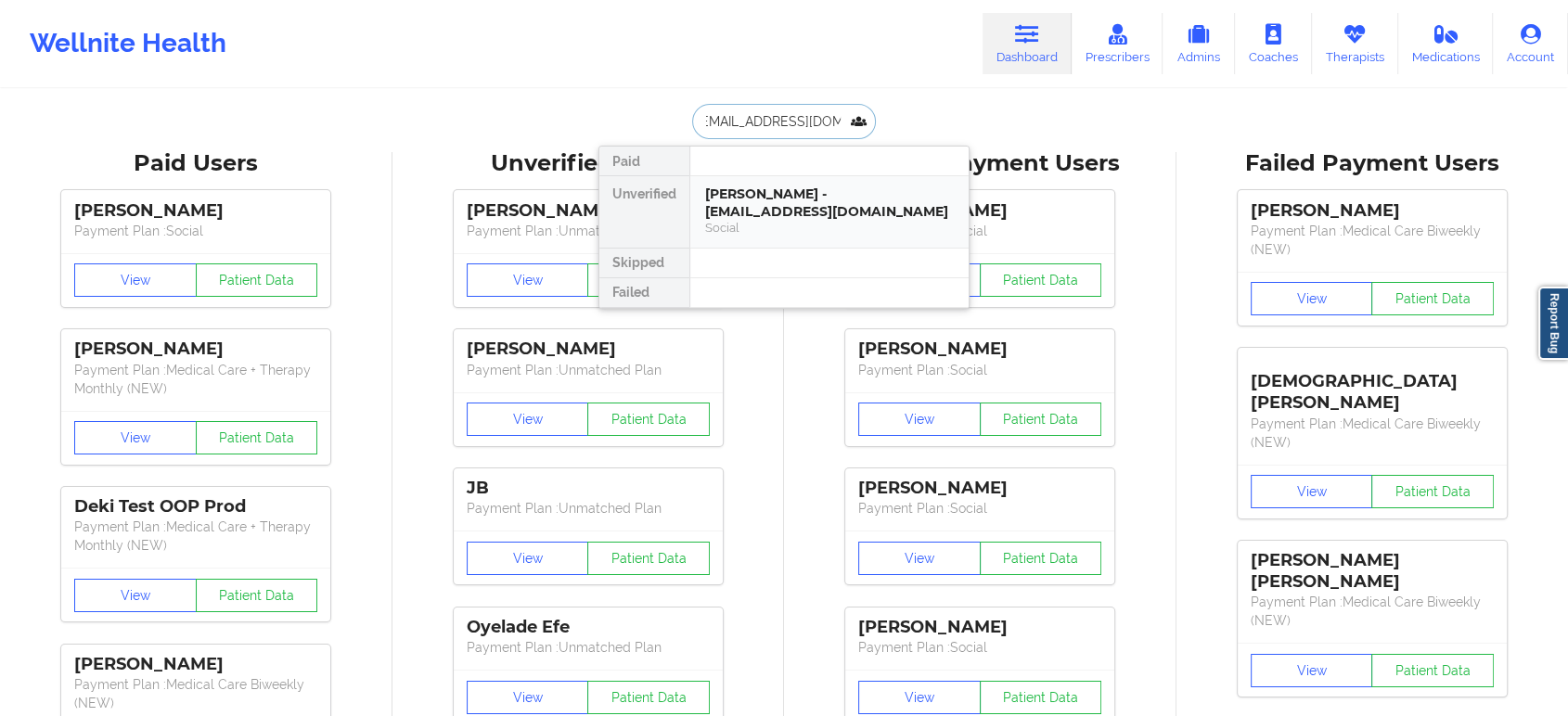
click at [794, 218] on div "Andy Mason - andmason311@gmail.com" at bounding box center [829, 203] width 249 height 34
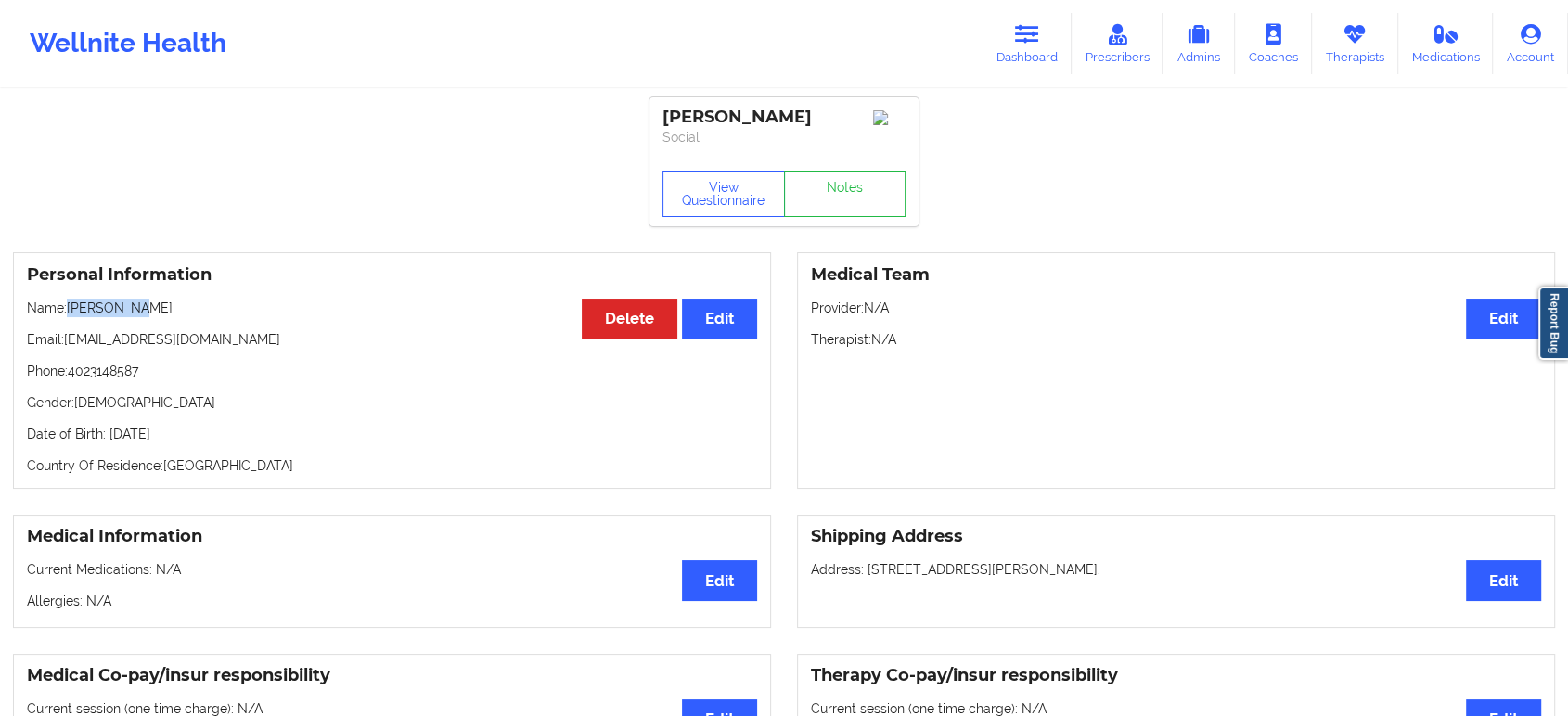
drag, startPoint x: 169, startPoint y: 311, endPoint x: 70, endPoint y: 318, distance: 99.2
click at [70, 317] on p "Name: Andy Mason" at bounding box center [392, 308] width 731 height 18
copy p "Andy Mason"
click at [749, 190] on button "View Questionnaire" at bounding box center [724, 193] width 123 height 47
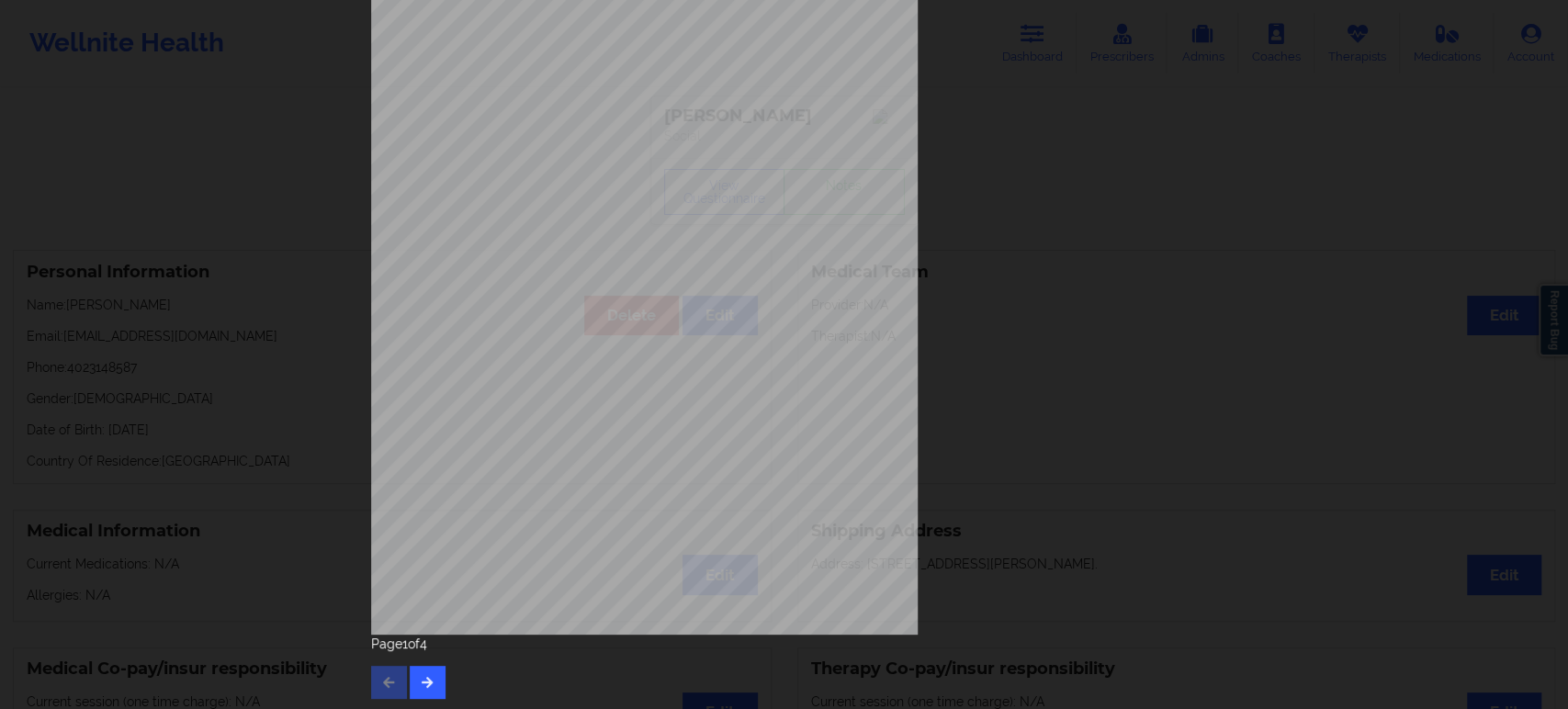
scroll to position [166, 0]
click at [420, 684] on icon "button" at bounding box center [427, 680] width 16 height 11
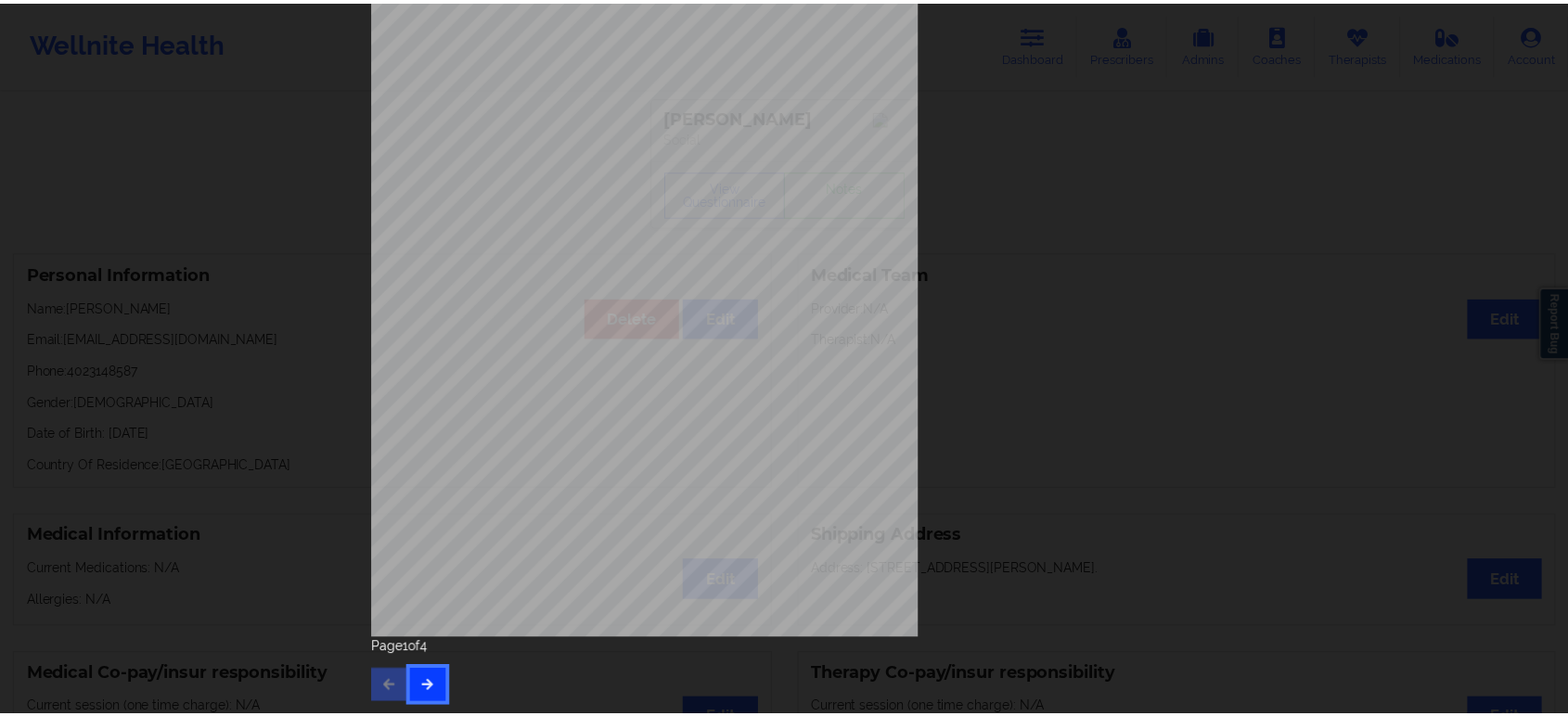
scroll to position [0, 0]
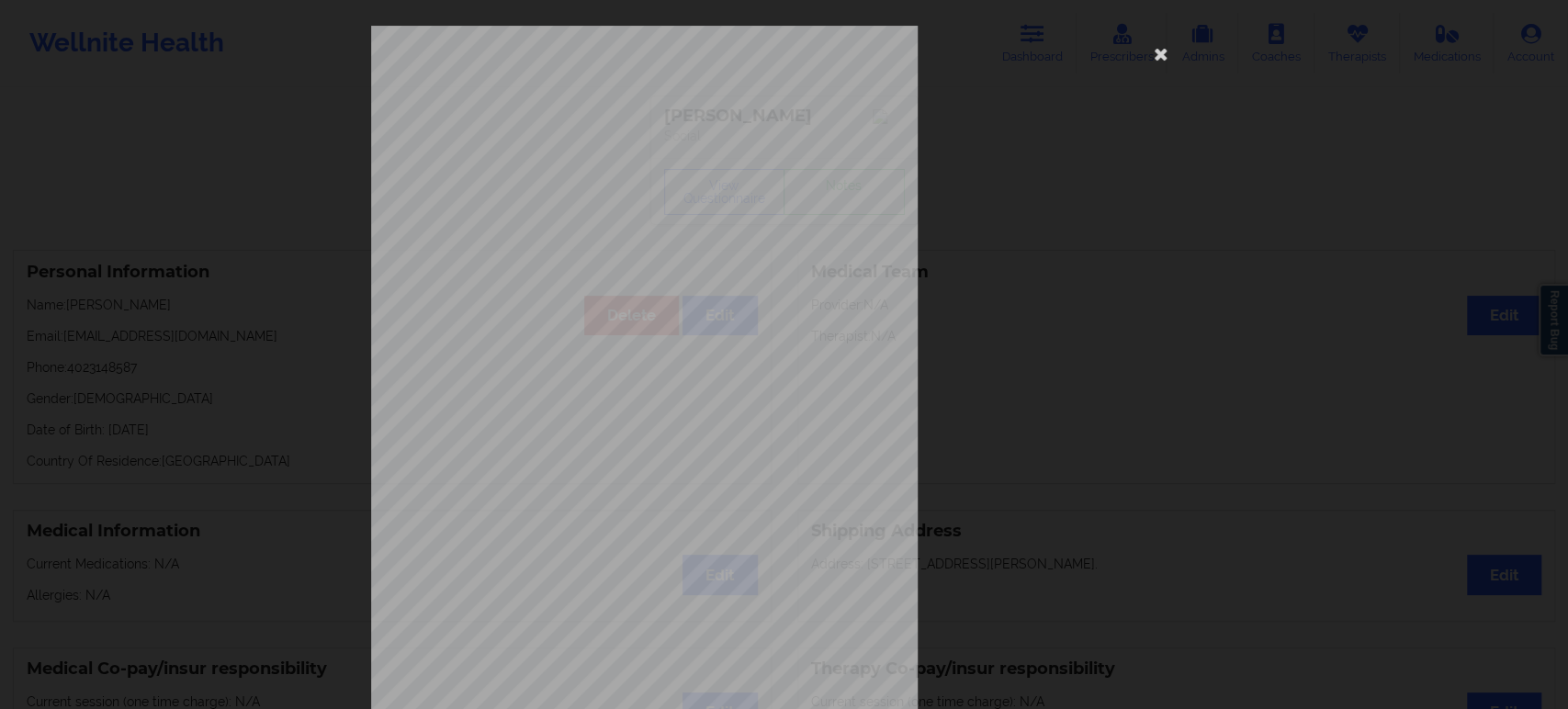
click at [255, 247] on div "commercial Insurance Member ID for patient KJL6YU-01 Insurance company name det…" at bounding box center [784, 354] width 1568 height 709
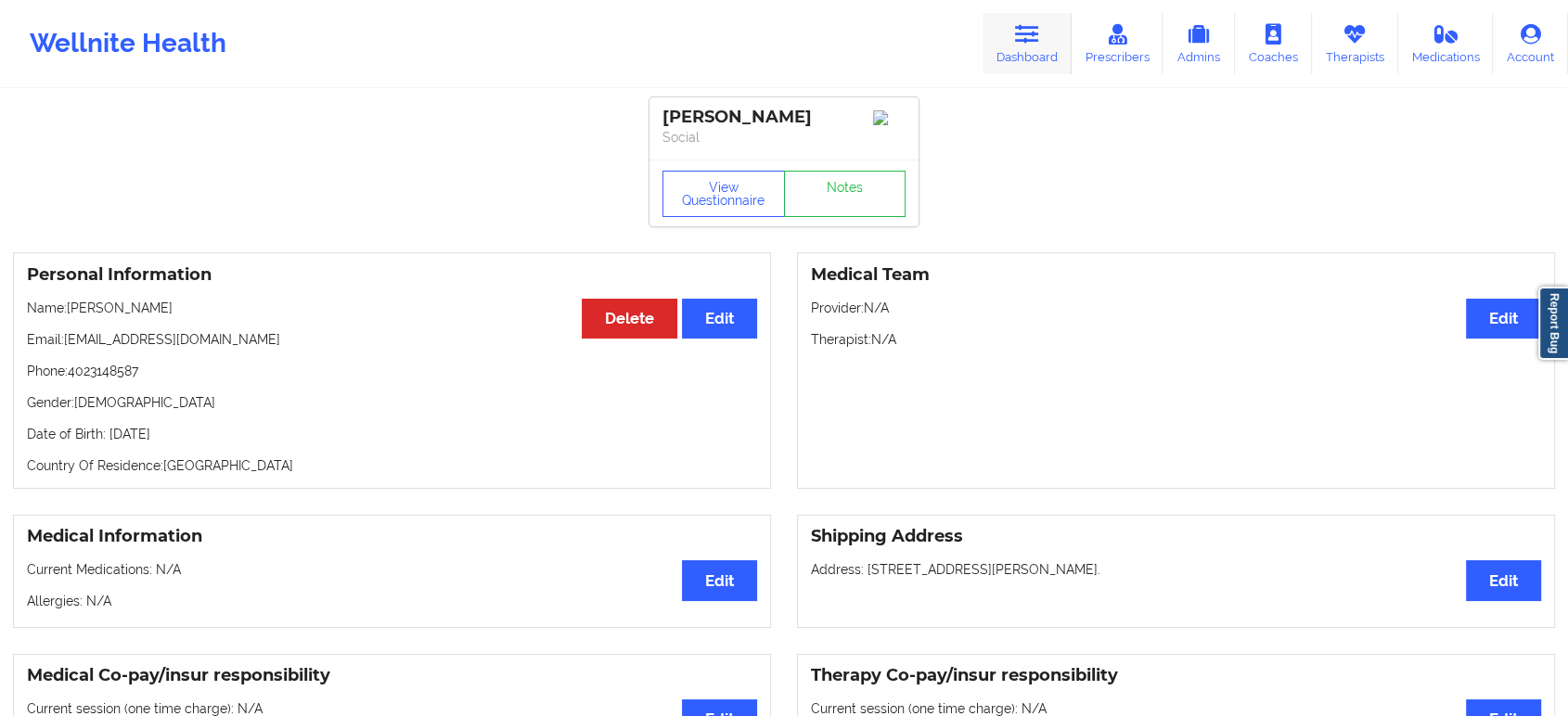
click at [1039, 30] on icon at bounding box center [1027, 33] width 24 height 20
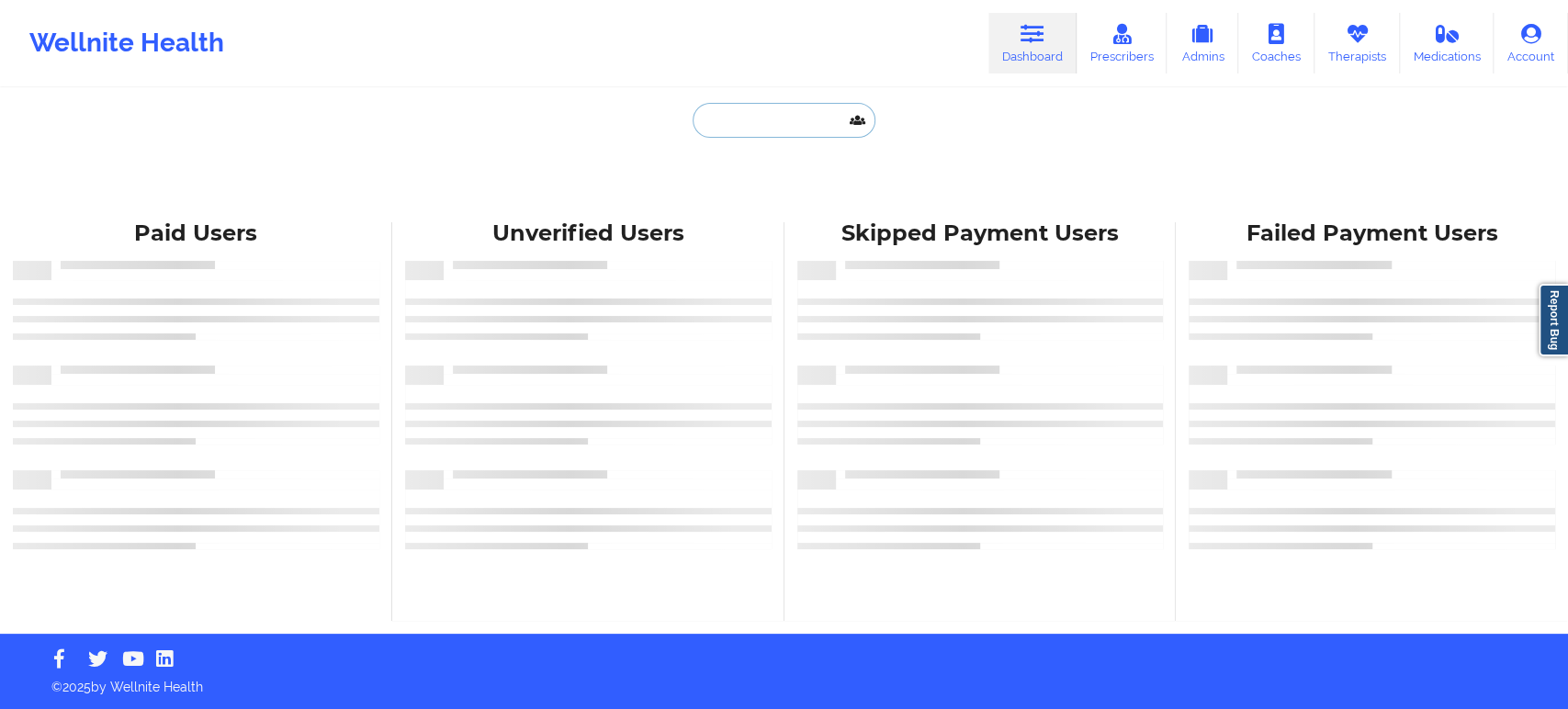
click at [798, 115] on input "text" at bounding box center [784, 120] width 182 height 35
paste input "MEAGHAN SHEARRY"
type input "MEAGHAN SHEARRY"
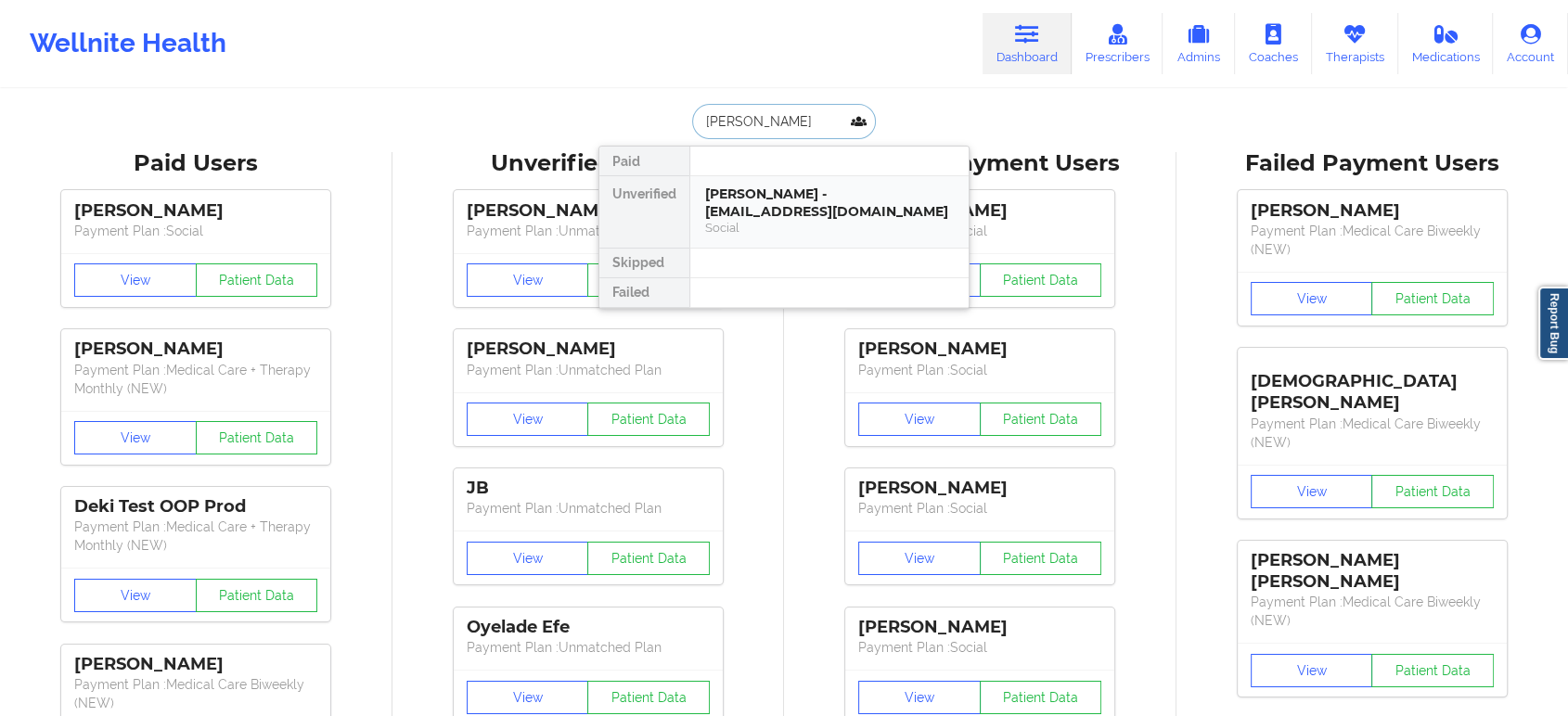
click at [798, 232] on div "Social" at bounding box center [829, 228] width 249 height 16
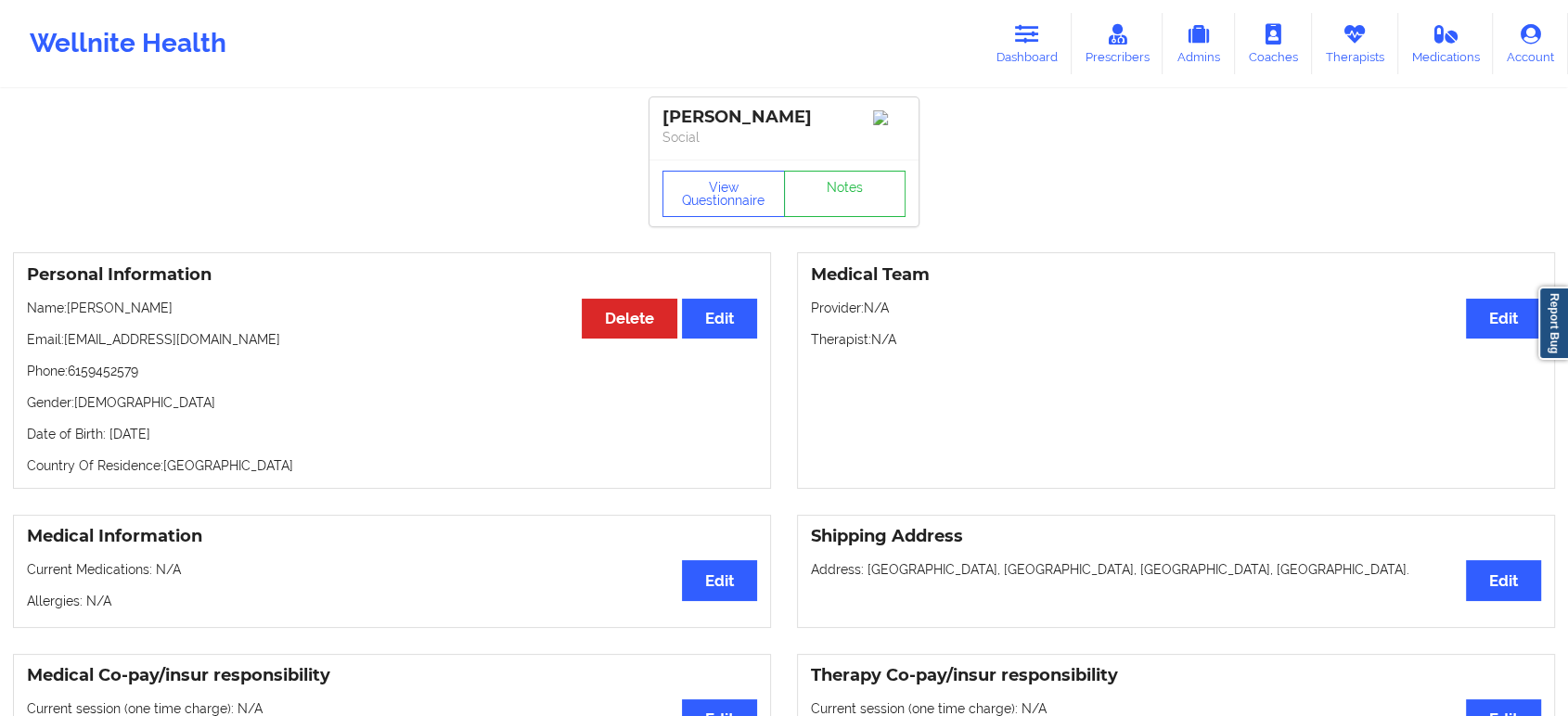
click at [100, 380] on p "Phone: 6159452579" at bounding box center [392, 370] width 731 height 18
copy p "6159452579"
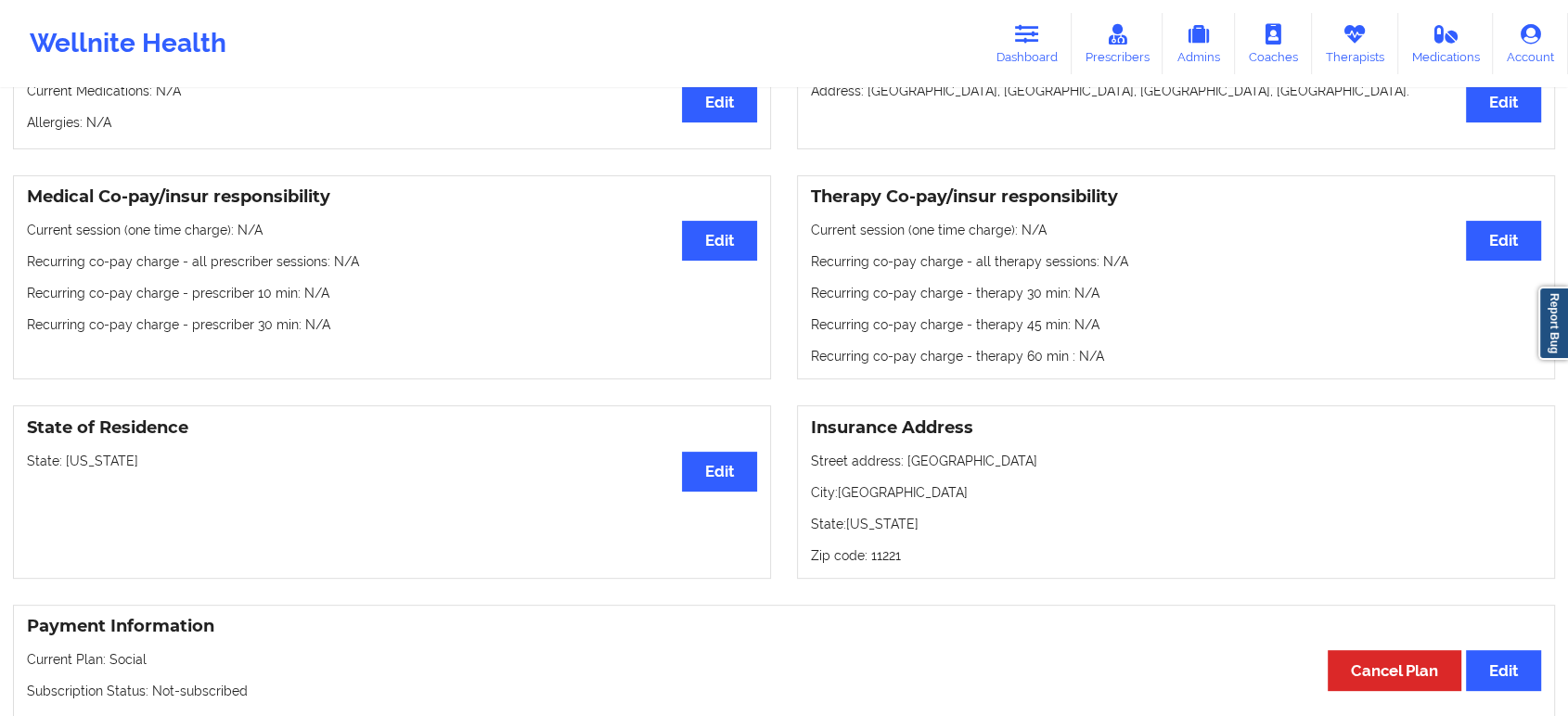
scroll to position [556, 0]
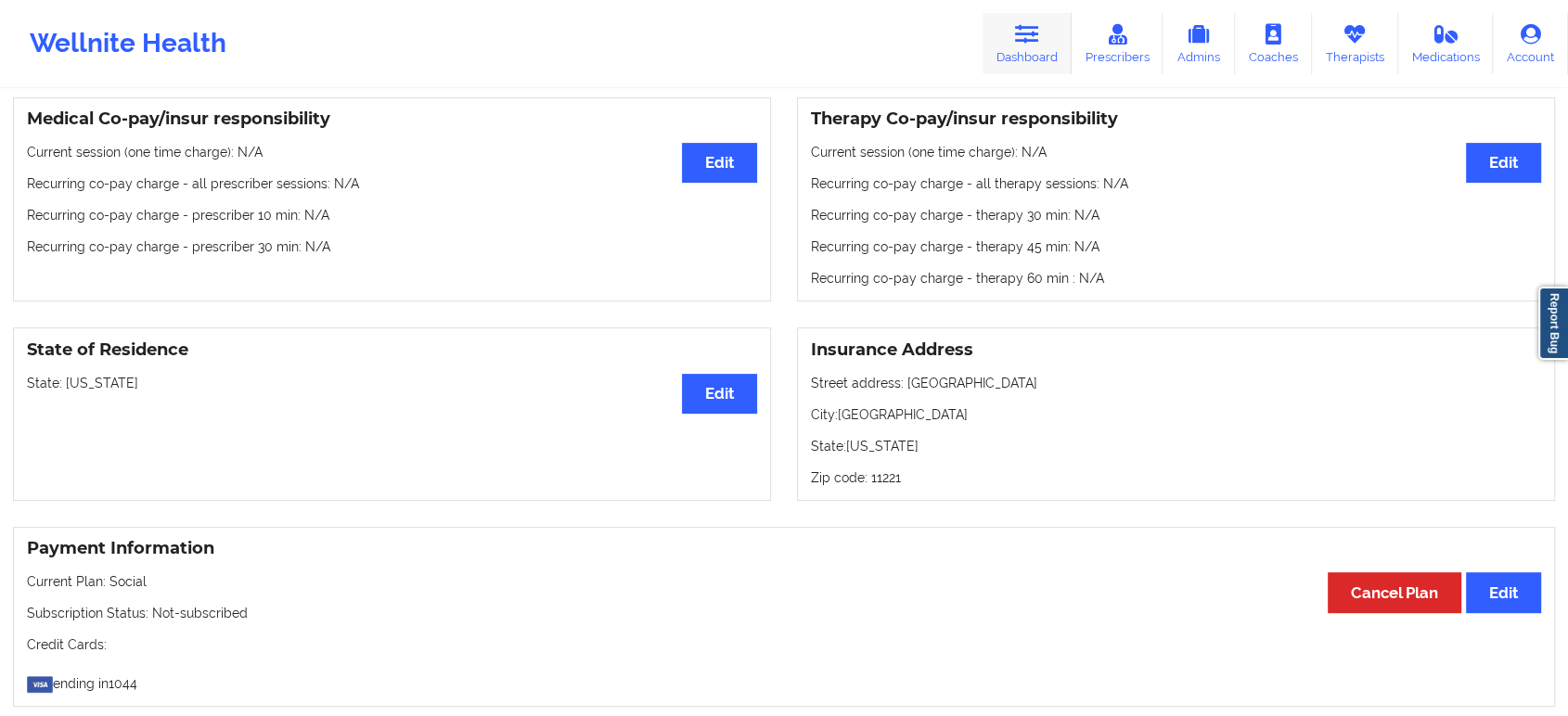
click at [1037, 35] on icon at bounding box center [1027, 33] width 24 height 20
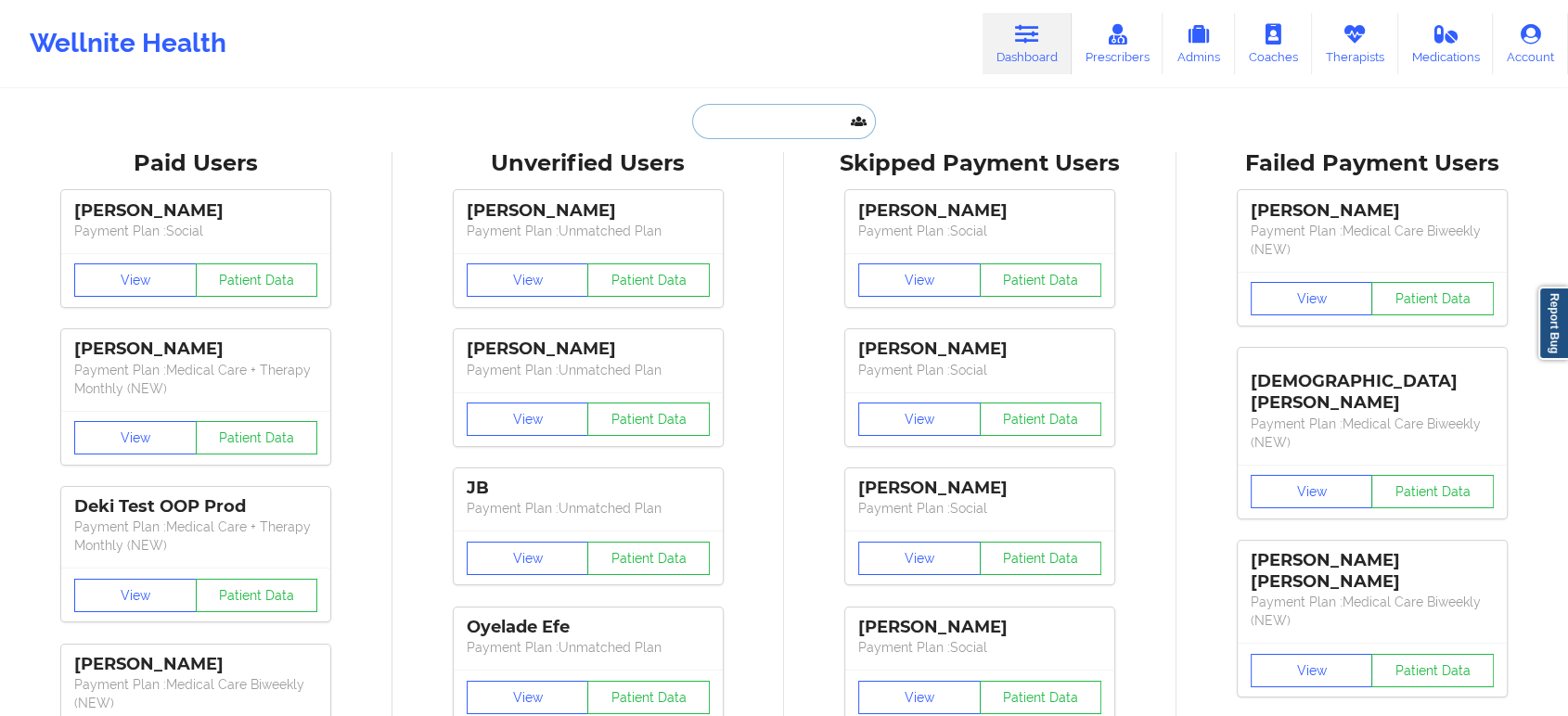
click at [794, 113] on input "text" at bounding box center [784, 121] width 184 height 35
paste input "marlonhanna724@gmail.com"
type input "marlonhanna724@gmail.com"
paste input "micheleljohnson@outlook.com"
type input "micheleljohnson@outlook.com"
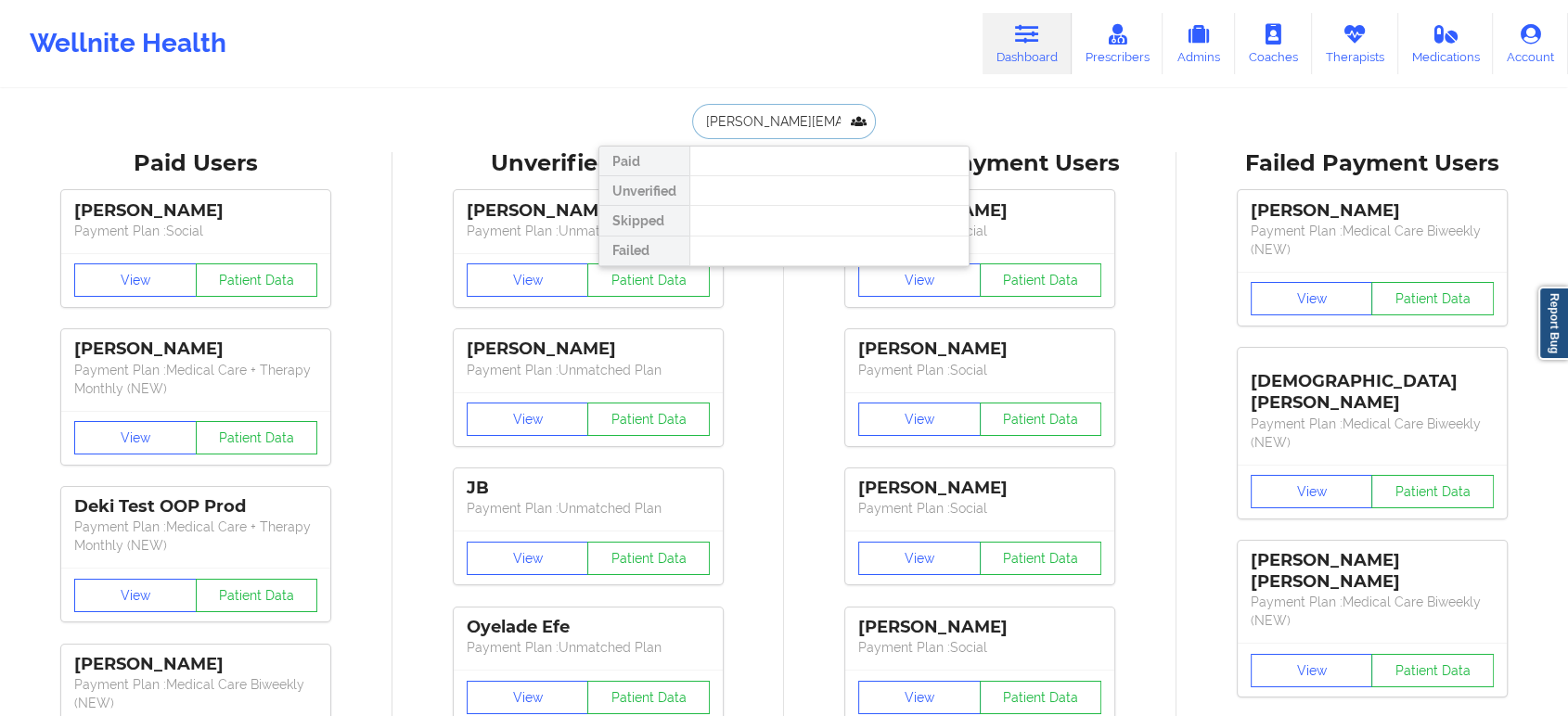
scroll to position [0, 39]
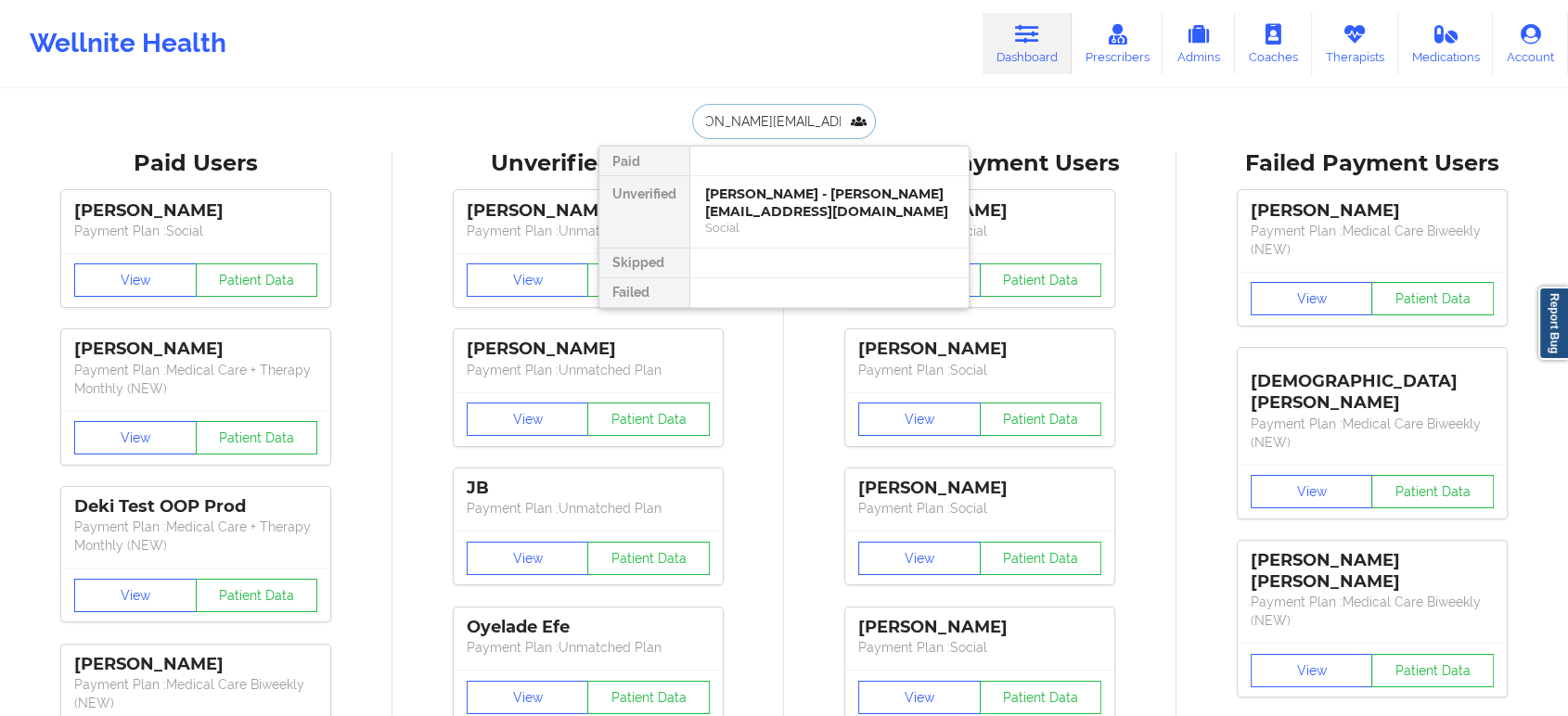
click at [802, 191] on div "Michele Johnson - micheleljohnson@outlook.com" at bounding box center [829, 203] width 249 height 34
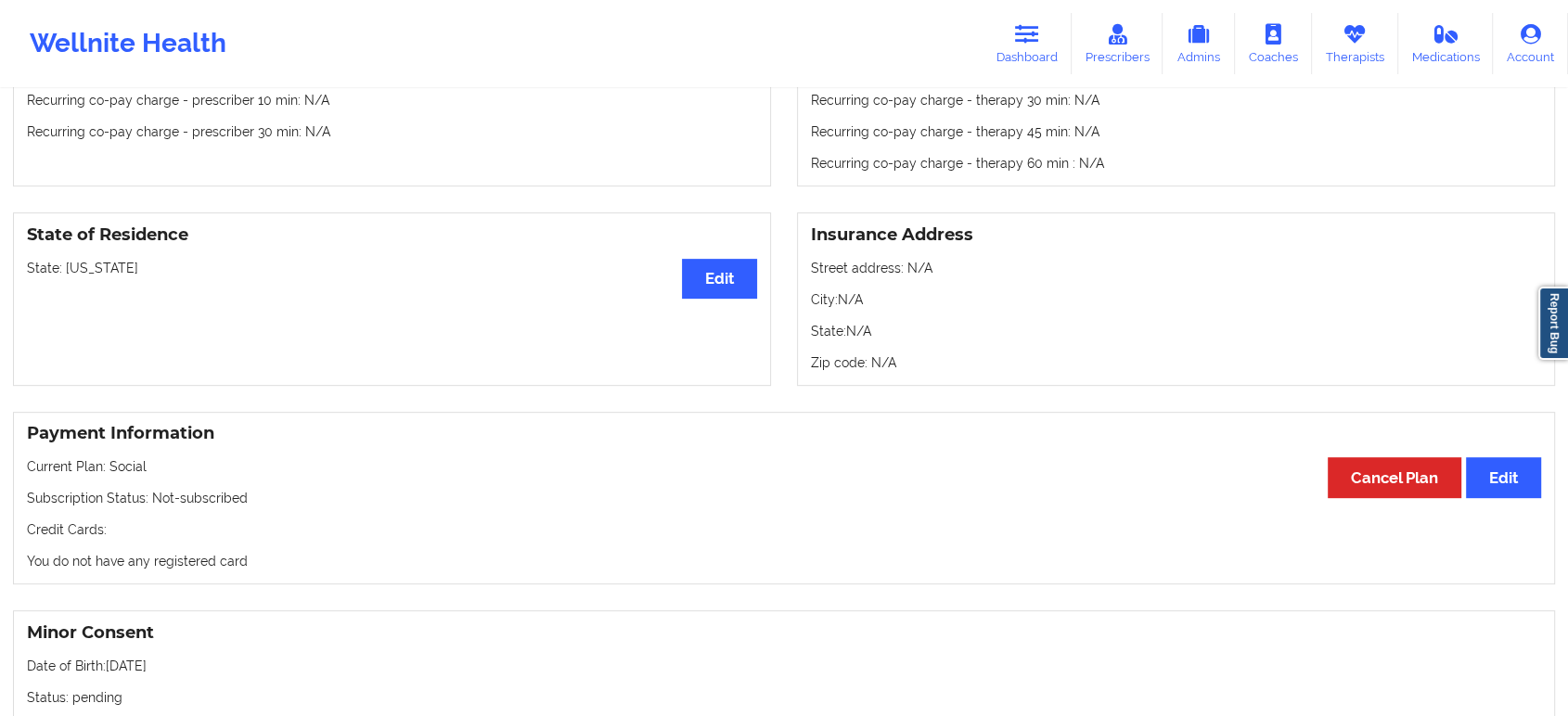
scroll to position [835, 0]
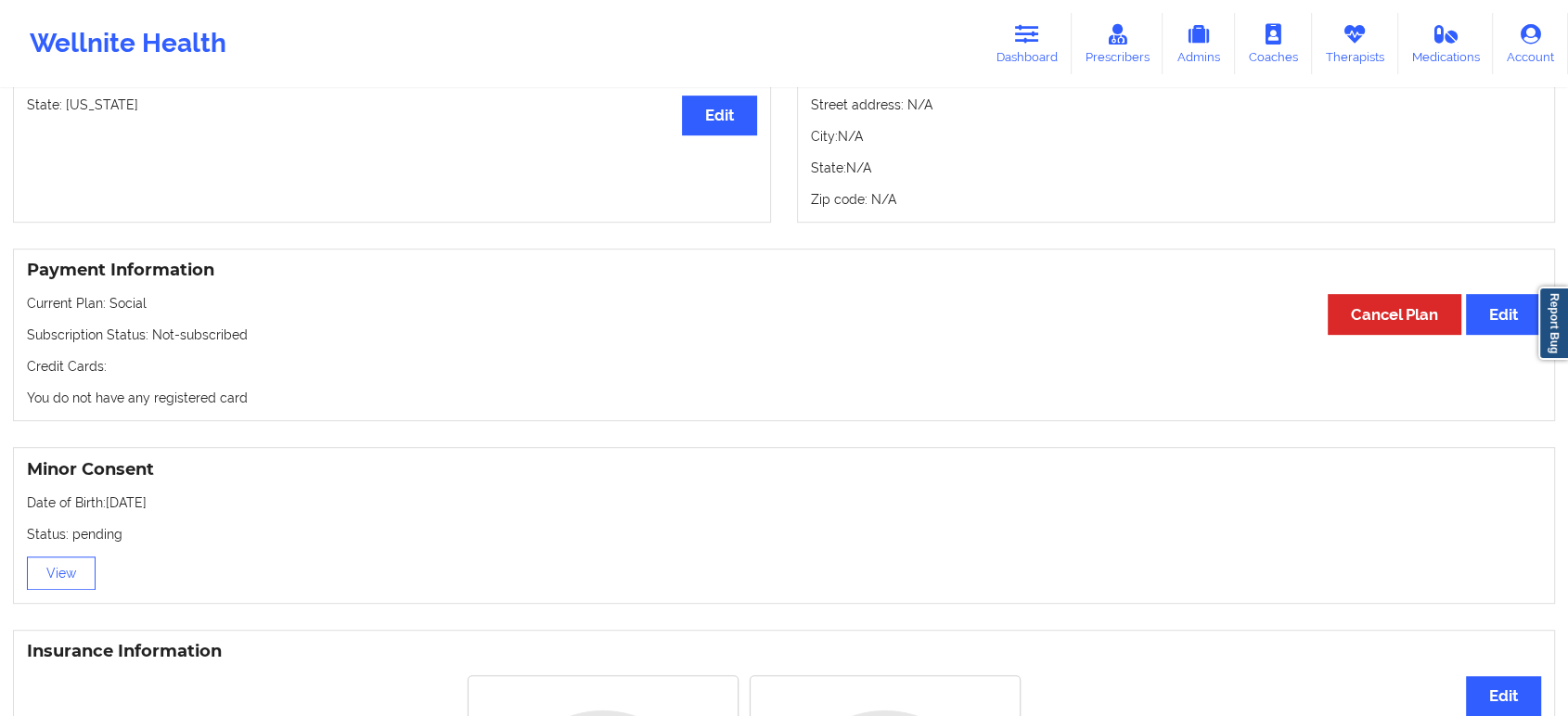
drag, startPoint x: 392, startPoint y: 191, endPoint x: 381, endPoint y: 276, distance: 85.7
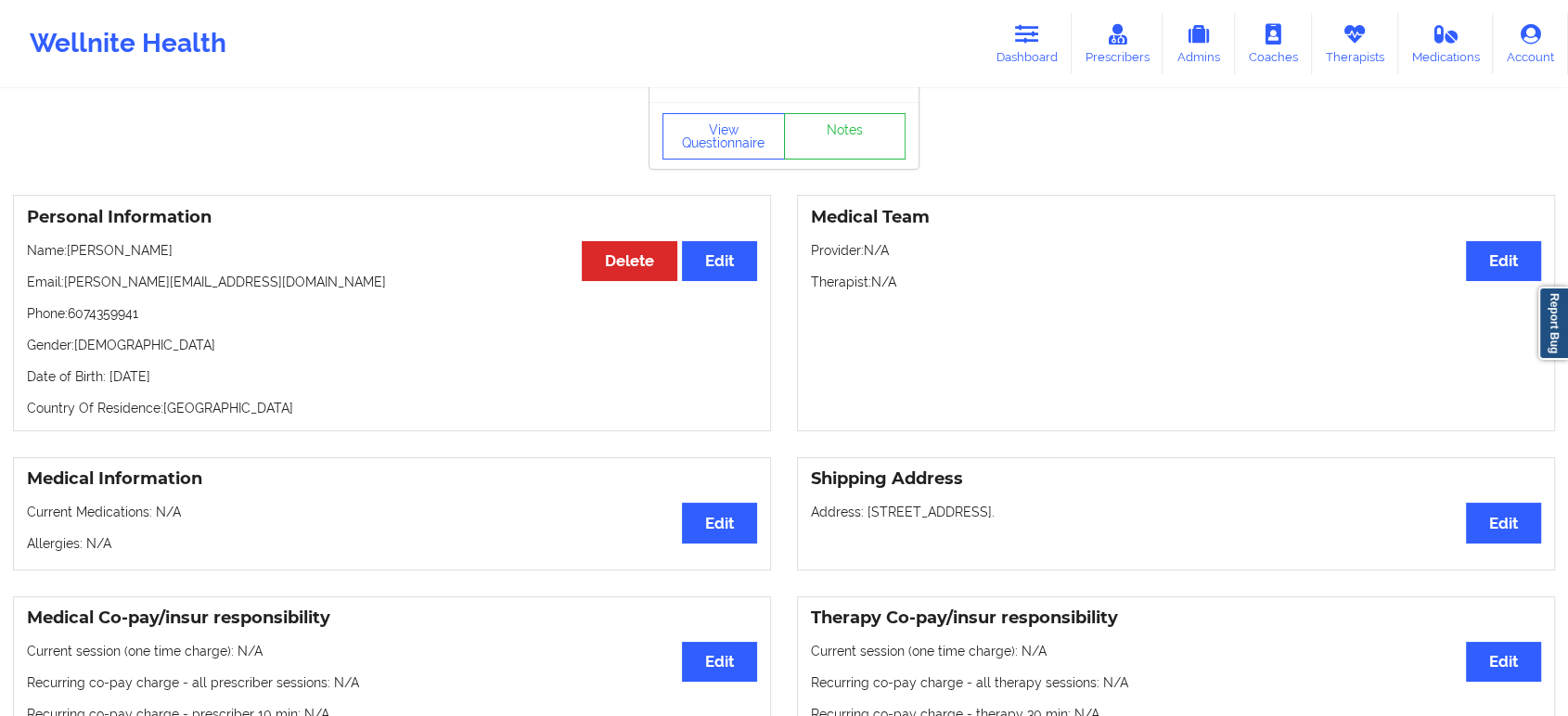
scroll to position [0, 0]
